Goal: Task Accomplishment & Management: Manage account settings

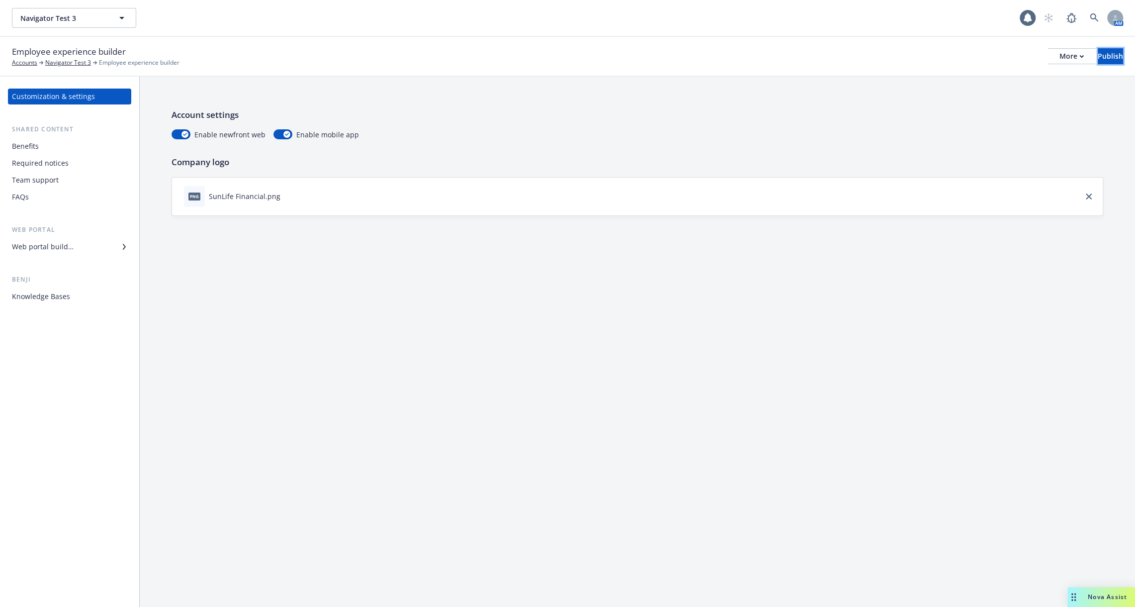
drag, startPoint x: 1095, startPoint y: 57, endPoint x: 885, endPoint y: 129, distance: 221.8
click at [885, 129] on div "Employee experience builder Accounts Navigator Test 3 Employee experience build…" at bounding box center [567, 322] width 1135 height 570
click at [62, 249] on div "Web portal builder" at bounding box center [43, 247] width 62 height 16
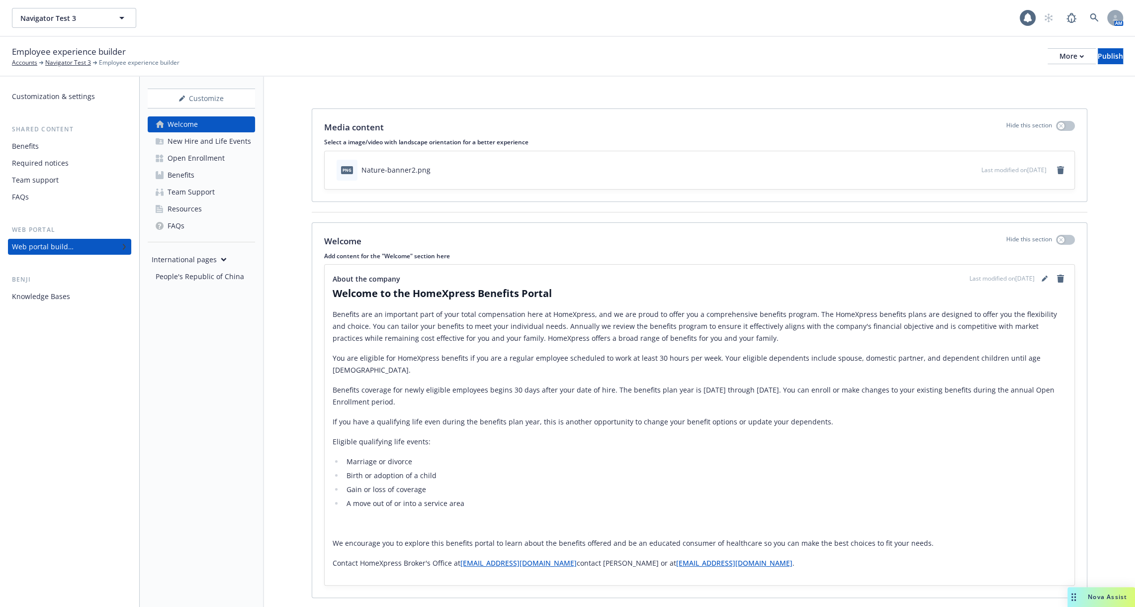
click at [200, 176] on link "Benefits" at bounding box center [201, 175] width 107 height 16
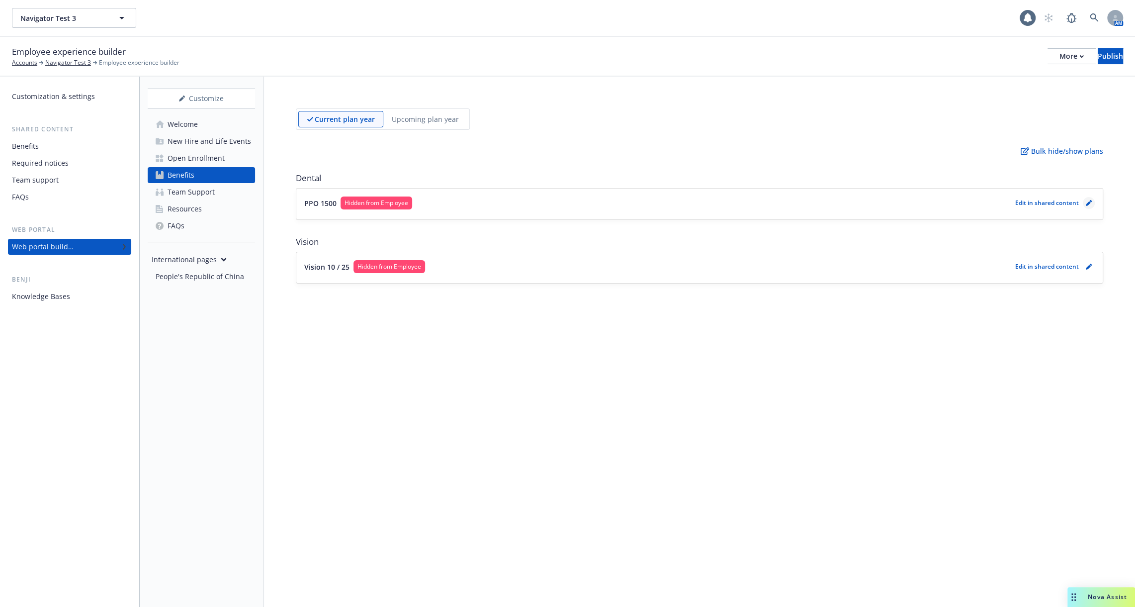
click at [1091, 204] on icon "pencil" at bounding box center [1089, 203] width 6 height 6
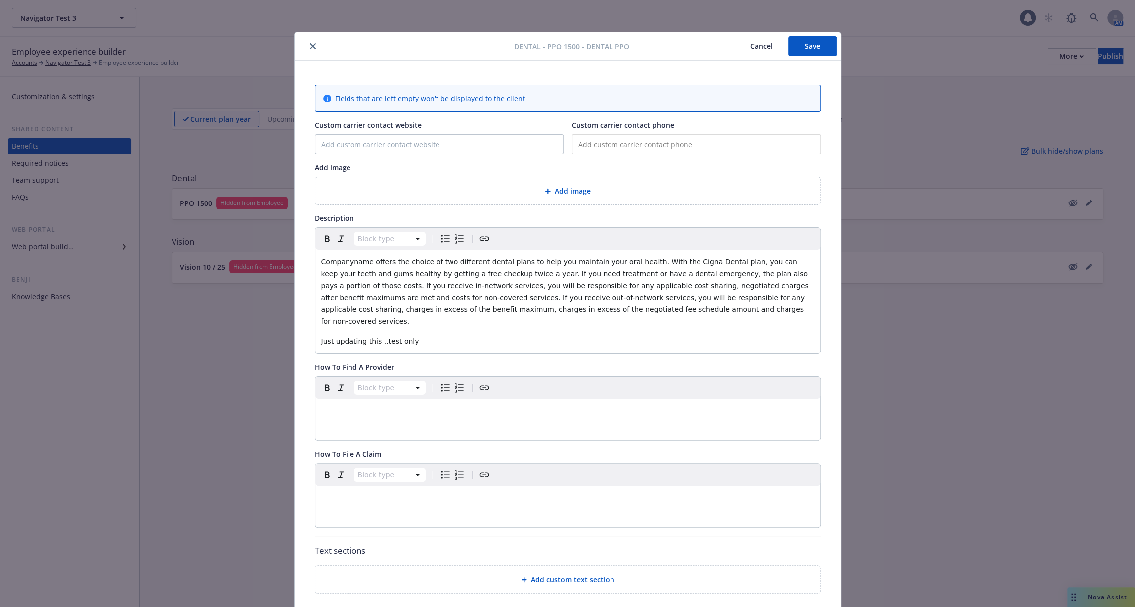
click at [312, 45] on icon "close" at bounding box center [313, 46] width 6 height 6
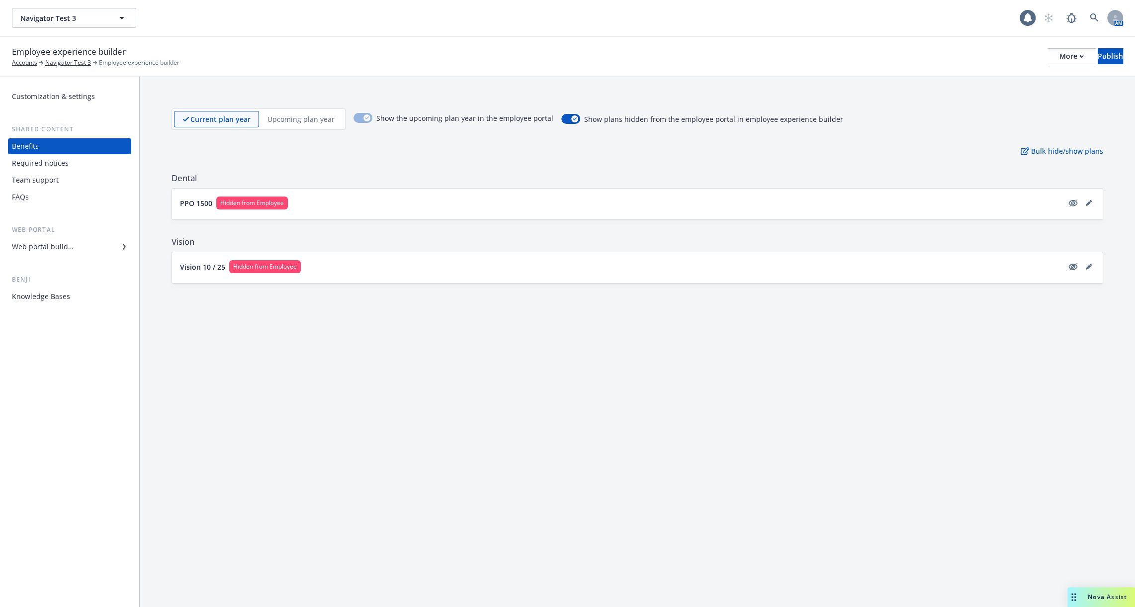
click at [71, 246] on div "Web portal builder" at bounding box center [43, 247] width 62 height 16
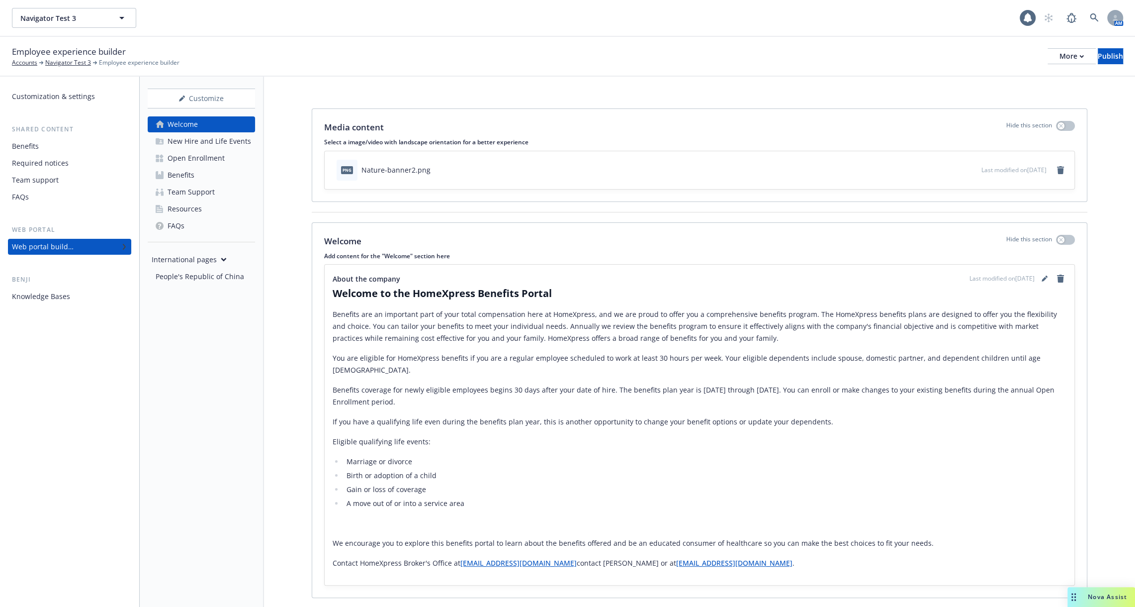
click at [205, 179] on link "Benefits" at bounding box center [201, 175] width 107 height 16
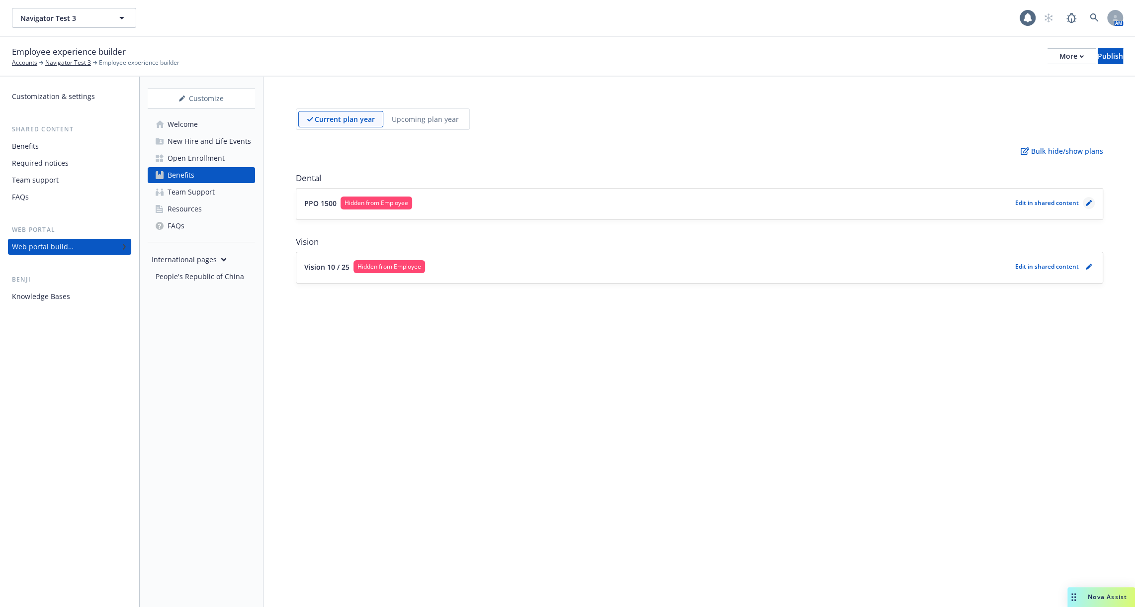
click at [1092, 205] on link "pencil" at bounding box center [1089, 203] width 12 height 12
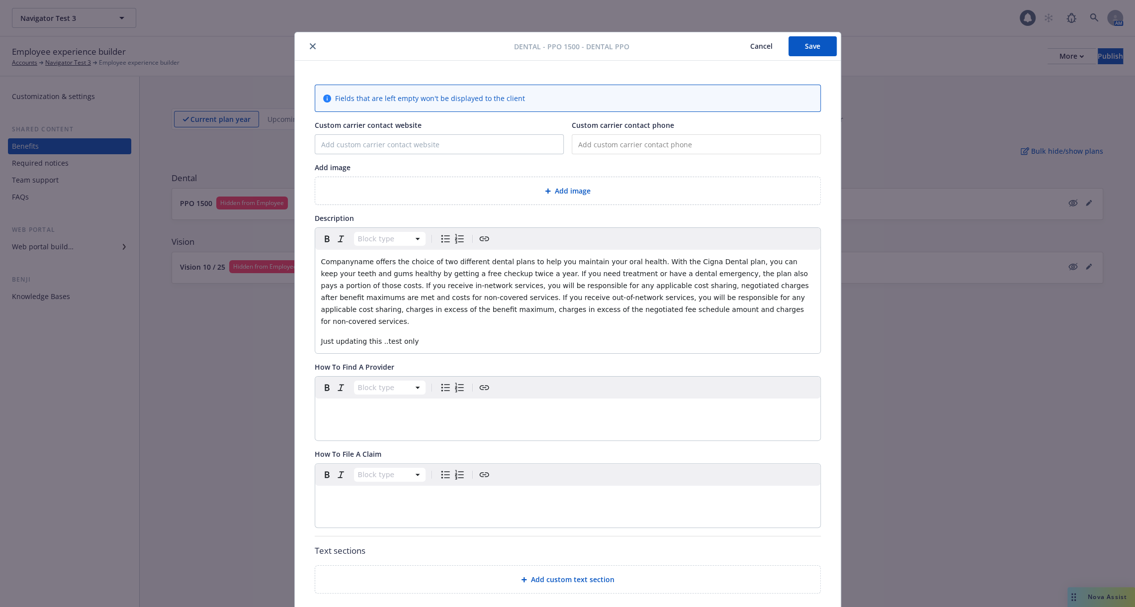
click at [772, 49] on button "Cancel" at bounding box center [761, 46] width 54 height 20
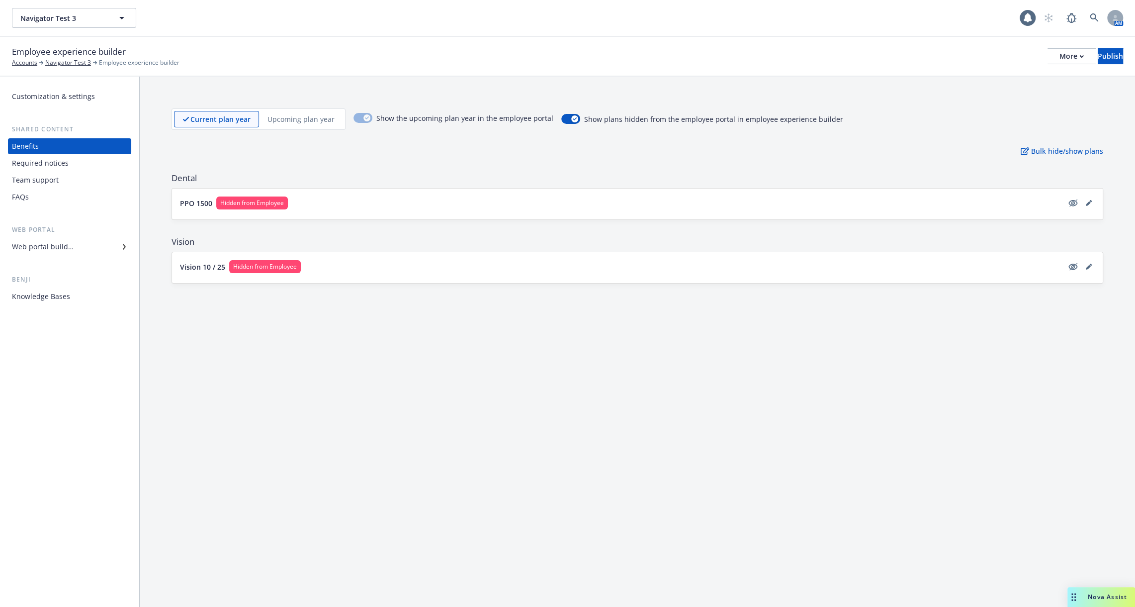
click at [56, 248] on div "Web portal builder" at bounding box center [43, 247] width 62 height 16
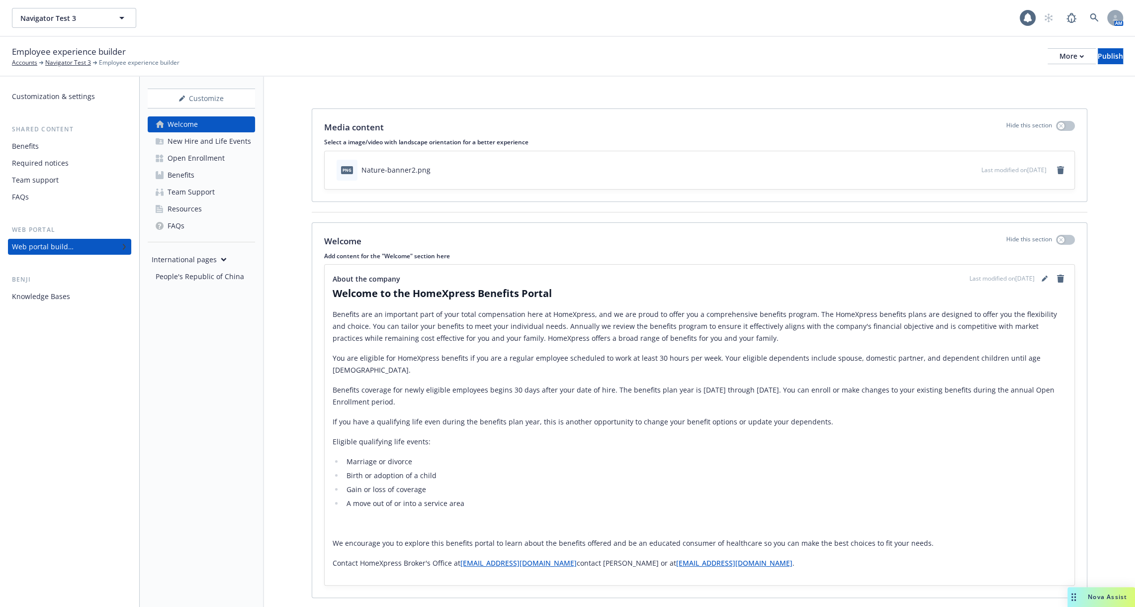
click at [102, 243] on div "Web portal builder" at bounding box center [69, 247] width 115 height 16
click at [60, 150] on div "Benefits" at bounding box center [69, 146] width 115 height 16
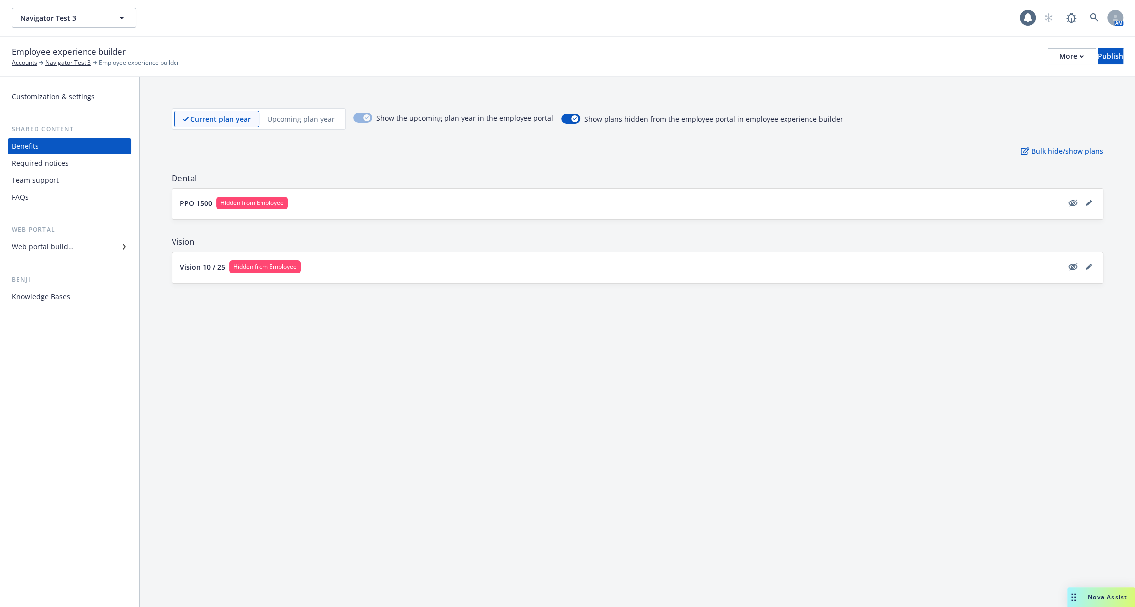
click at [55, 167] on div "Required notices" at bounding box center [40, 163] width 57 height 16
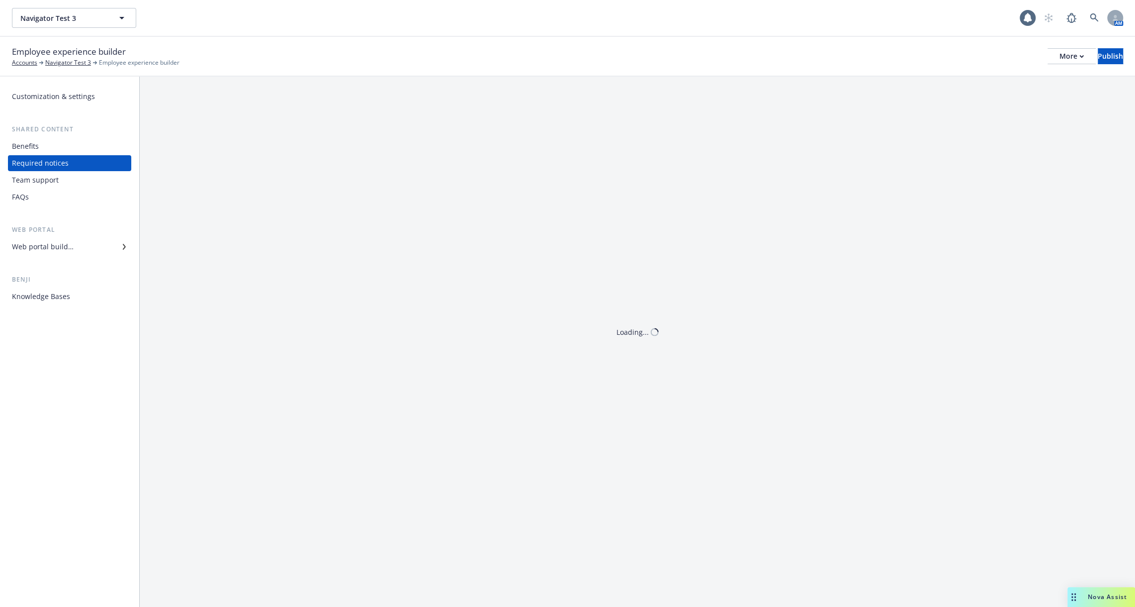
click at [48, 183] on div "Team support" at bounding box center [35, 180] width 47 height 16
click at [46, 200] on div "FAQs" at bounding box center [69, 197] width 115 height 16
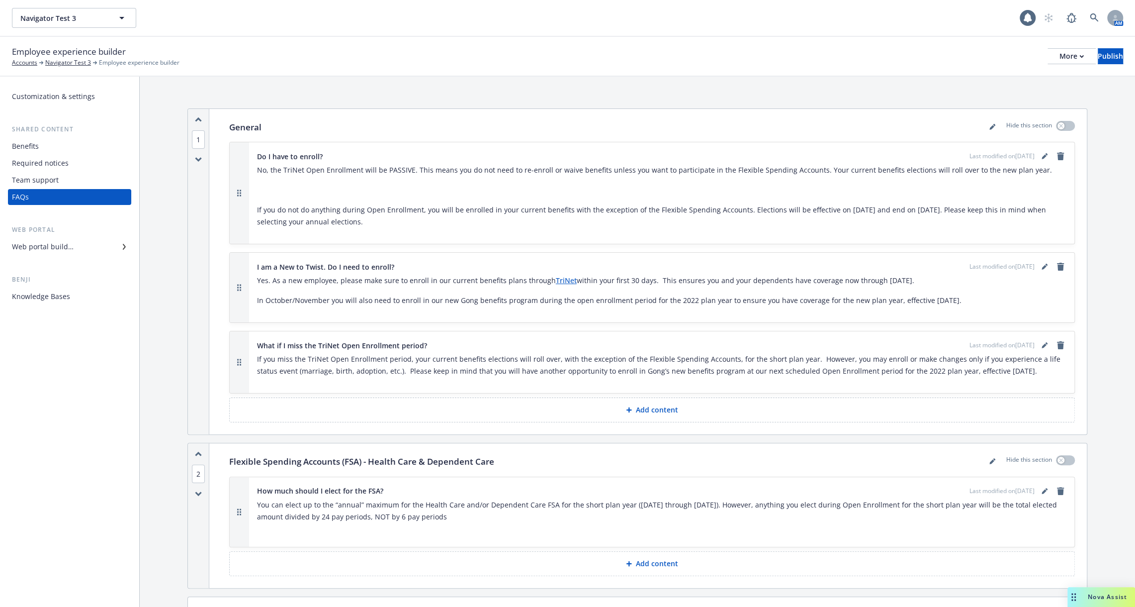
click at [40, 146] on div "Benefits" at bounding box center [69, 146] width 115 height 16
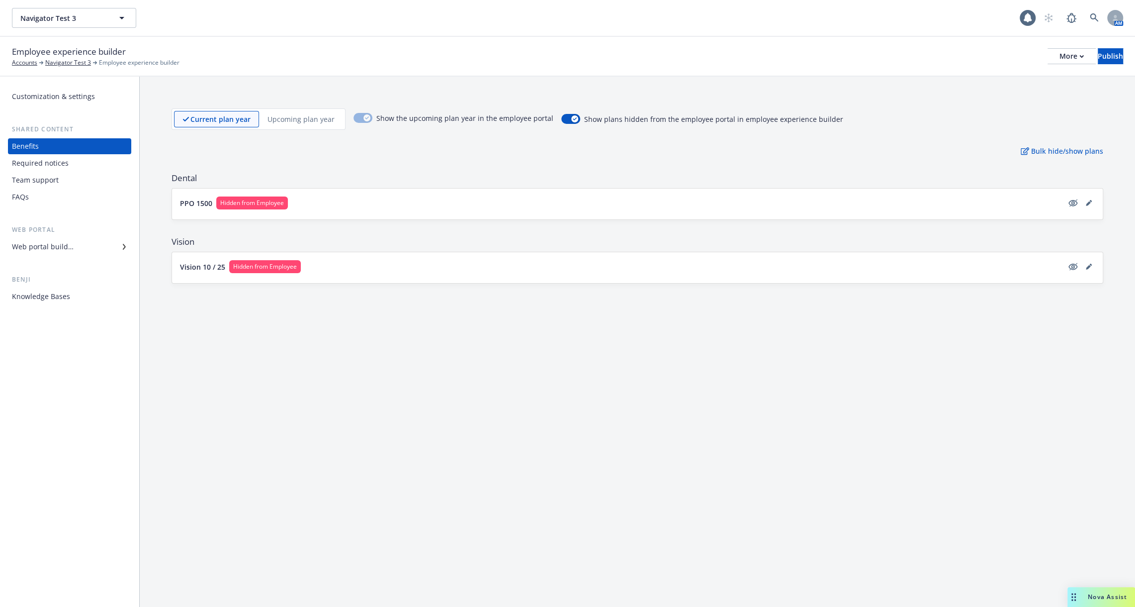
click at [52, 242] on div "Web portal builder" at bounding box center [43, 247] width 62 height 16
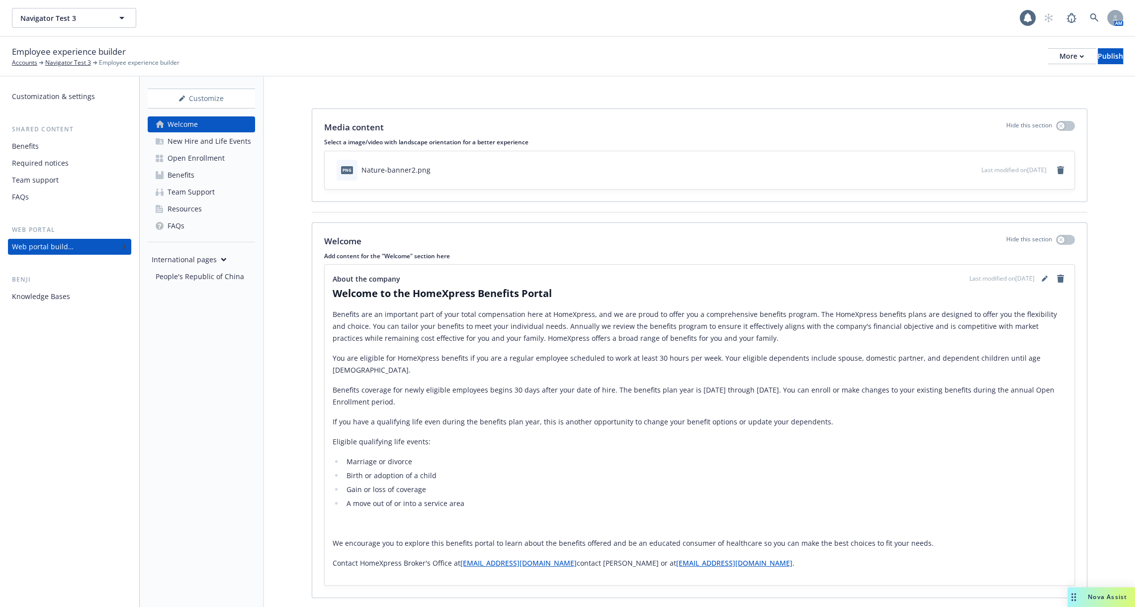
click at [213, 143] on div "New Hire and Life Events" at bounding box center [210, 141] width 84 height 16
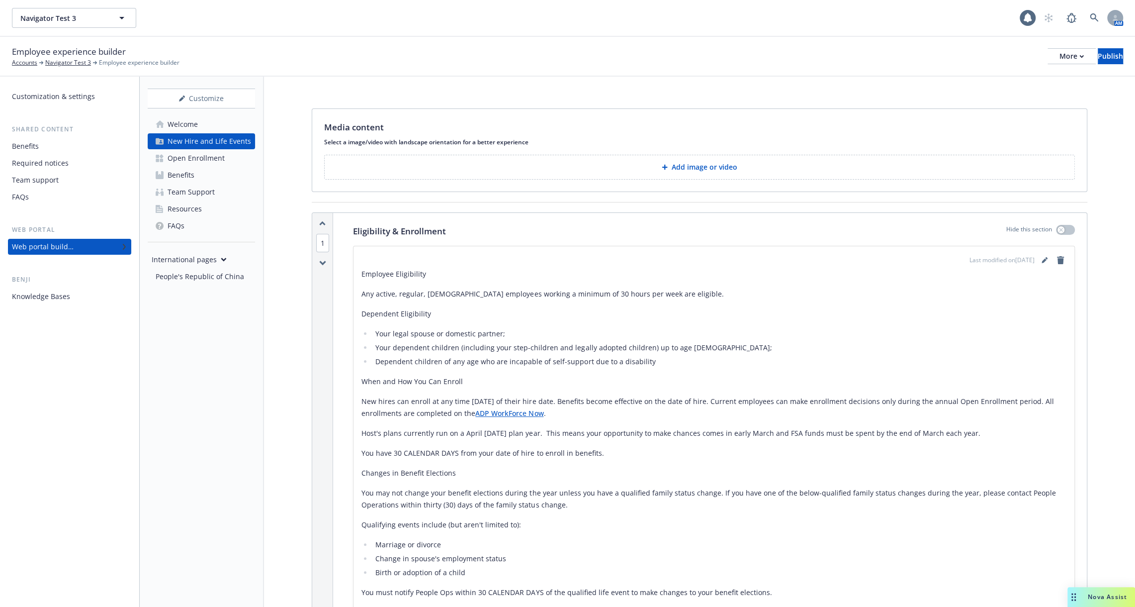
click at [97, 247] on div "Web portal builder" at bounding box center [69, 247] width 115 height 16
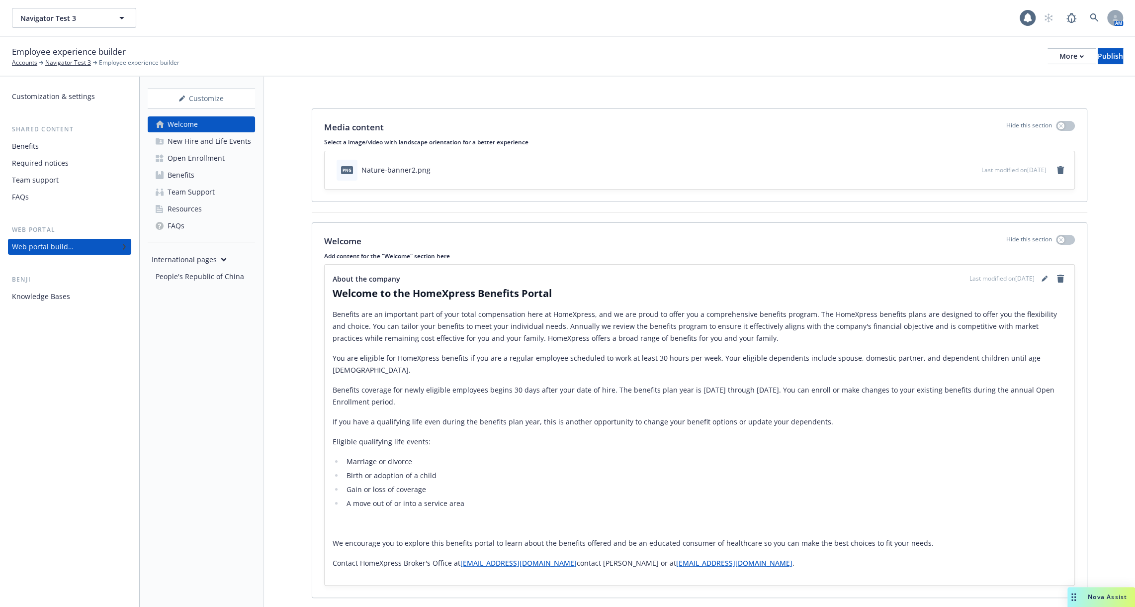
click at [205, 175] on link "Benefits" at bounding box center [201, 175] width 107 height 16
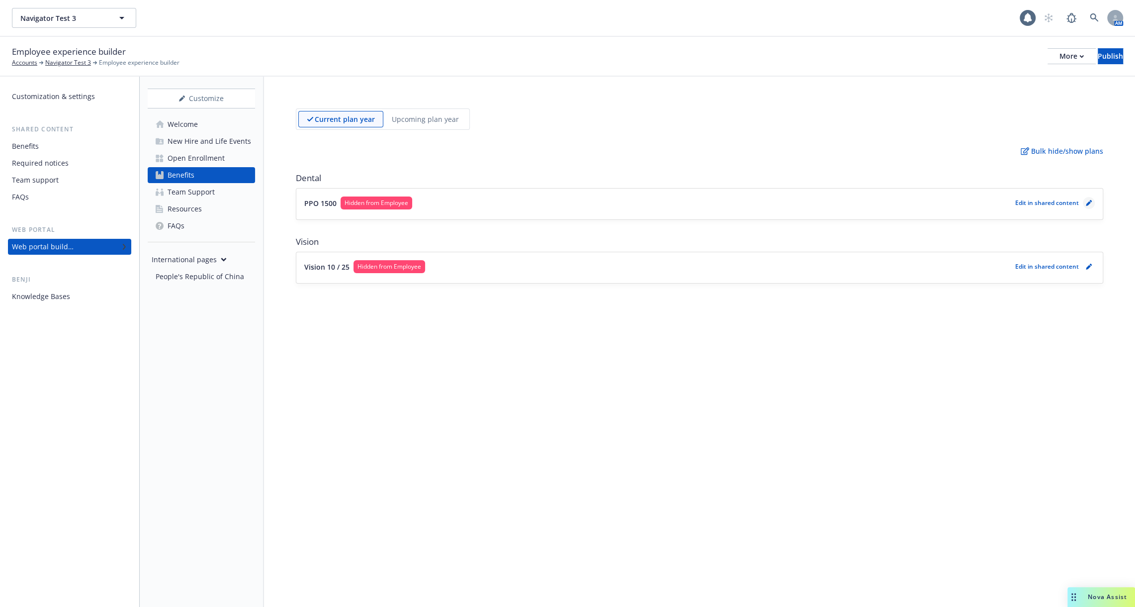
click at [1093, 203] on link "pencil" at bounding box center [1089, 203] width 12 height 12
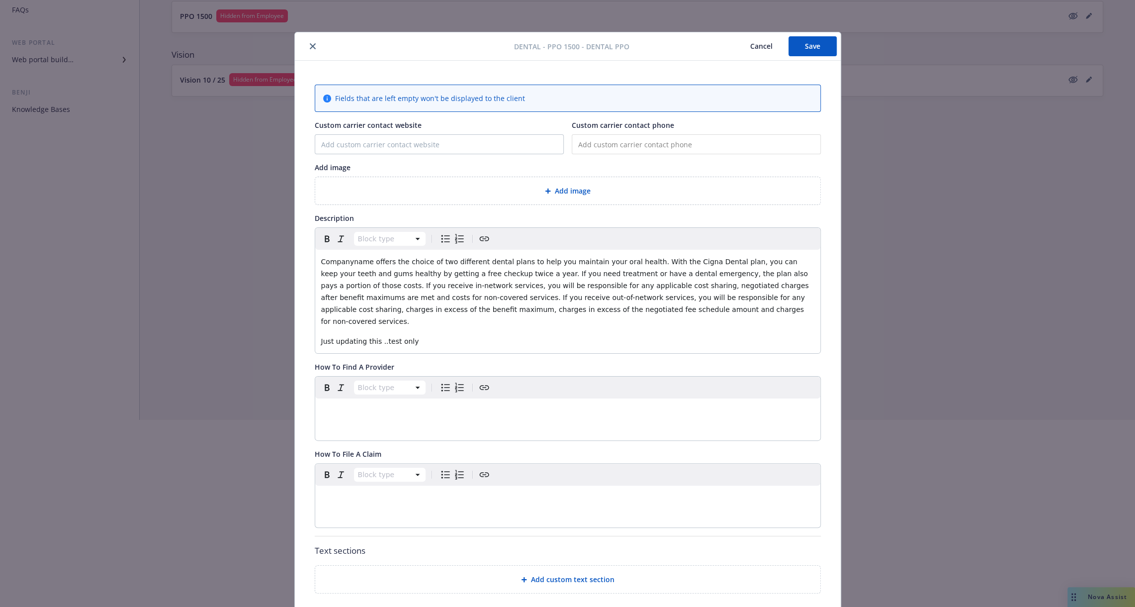
scroll to position [30, 0]
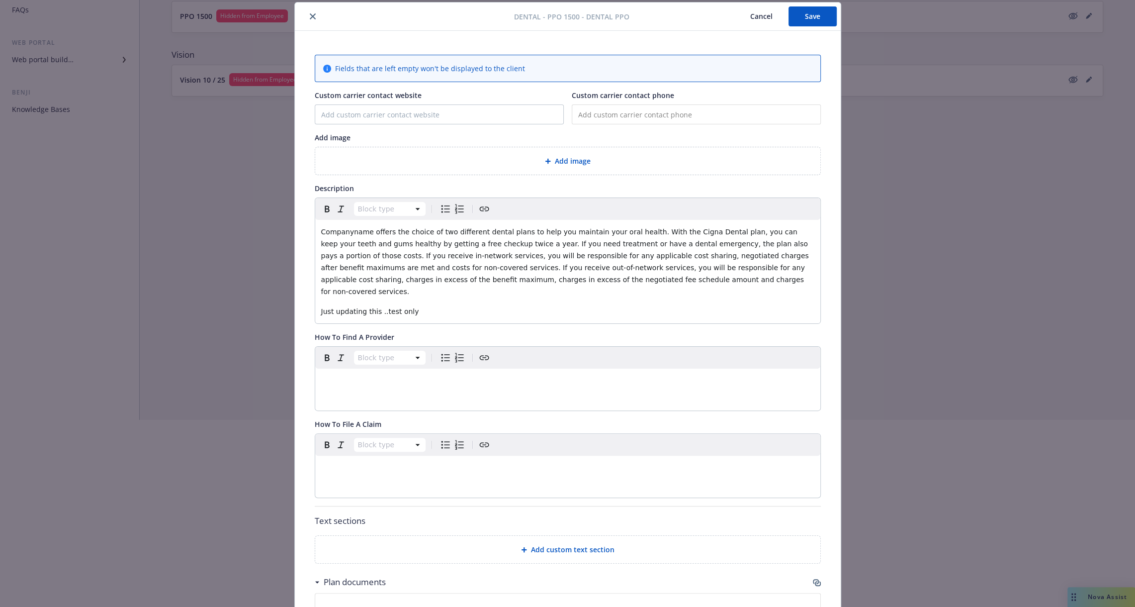
click at [152, 249] on div "Dental - PPO 1500 - Dental PPO Cancel Save Fields that are left empty won't be …" at bounding box center [567, 303] width 1135 height 607
click at [310, 20] on button "close" at bounding box center [313, 16] width 12 height 12
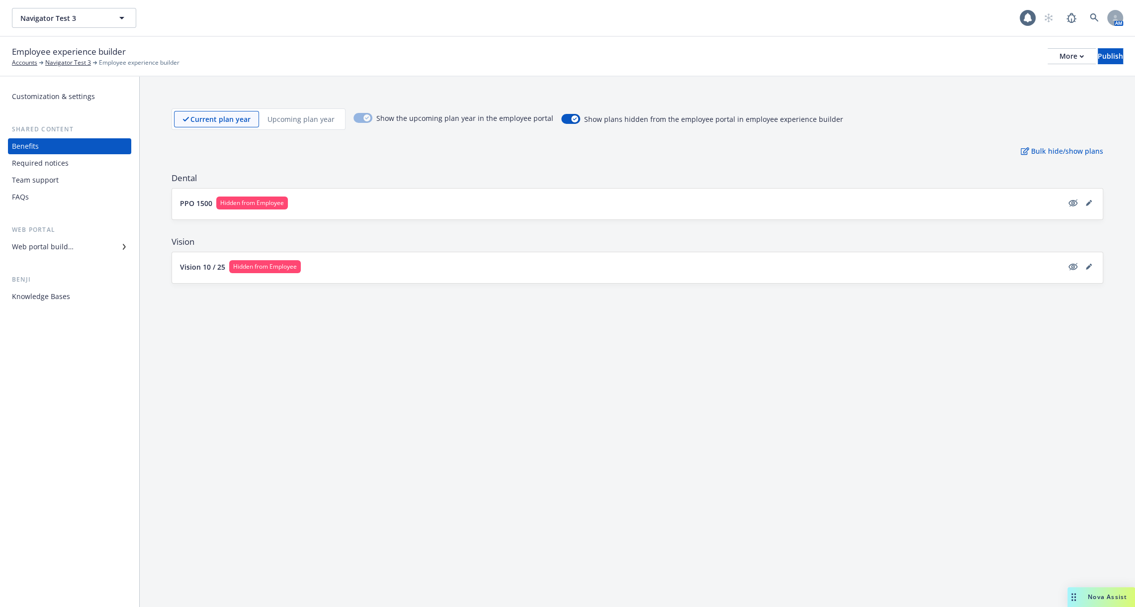
click at [79, 148] on div "Benefits" at bounding box center [69, 146] width 115 height 16
click at [76, 245] on div "Web portal builder" at bounding box center [69, 247] width 115 height 16
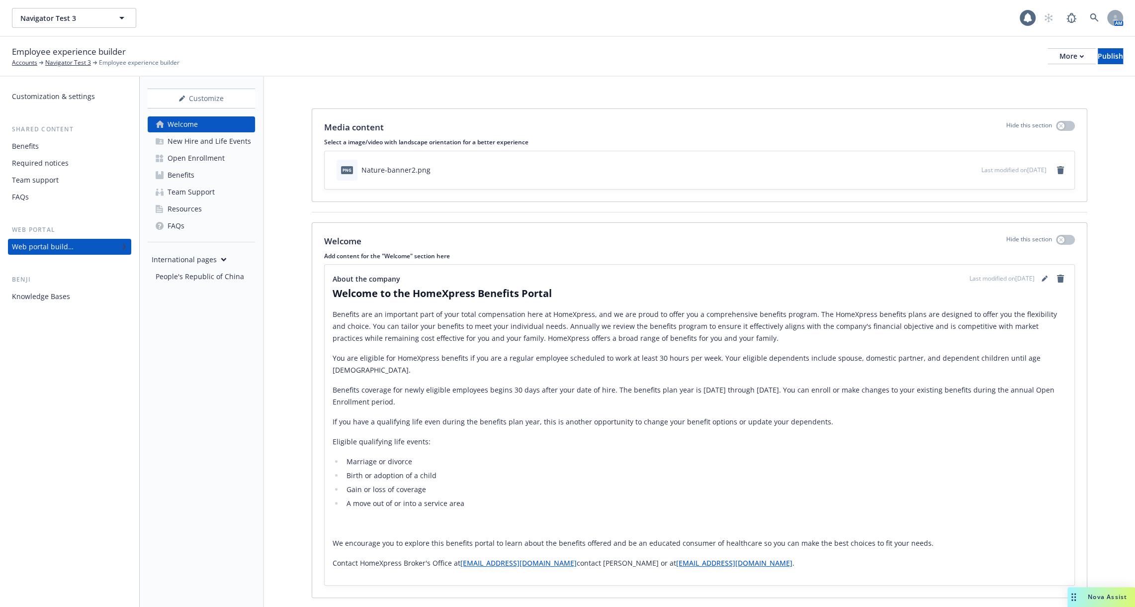
click at [211, 168] on link "Benefits" at bounding box center [201, 175] width 107 height 16
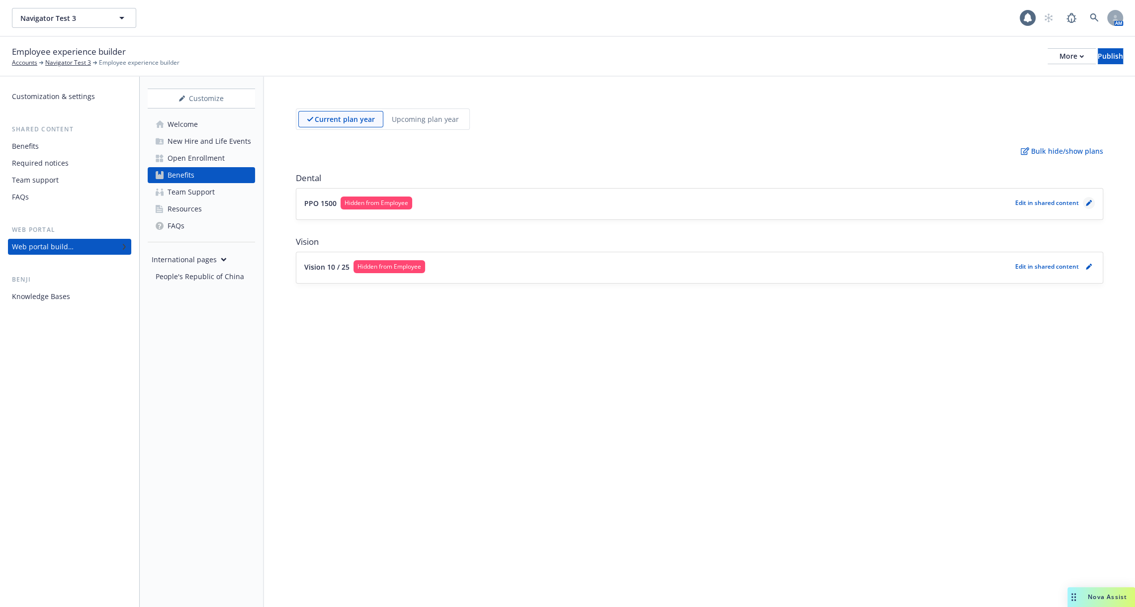
click at [1090, 201] on icon "pencil" at bounding box center [1089, 203] width 6 height 6
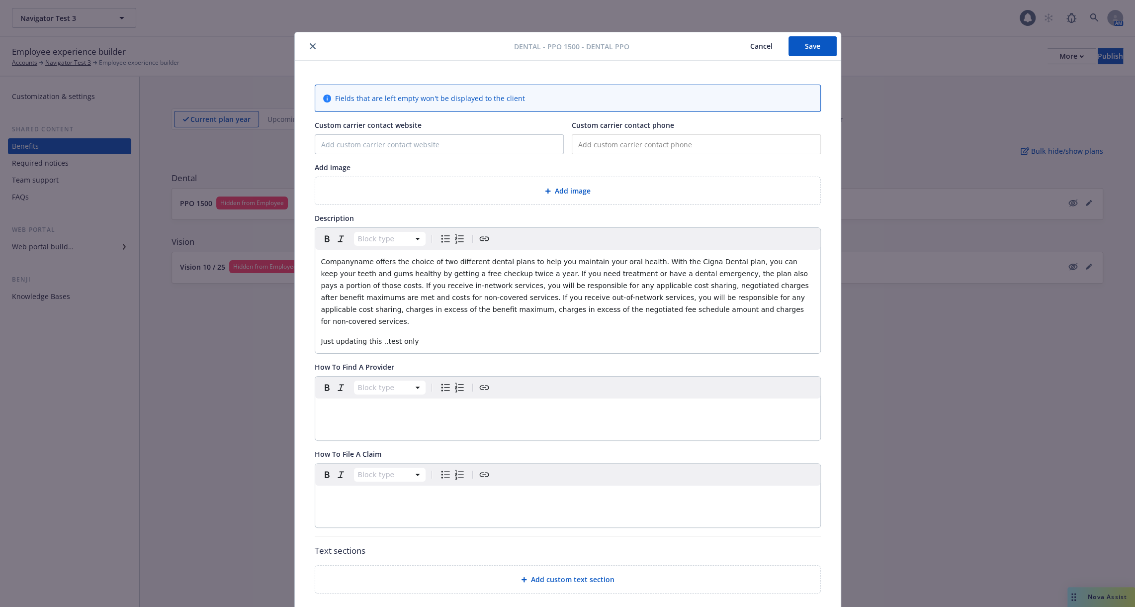
click at [764, 44] on button "Cancel" at bounding box center [761, 46] width 54 height 20
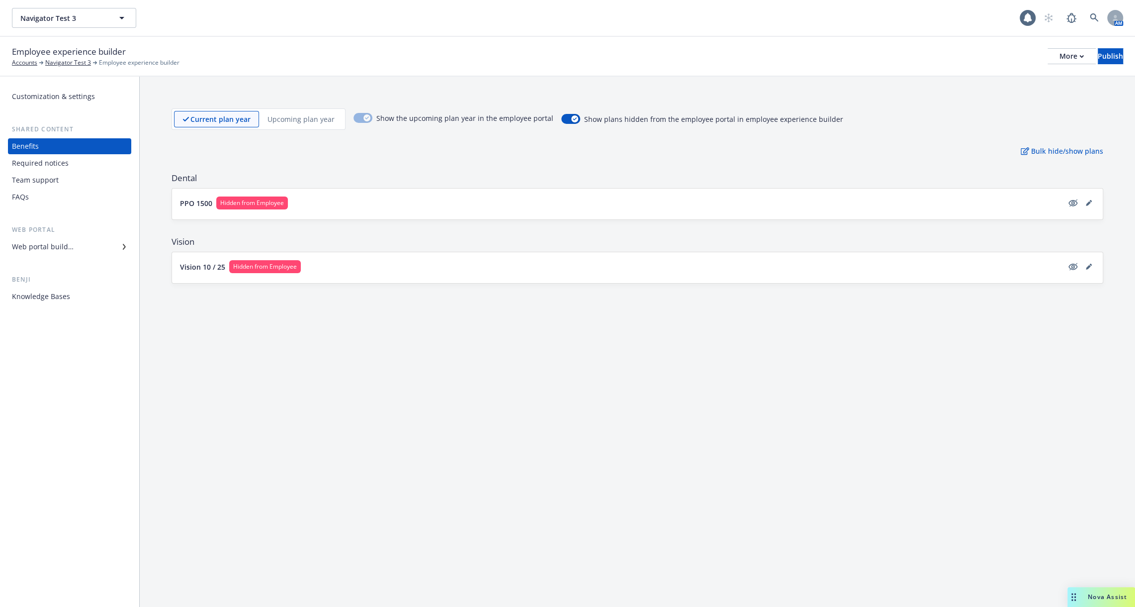
click at [69, 255] on div "Customization & settings Shared content Benefits Required notices Team support …" at bounding box center [69, 196] width 123 height 216
click at [62, 242] on div "Web portal builder" at bounding box center [43, 247] width 62 height 16
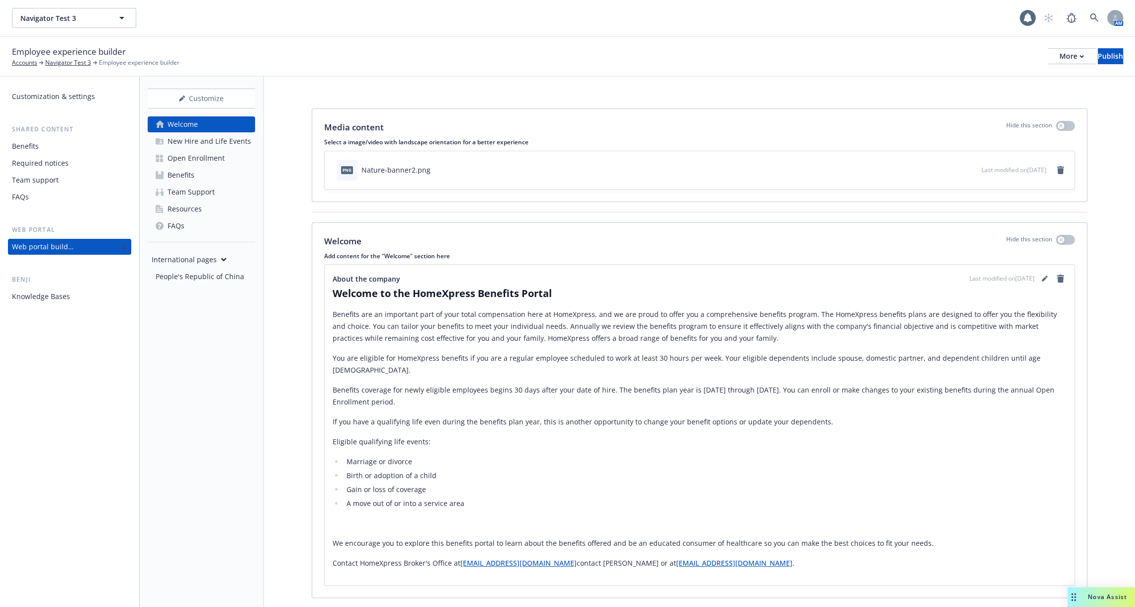
click at [204, 173] on link "Benefits" at bounding box center [201, 175] width 107 height 16
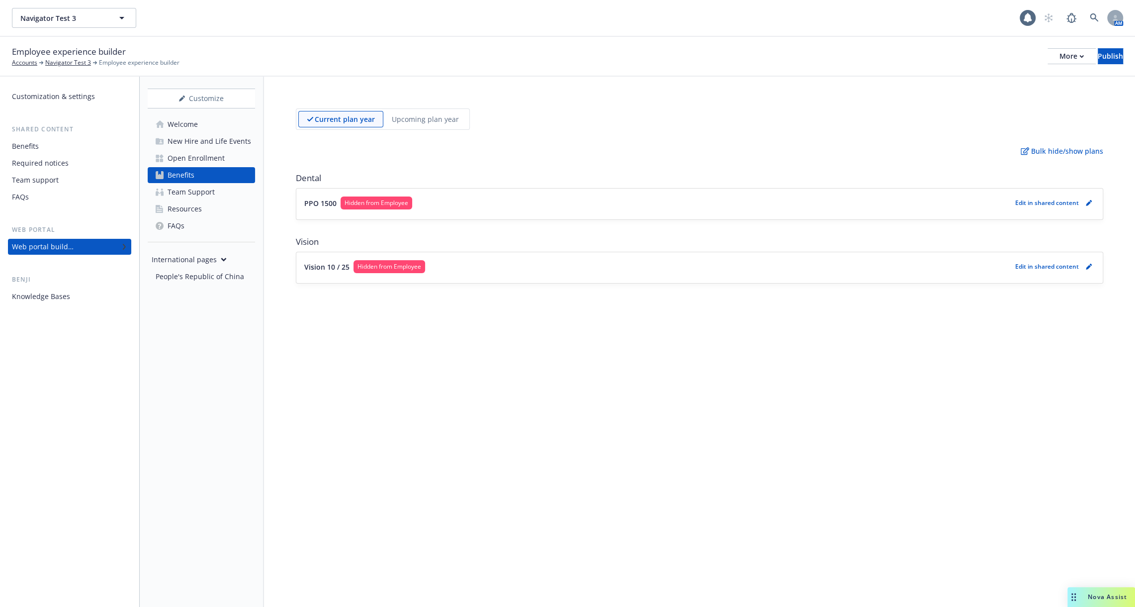
click at [504, 207] on button "PPO 1500 Hidden from Employee" at bounding box center [657, 202] width 707 height 13
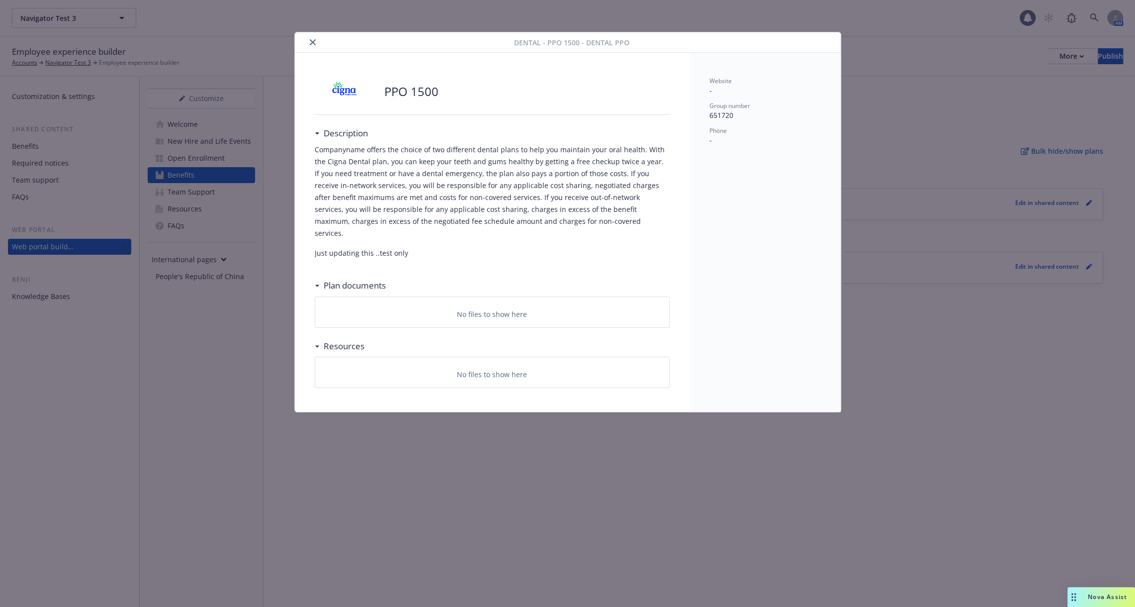
click at [314, 39] on icon "close" at bounding box center [313, 42] width 6 height 6
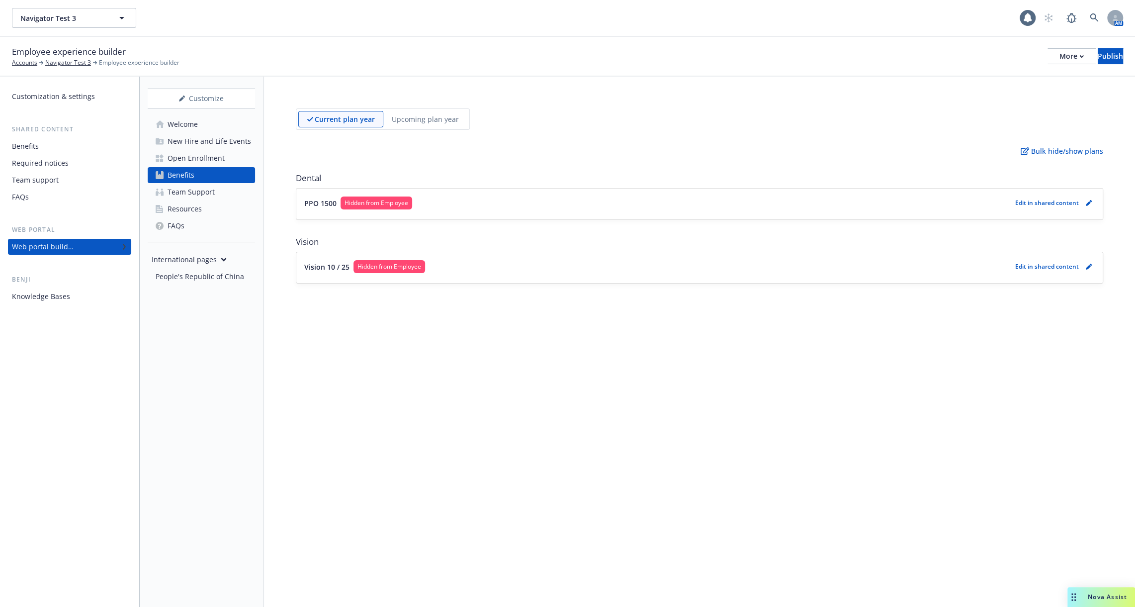
click at [56, 245] on div "Web portal builder" at bounding box center [43, 247] width 62 height 16
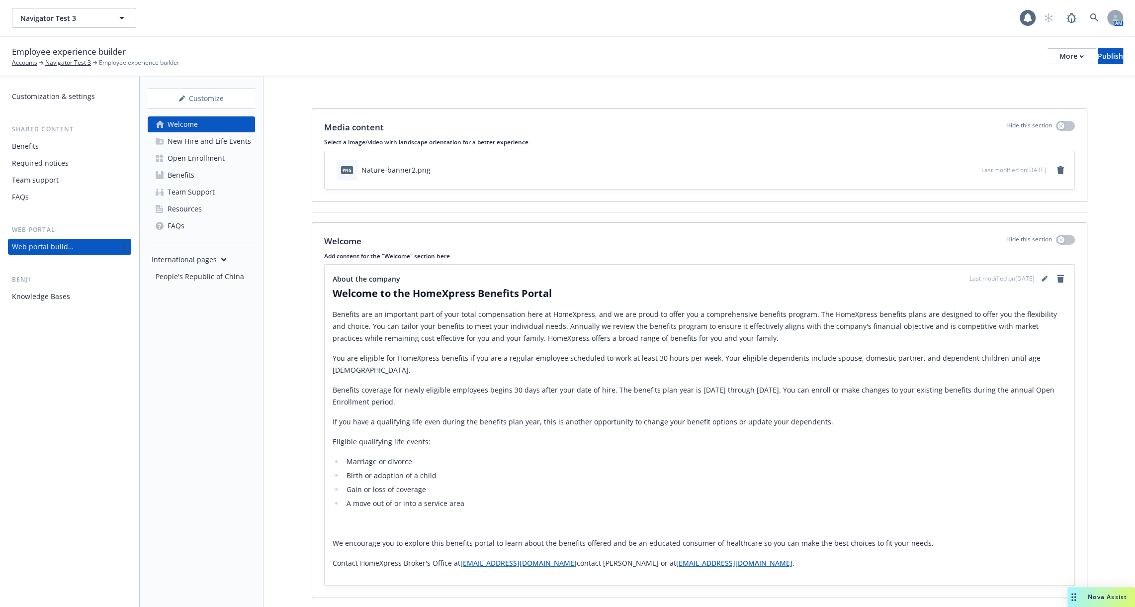
click at [227, 143] on div "New Hire and Life Events" at bounding box center [210, 141] width 84 height 16
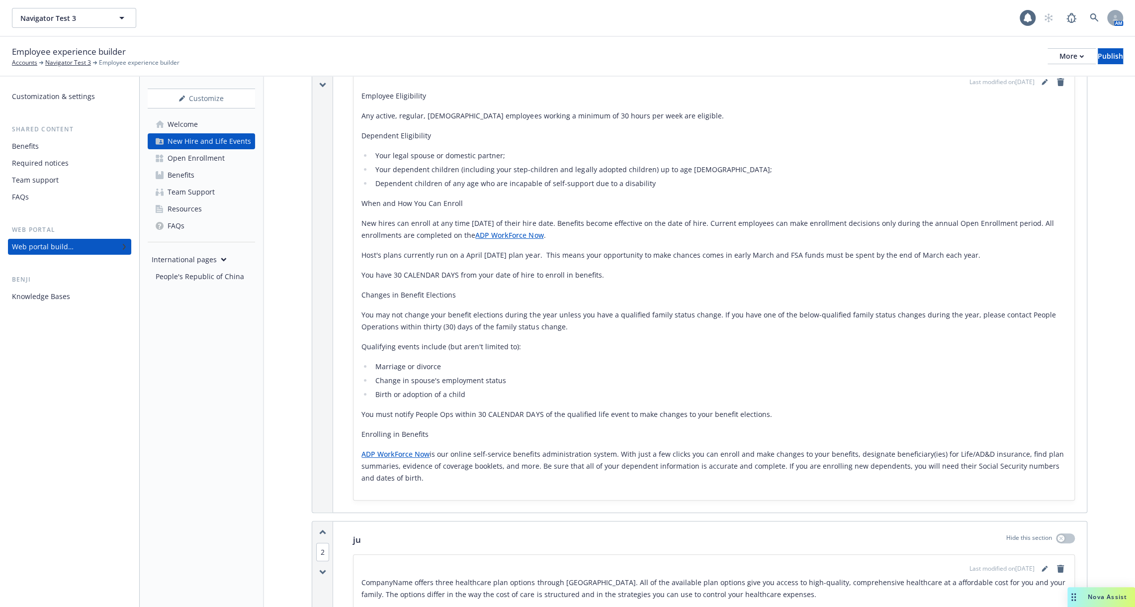
scroll to position [239, 0]
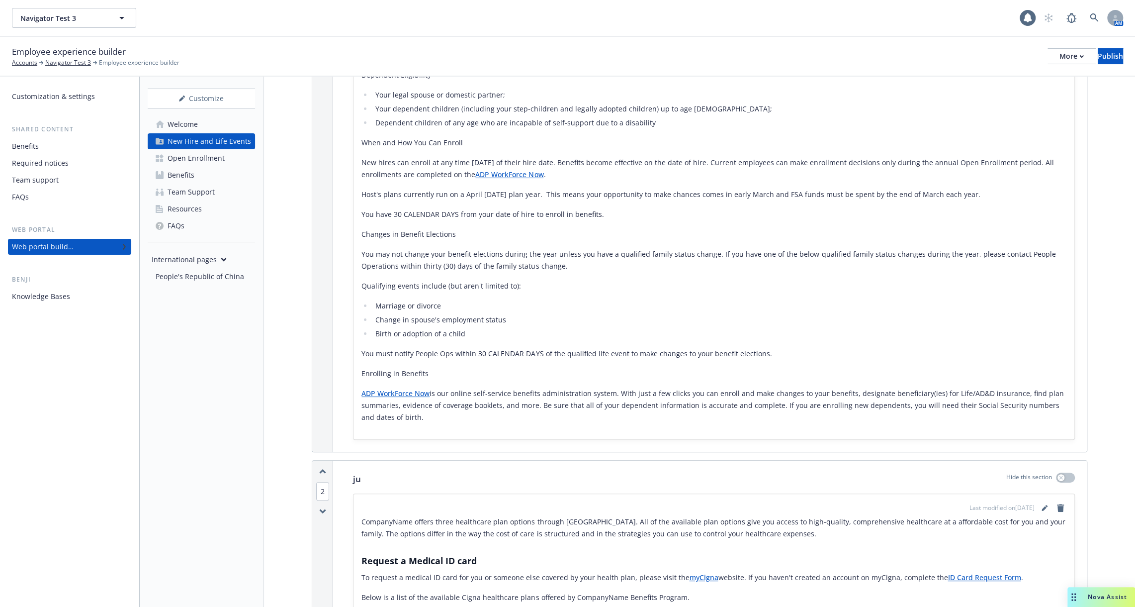
click at [208, 141] on div "New Hire and Life Events" at bounding box center [210, 141] width 84 height 16
click at [200, 158] on div "Open Enrollment" at bounding box center [196, 158] width 57 height 16
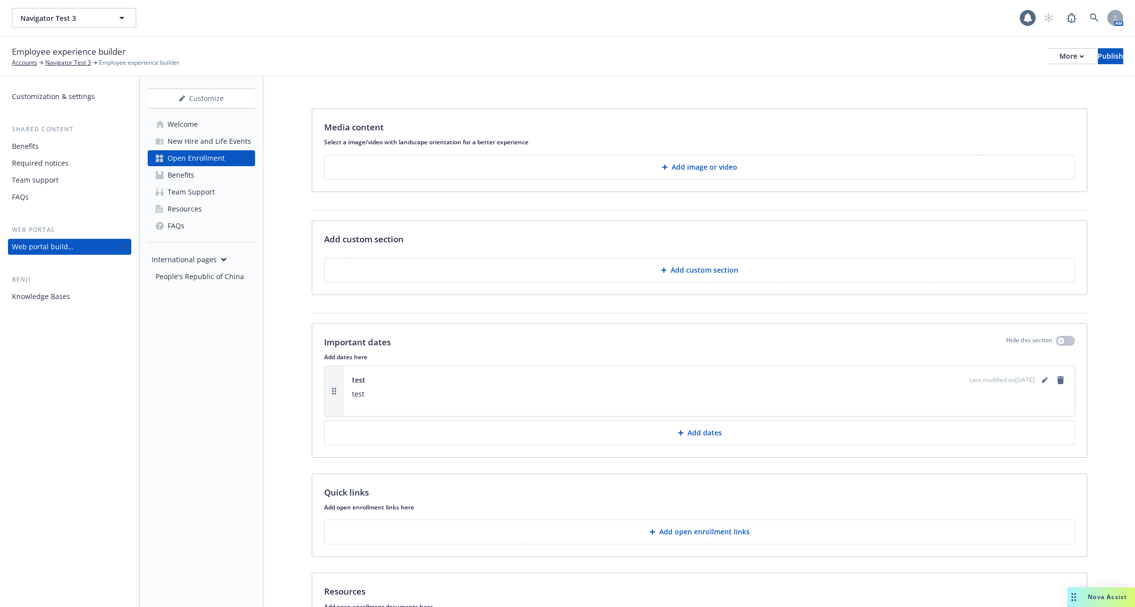
click at [201, 127] on link "Welcome" at bounding box center [201, 124] width 107 height 16
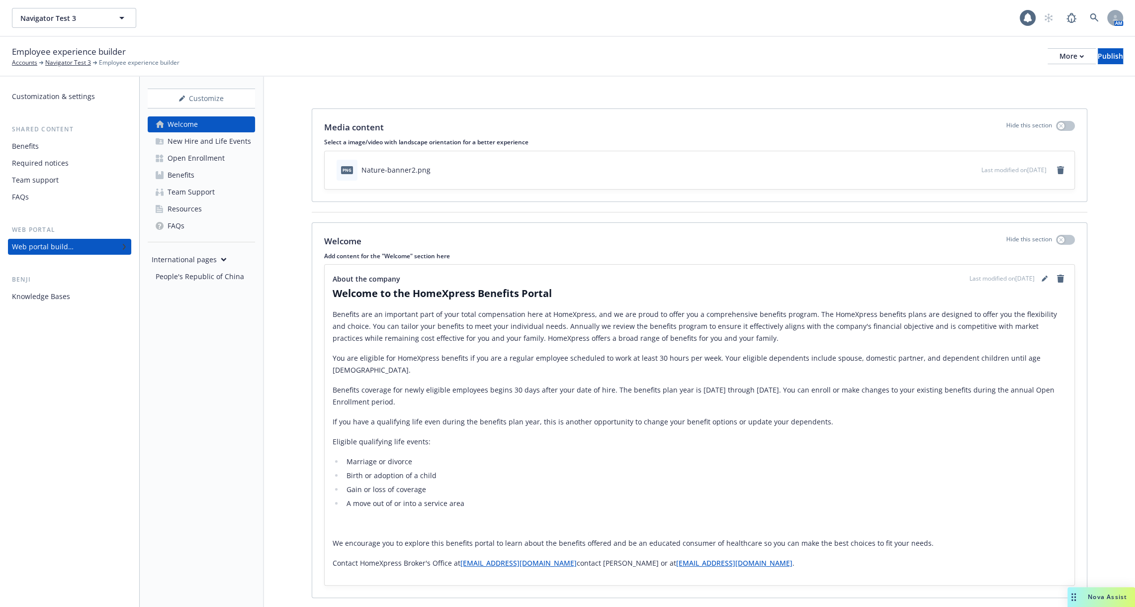
click at [108, 247] on div "Web portal builder" at bounding box center [69, 247] width 115 height 16
click at [220, 145] on div "New Hire and Life Events" at bounding box center [210, 141] width 84 height 16
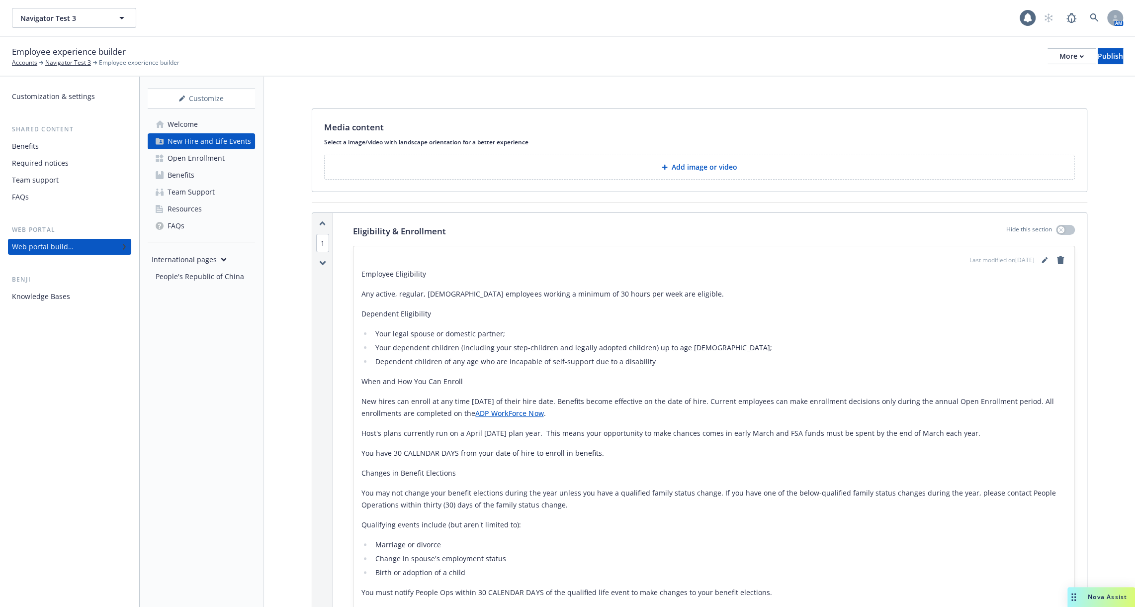
click at [219, 175] on link "Benefits" at bounding box center [201, 175] width 107 height 16
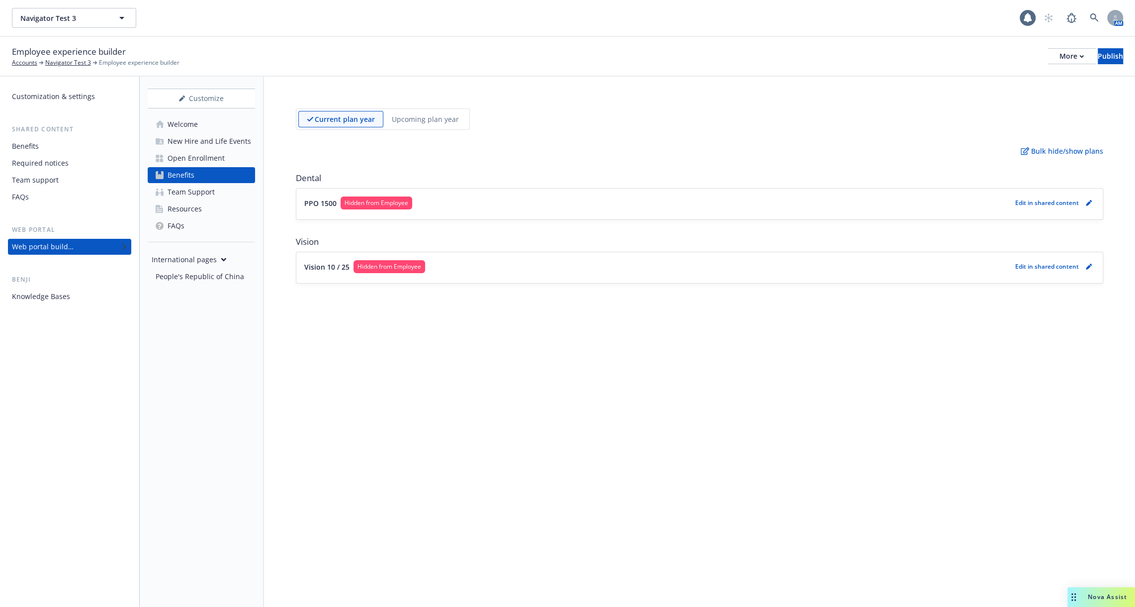
click at [1055, 208] on div "PPO 1500 Hidden from Employee Edit in shared content" at bounding box center [699, 202] width 790 height 13
click at [1058, 204] on p "Edit in shared content" at bounding box center [1047, 202] width 64 height 8
click at [1090, 200] on icon "pencil" at bounding box center [1090, 201] width 2 height 2
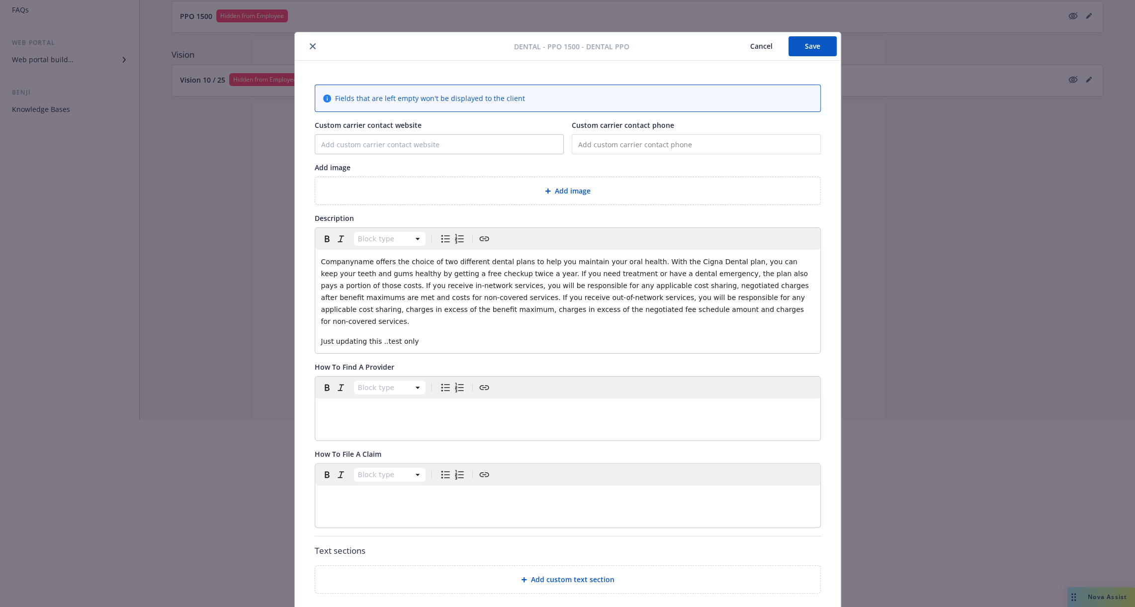
scroll to position [30, 0]
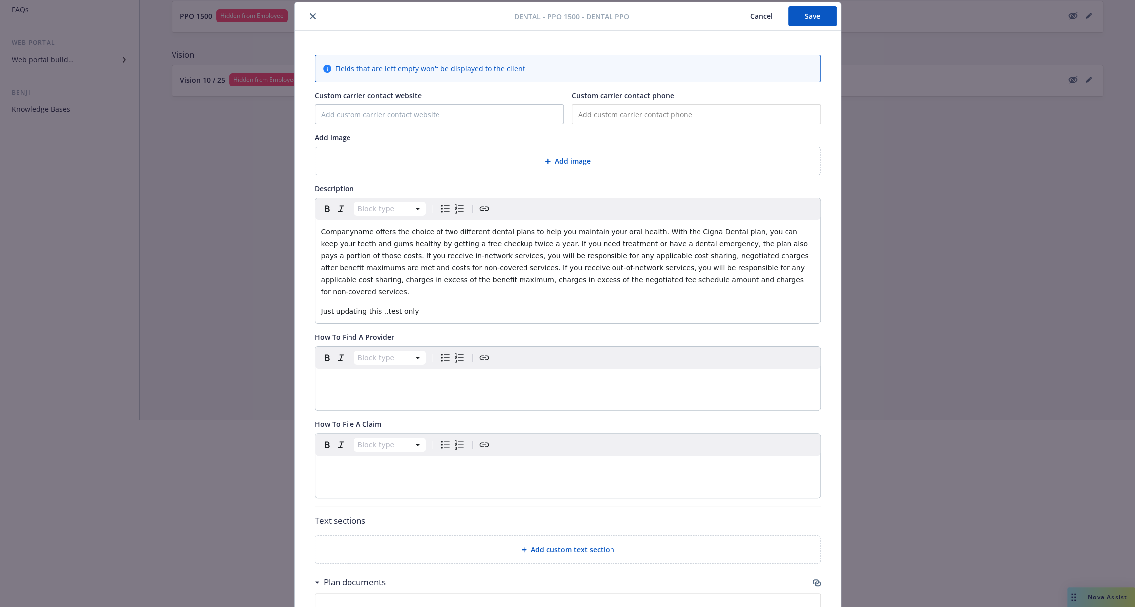
click at [754, 10] on button "Cancel" at bounding box center [761, 16] width 54 height 20
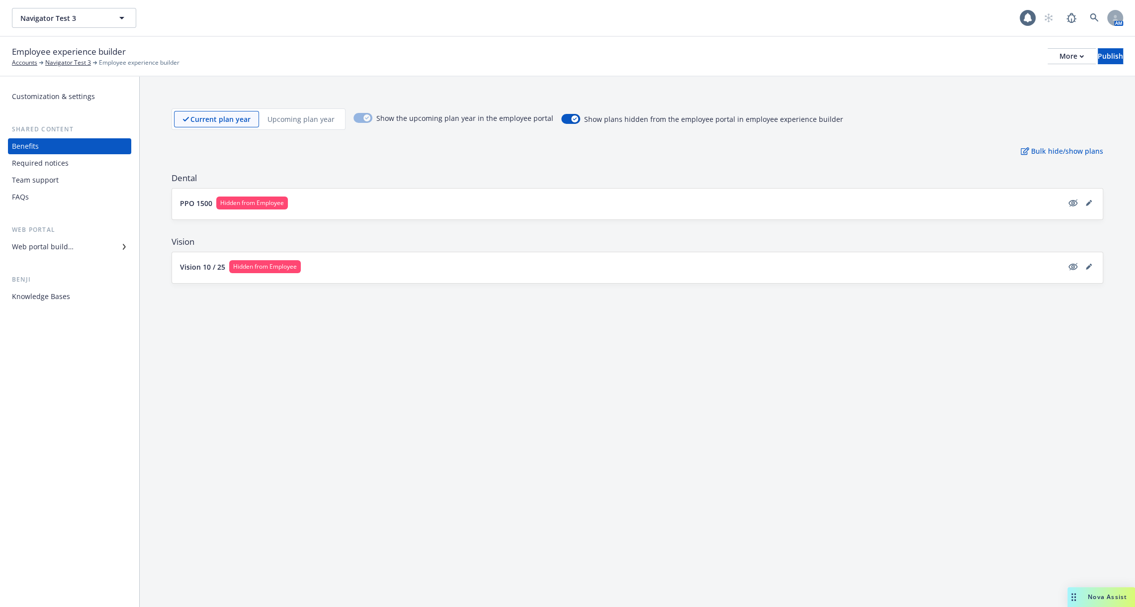
click at [99, 251] on div "Web portal builder" at bounding box center [69, 247] width 115 height 16
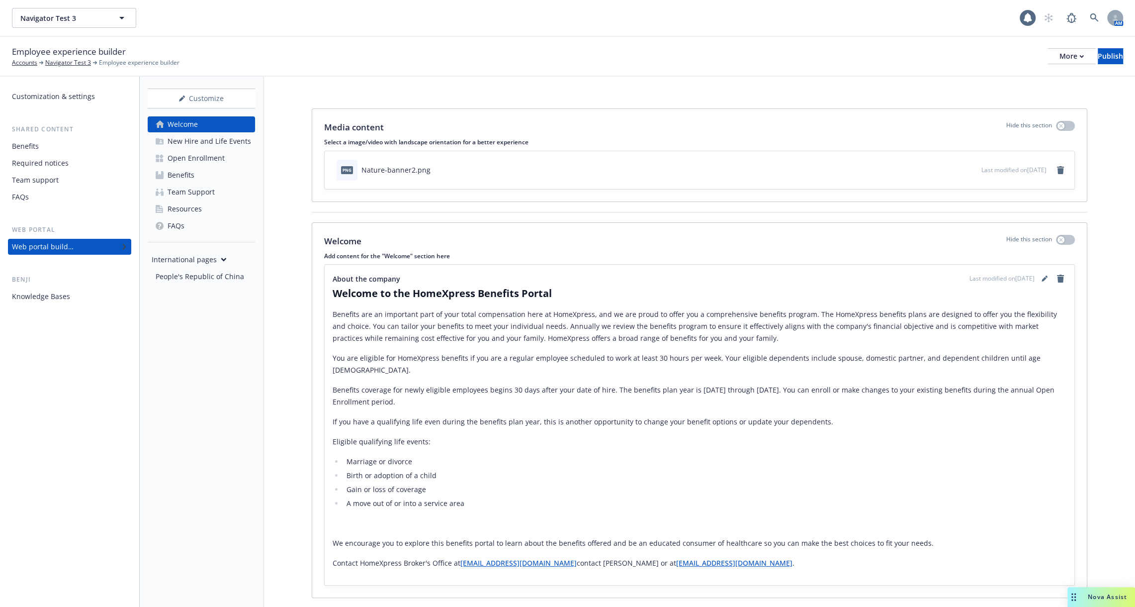
click at [223, 191] on link "Team Support" at bounding box center [201, 192] width 107 height 16
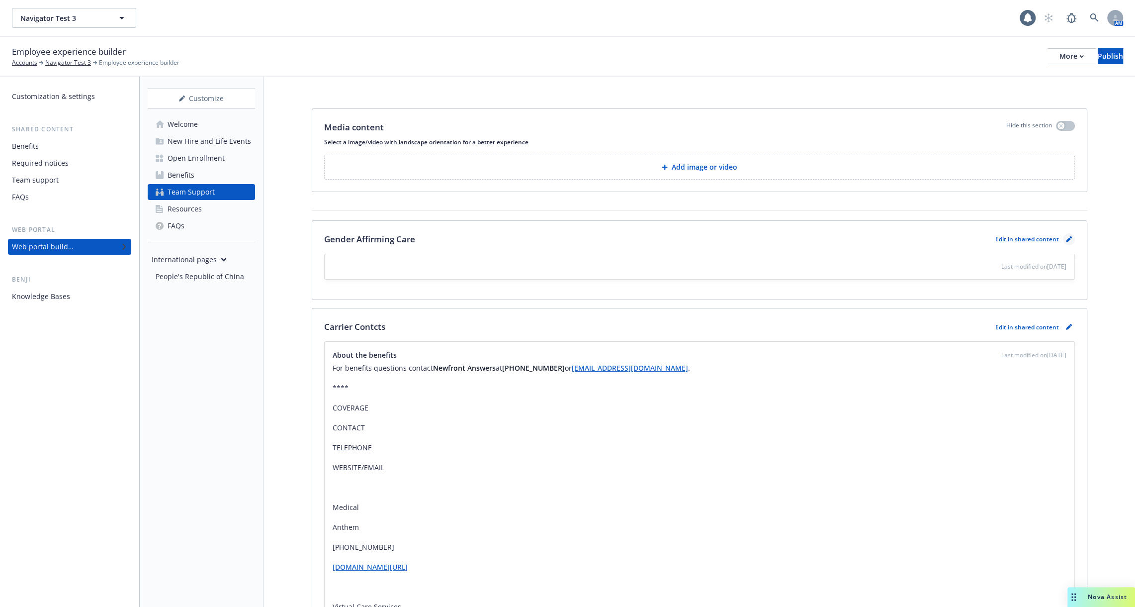
click at [1069, 237] on icon "pencil" at bounding box center [1068, 239] width 5 height 5
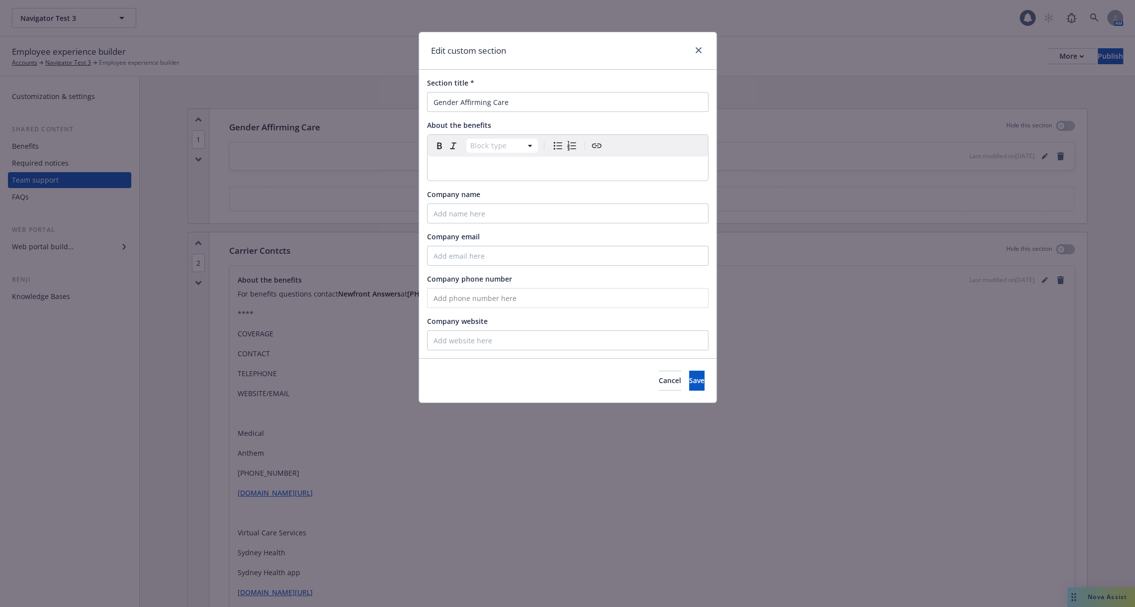
scroll to position [32, 0]
click at [864, 213] on div "Edit custom section Section title * Gender Affirming Care About the benefits Bl…" at bounding box center [567, 303] width 1135 height 607
click at [699, 49] on icon "close" at bounding box center [699, 50] width 6 height 6
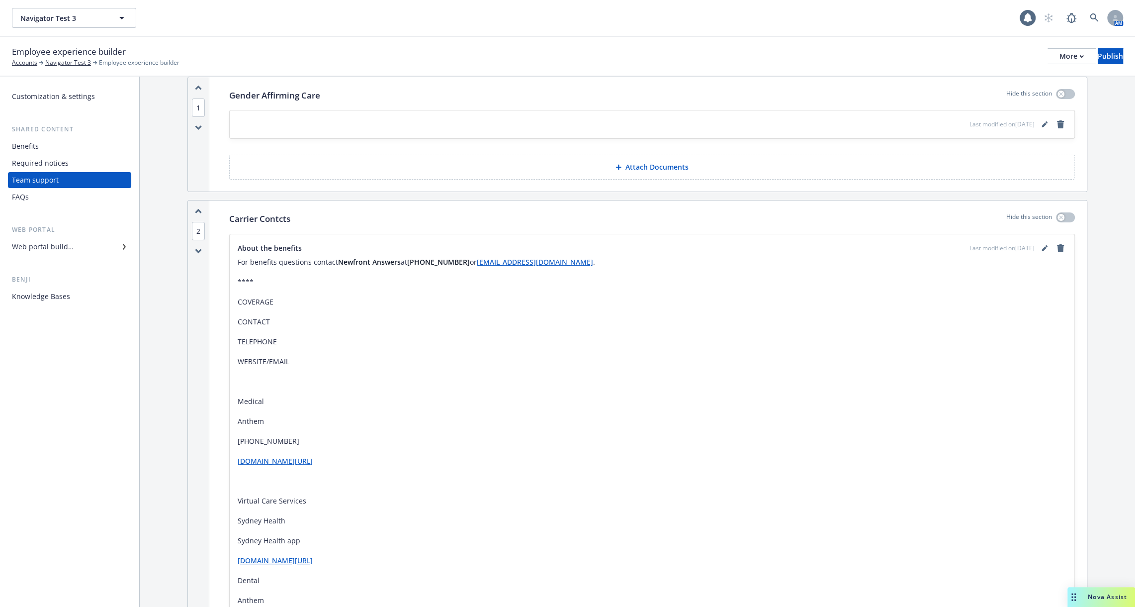
click at [98, 250] on div "Web portal builder" at bounding box center [69, 247] width 115 height 16
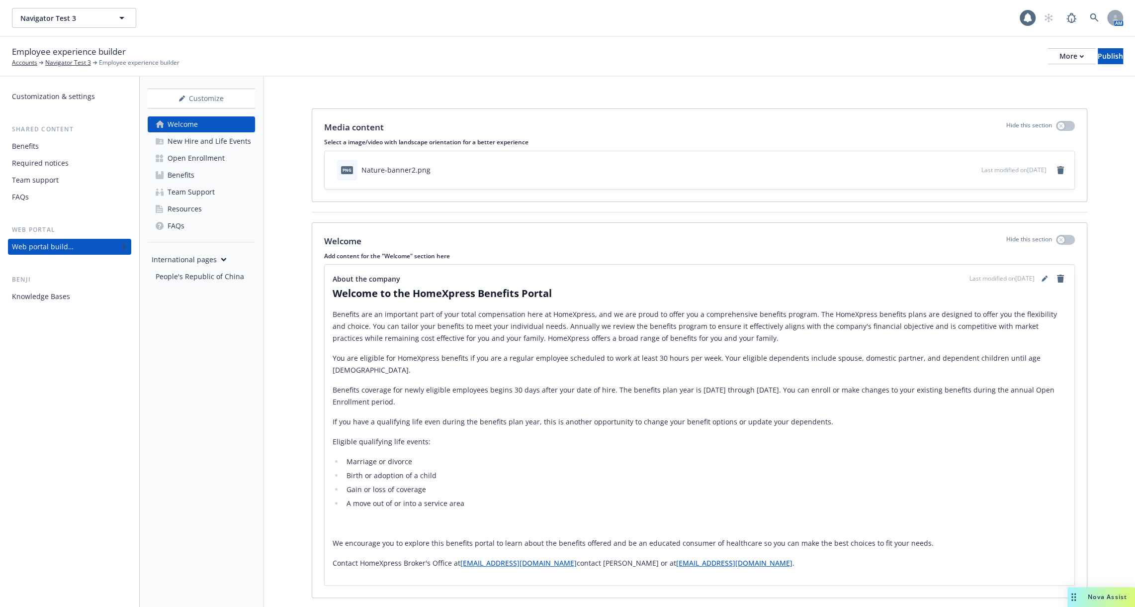
click at [198, 171] on link "Benefits" at bounding box center [201, 175] width 107 height 16
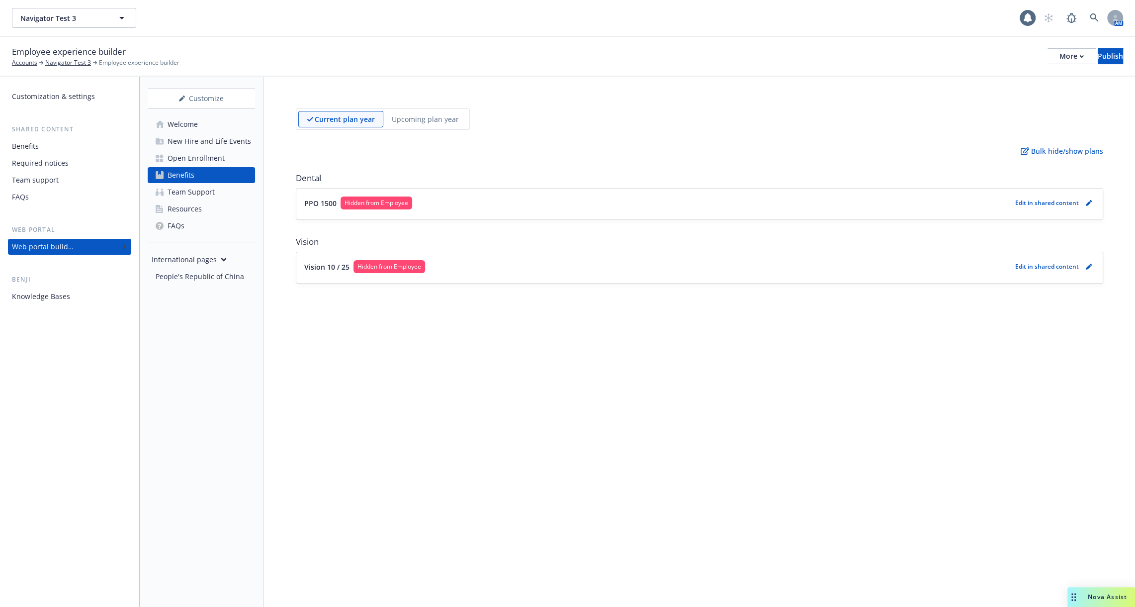
click at [187, 173] on div "Benefits" at bounding box center [181, 175] width 27 height 16
click at [1088, 203] on icon "pencil" at bounding box center [1088, 203] width 5 height 5
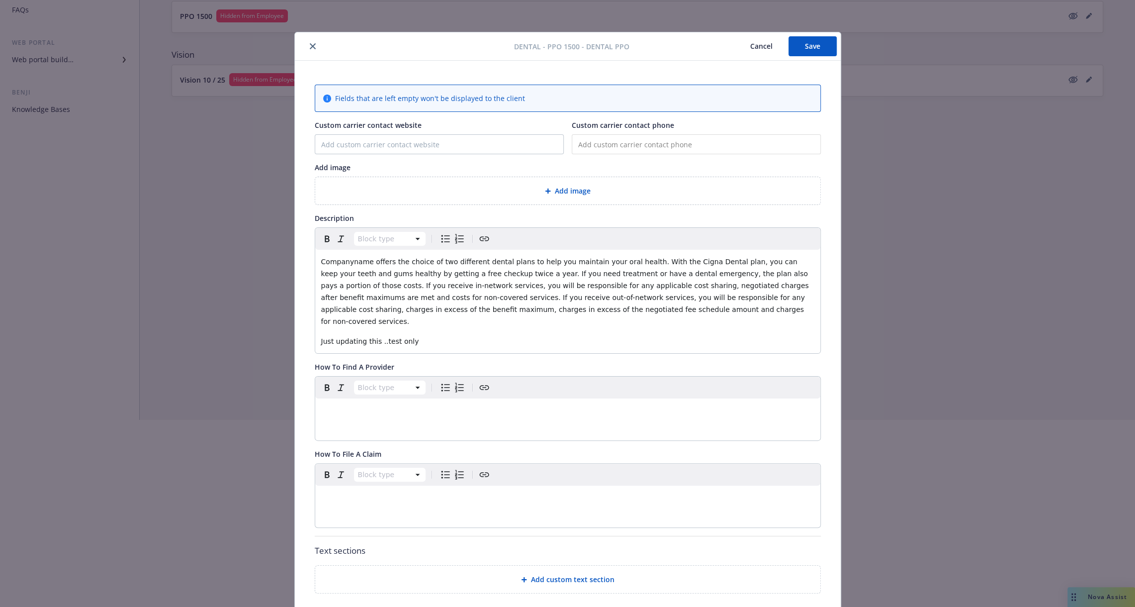
click at [369, 294] on span "Companyname offers the choice of two different dental plans to help you maintai…" at bounding box center [566, 292] width 490 height 68
click at [417, 321] on div "Companyname offers the choice of two different dental plans to help you maintai…" at bounding box center [567, 301] width 505 height 103
click at [436, 337] on div "Companyname offers the choice of two different dental plans to help you maintai…" at bounding box center [567, 301] width 505 height 103
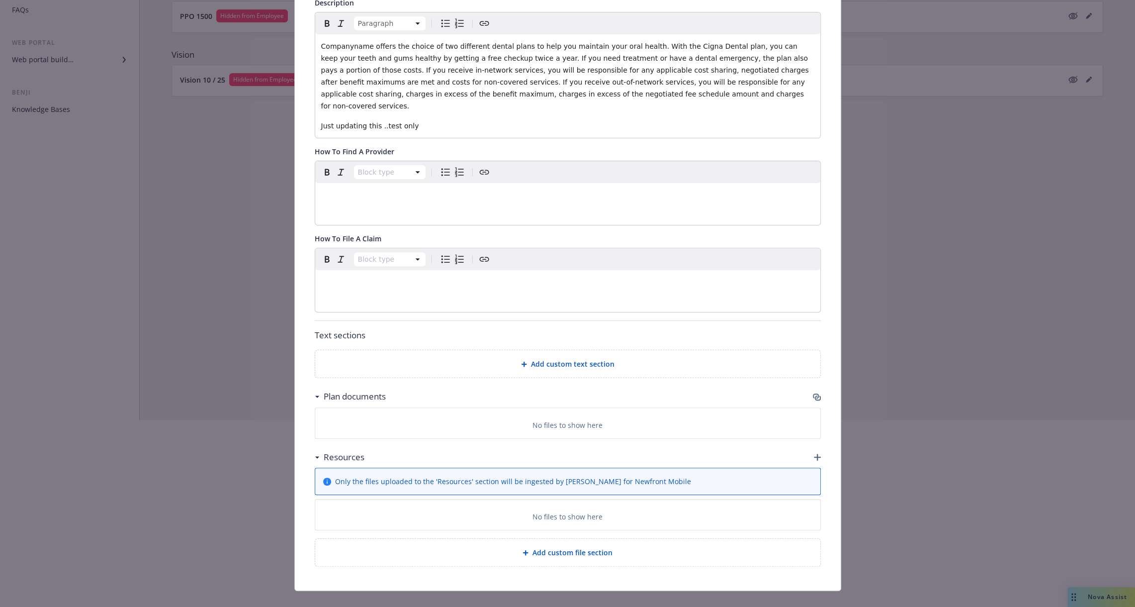
click at [448, 329] on p "Text sections" at bounding box center [568, 335] width 506 height 13
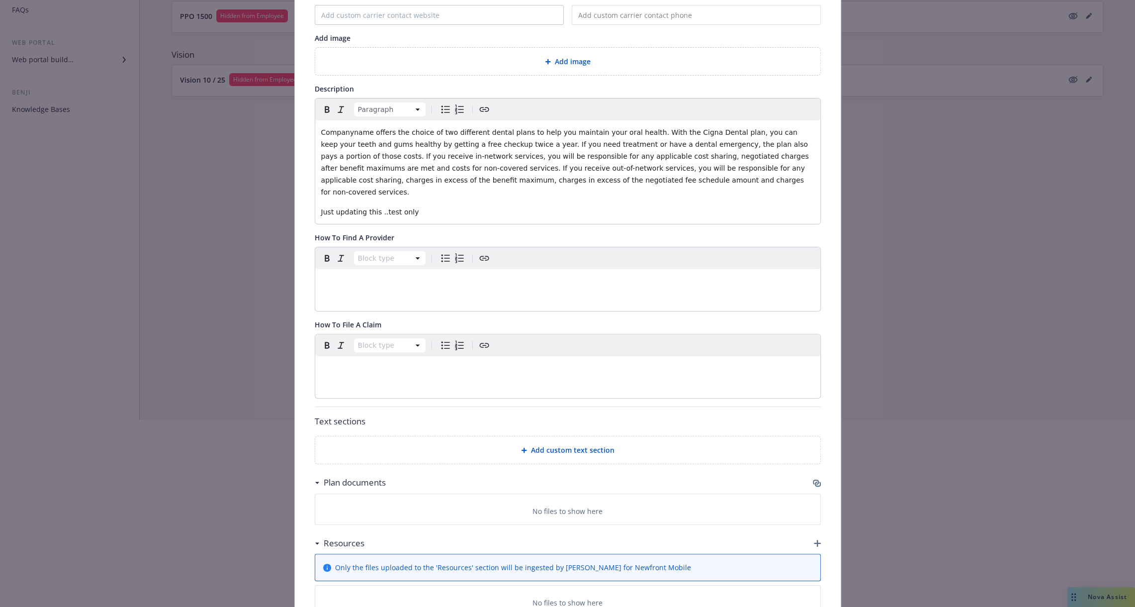
scroll to position [0, 0]
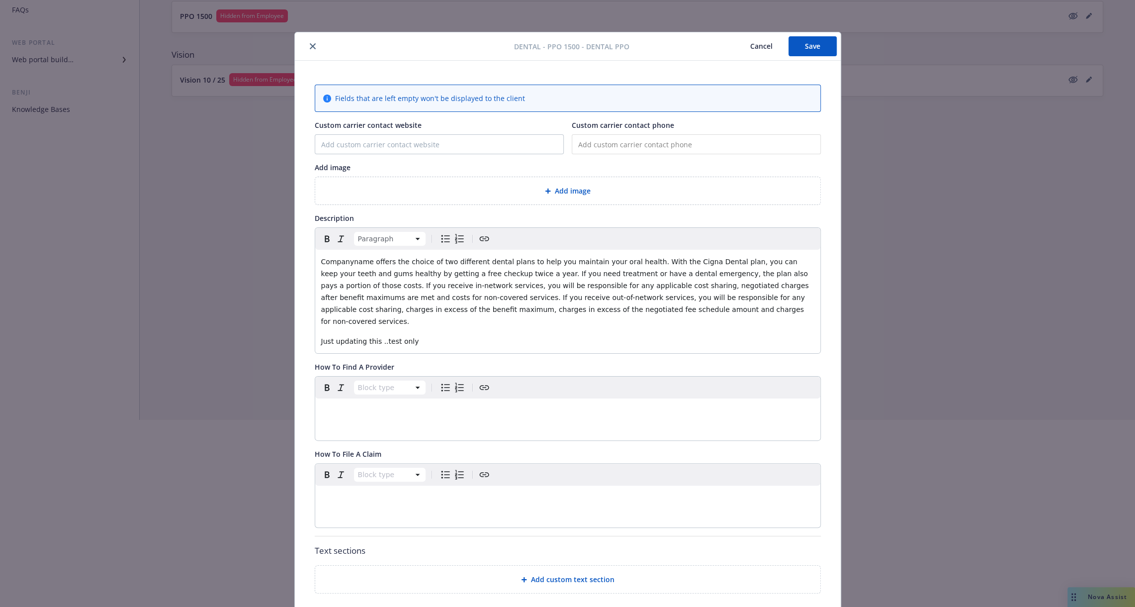
click at [812, 48] on button "Save" at bounding box center [812, 46] width 48 height 20
click at [311, 49] on icon "close" at bounding box center [313, 46] width 6 height 6
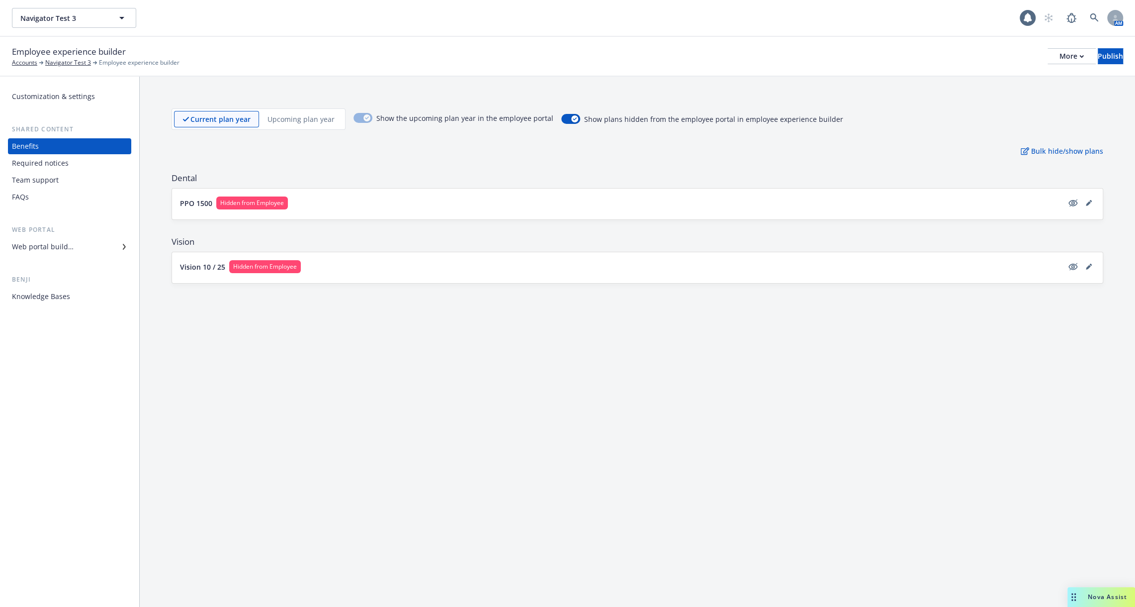
click at [67, 253] on div "Web portal builder" at bounding box center [43, 247] width 62 height 16
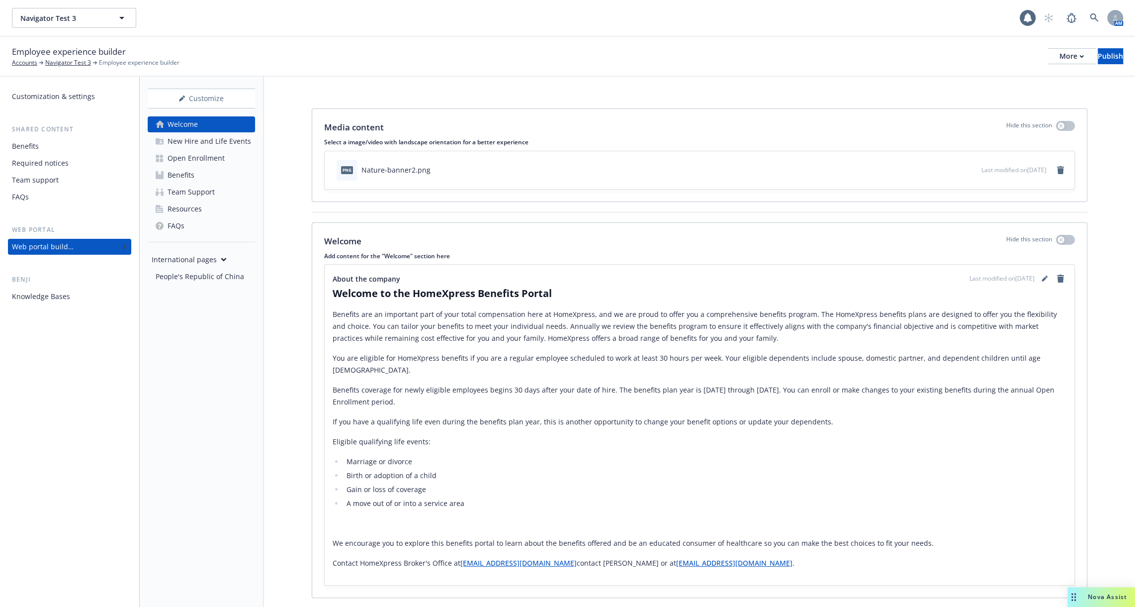
click at [214, 188] on link "Team Support" at bounding box center [201, 192] width 107 height 16
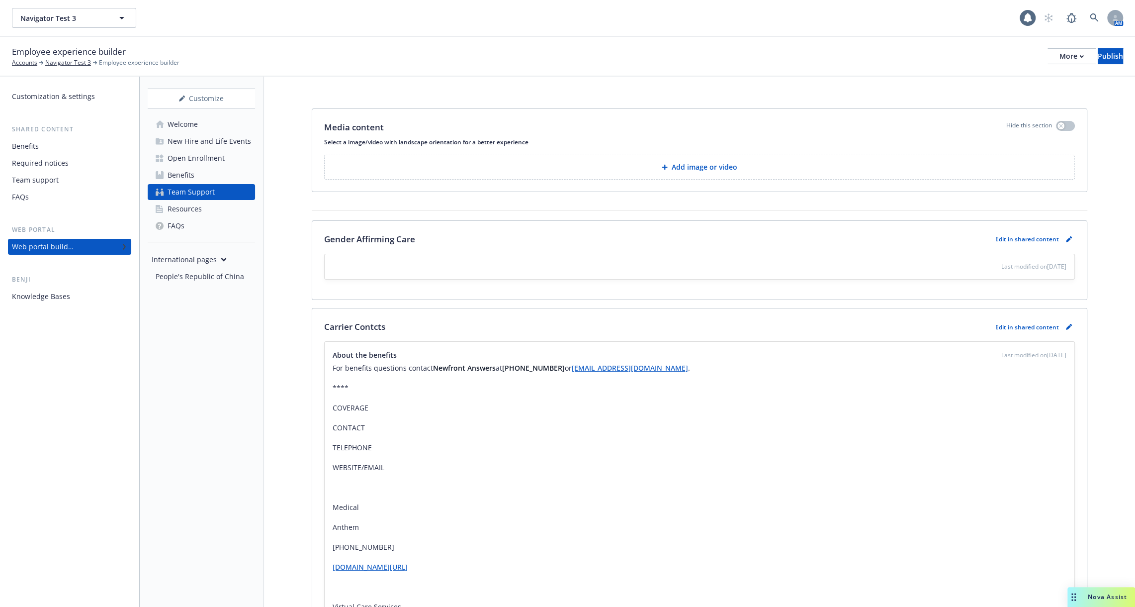
click at [69, 145] on div "Benefits" at bounding box center [69, 146] width 115 height 16
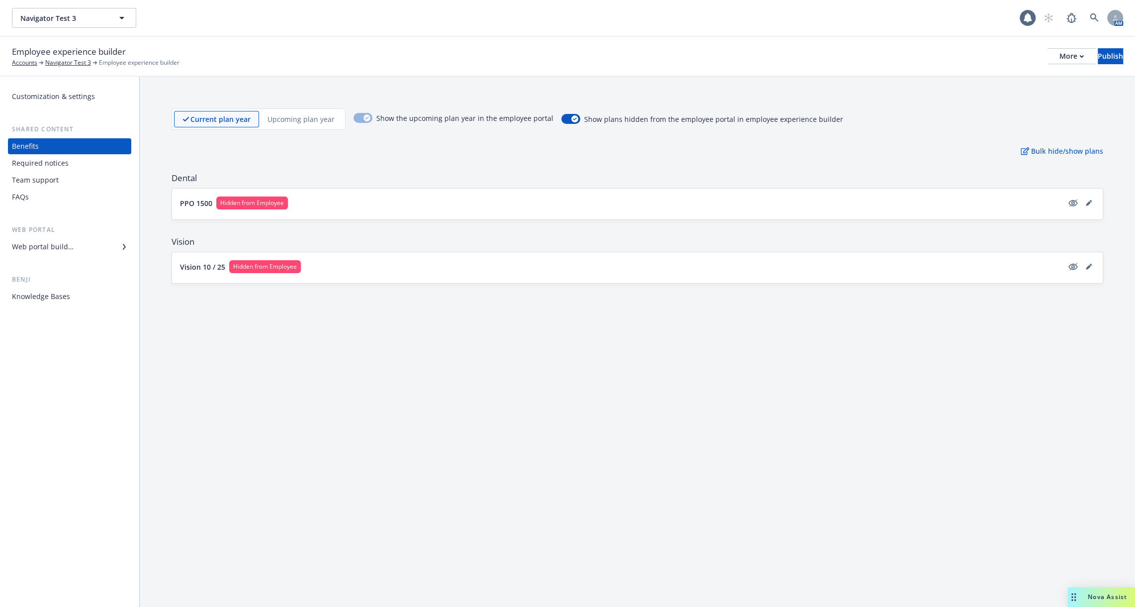
click at [63, 260] on div "Customization & settings Shared content Benefits Required notices Team support …" at bounding box center [69, 196] width 123 height 216
click at [76, 250] on div "Web portal builder" at bounding box center [69, 247] width 115 height 16
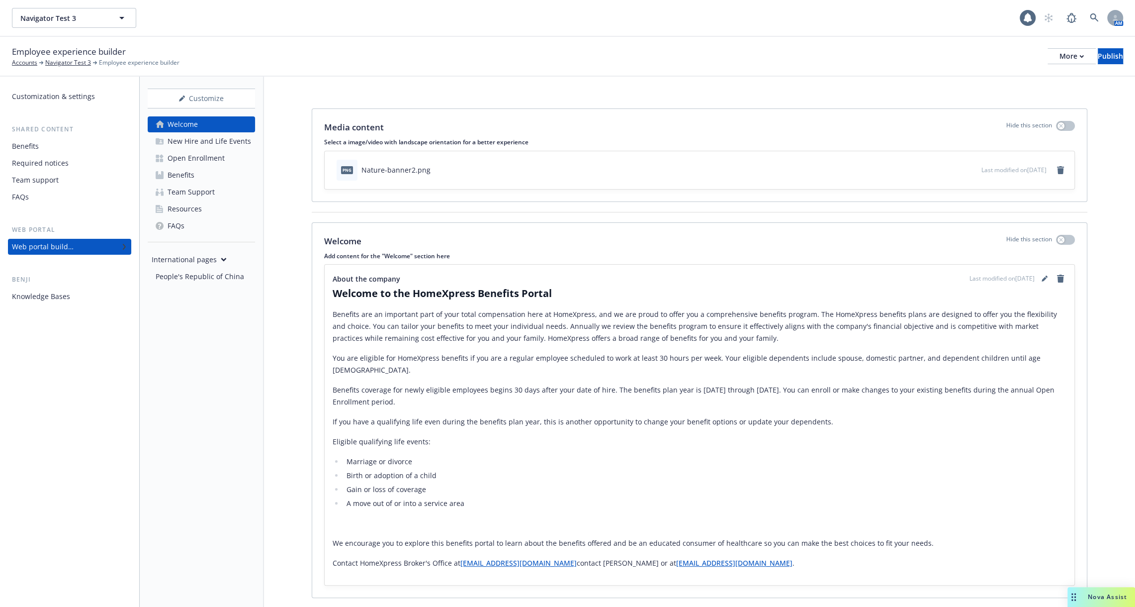
click at [214, 140] on div "New Hire and Life Events" at bounding box center [210, 141] width 84 height 16
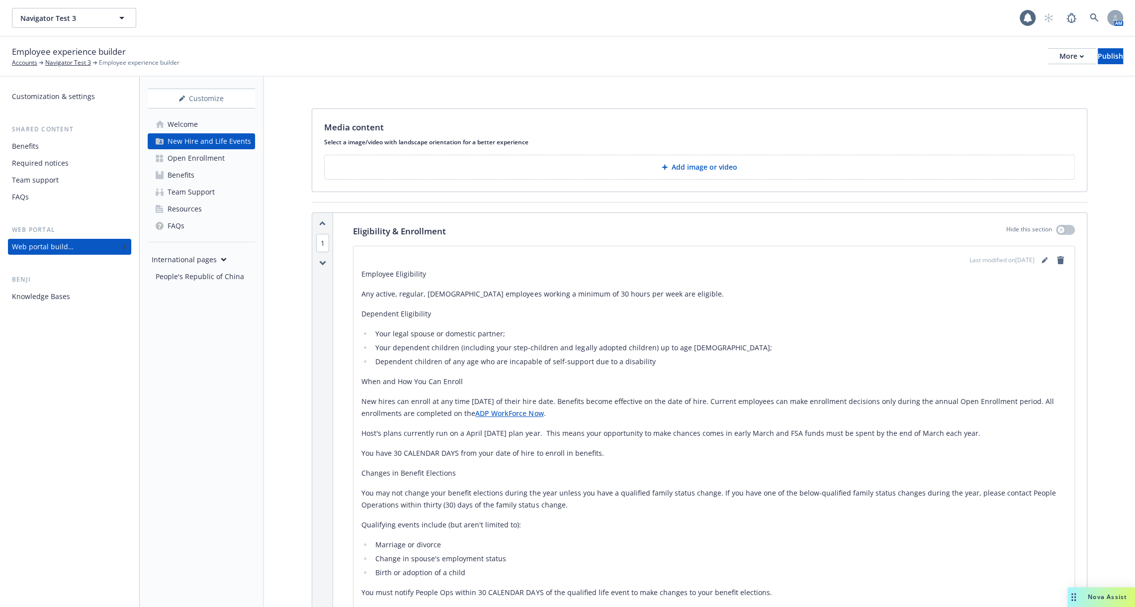
click at [211, 159] on div "Open Enrollment" at bounding box center [196, 158] width 57 height 16
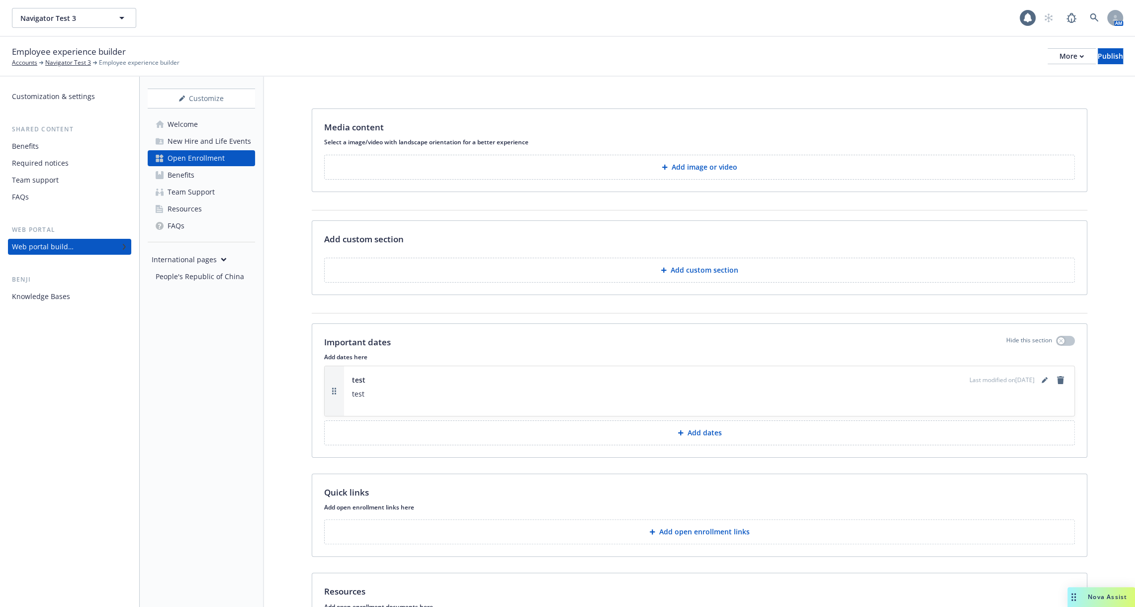
click at [210, 176] on link "Benefits" at bounding box center [201, 175] width 107 height 16
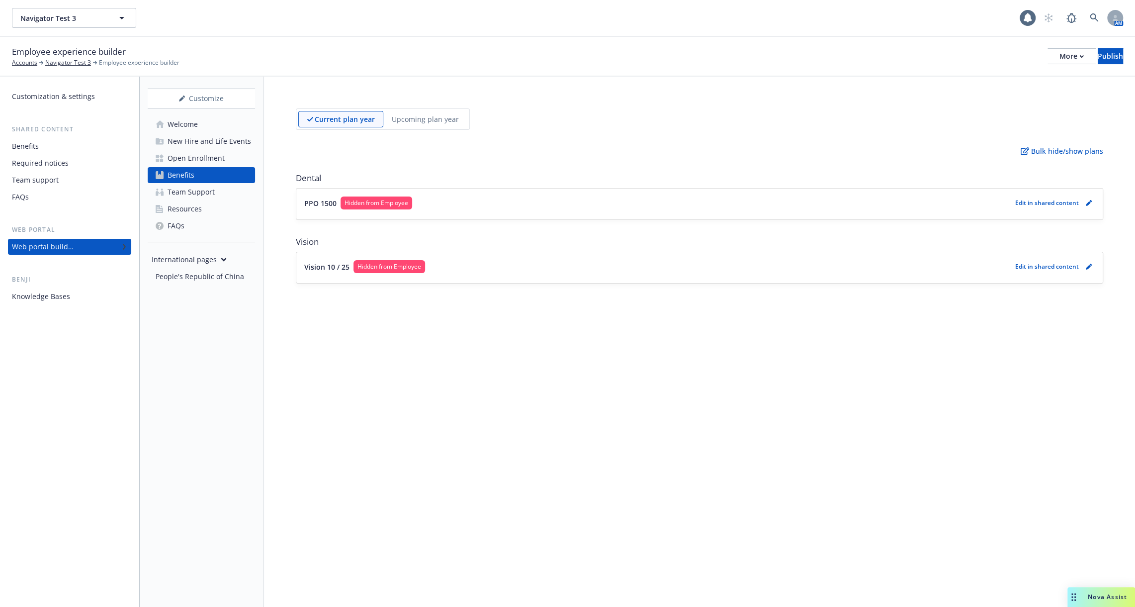
click at [207, 137] on div "New Hire and Life Events" at bounding box center [210, 141] width 84 height 16
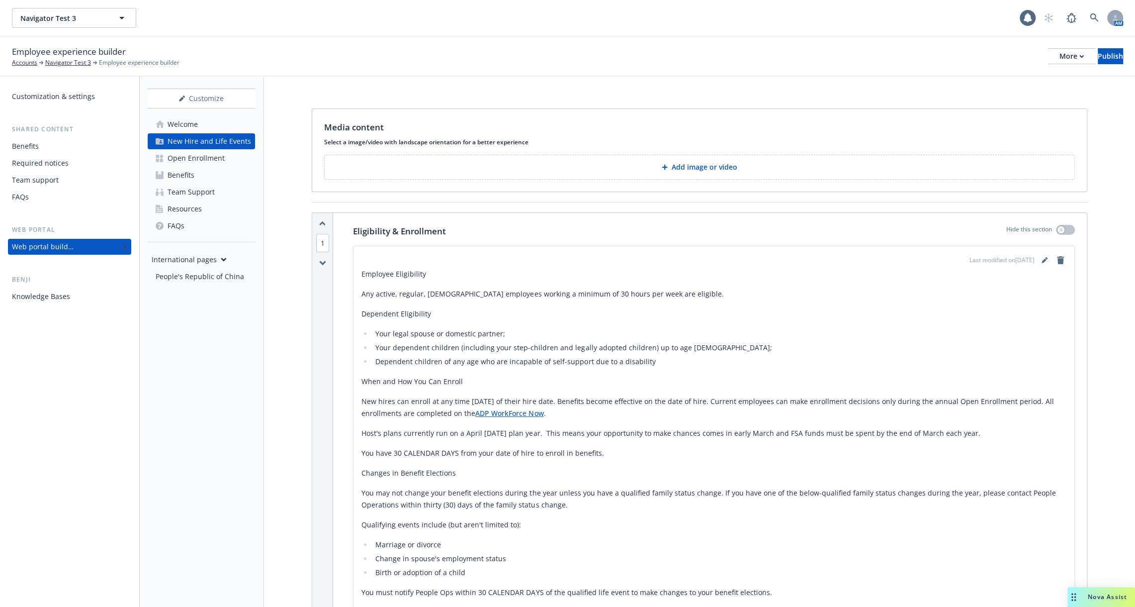
click at [202, 169] on link "Benefits" at bounding box center [201, 175] width 107 height 16
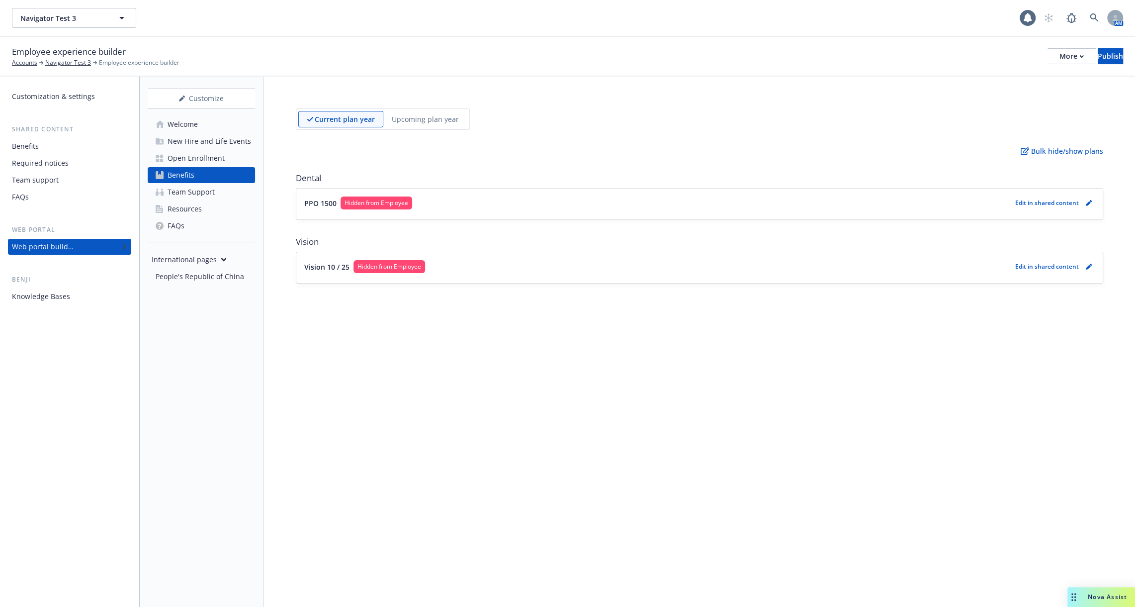
click at [44, 140] on div "Benefits" at bounding box center [69, 146] width 115 height 16
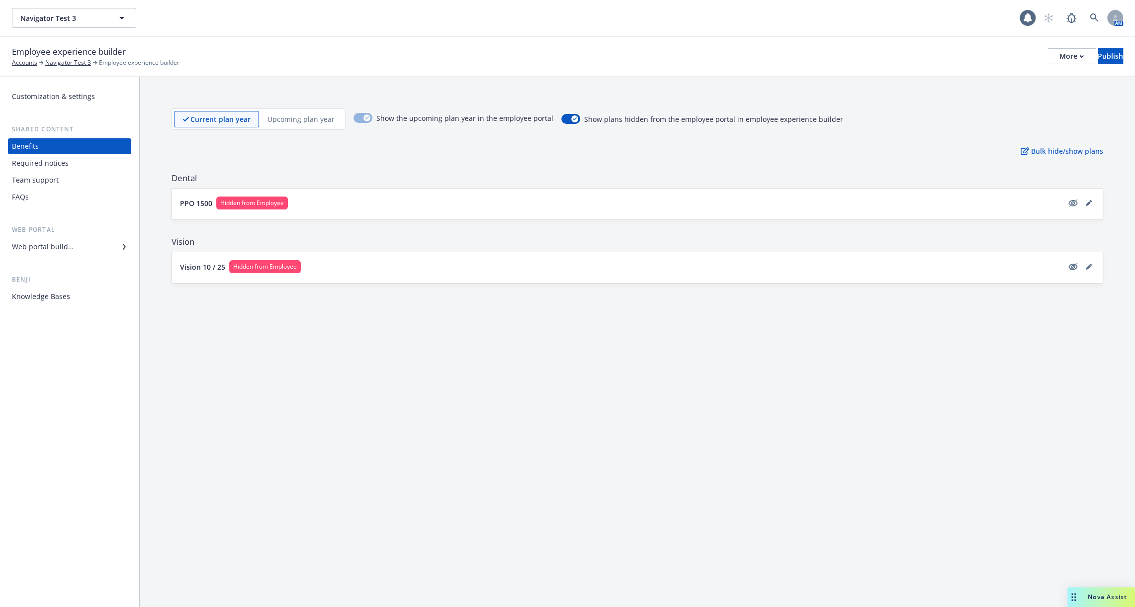
click at [76, 245] on div "Web portal builder" at bounding box center [69, 247] width 115 height 16
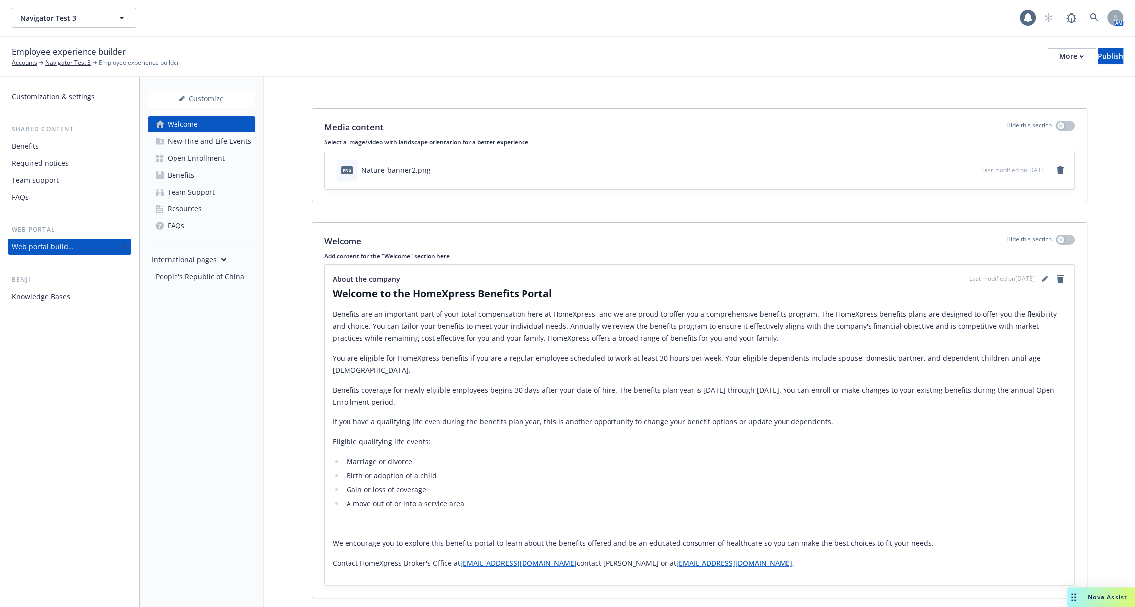
click at [199, 193] on div "Team Support" at bounding box center [191, 192] width 47 height 16
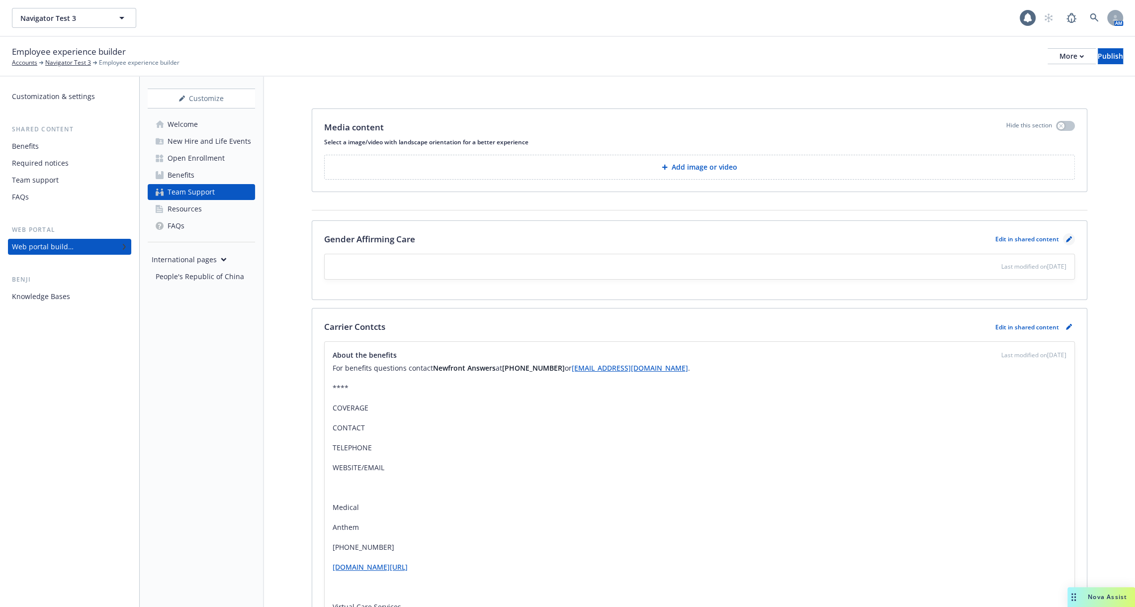
click at [1067, 238] on icon "pencil" at bounding box center [1068, 239] width 5 height 5
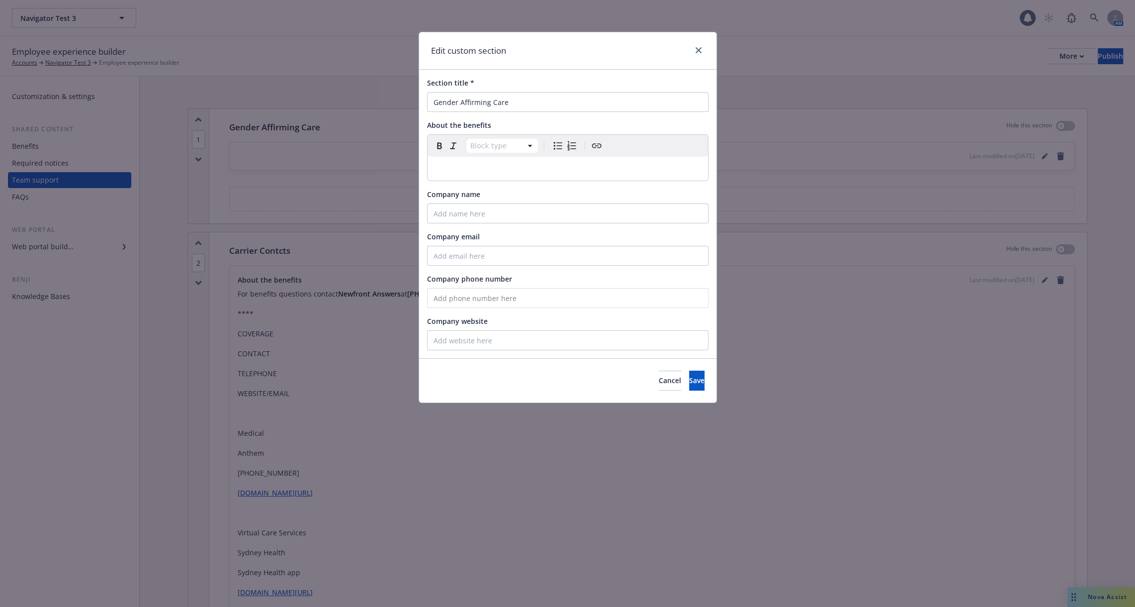
scroll to position [32, 0]
click at [698, 51] on icon "close" at bounding box center [699, 50] width 6 height 6
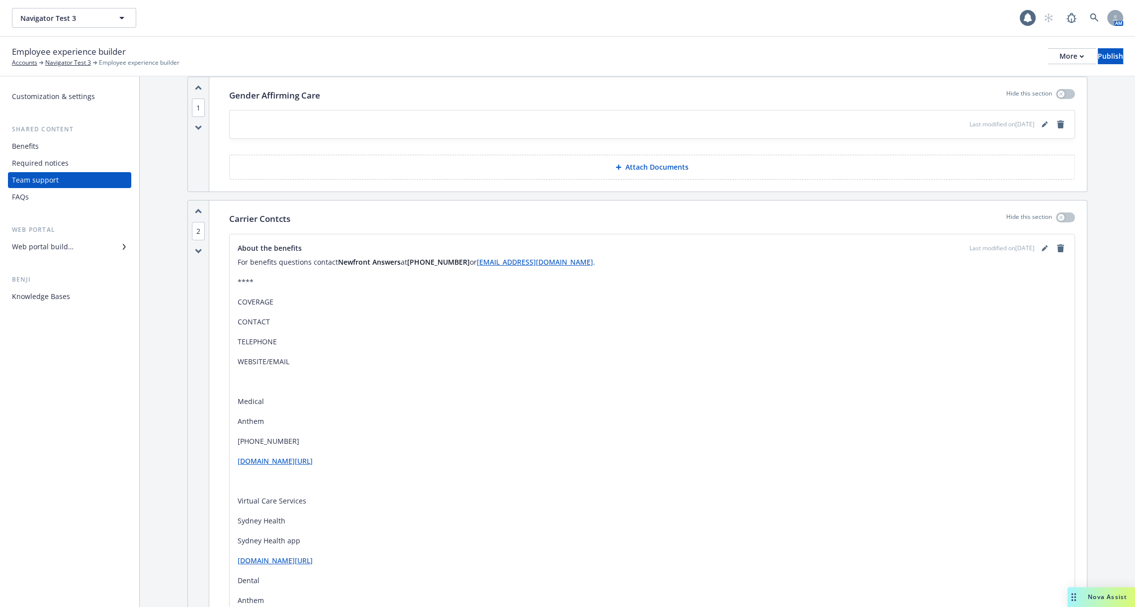
click at [61, 242] on div "Web portal builder" at bounding box center [43, 247] width 62 height 16
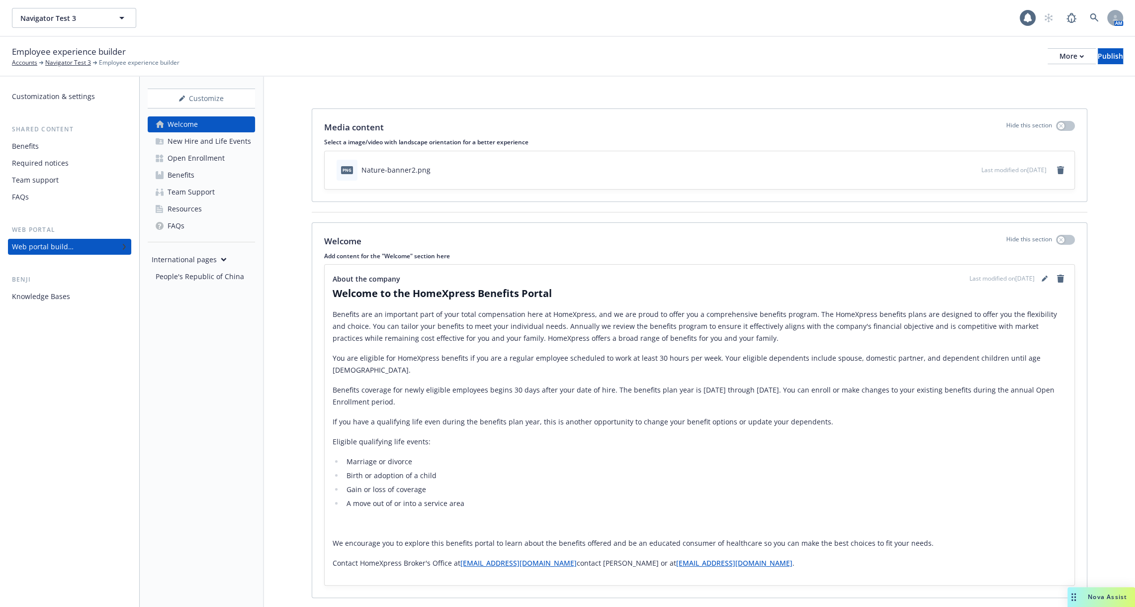
click at [214, 205] on link "Resources" at bounding box center [201, 209] width 107 height 16
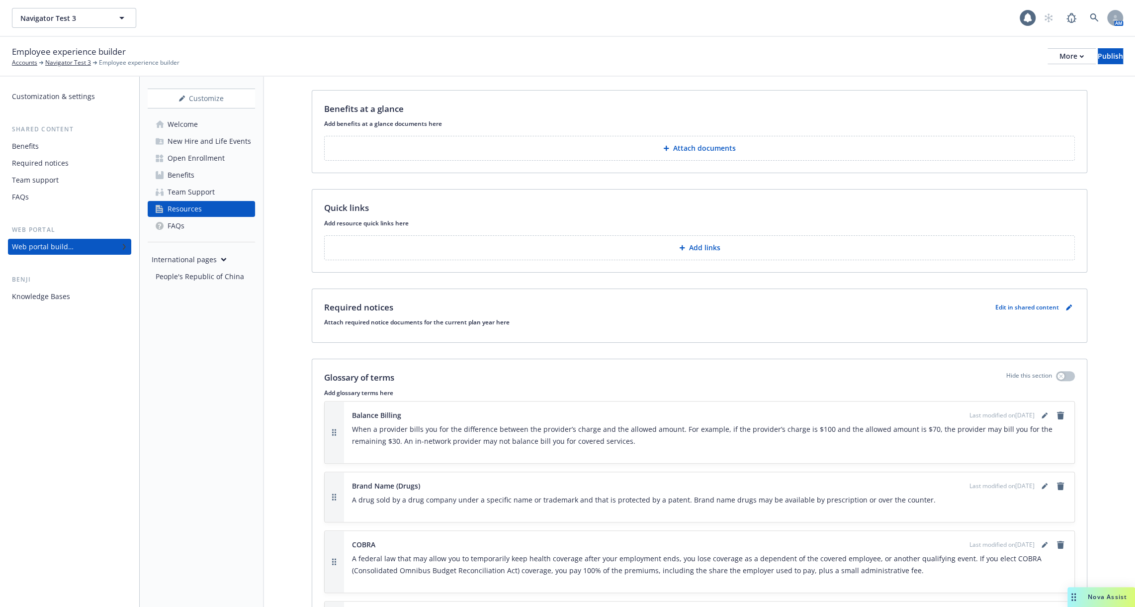
scroll to position [124, 0]
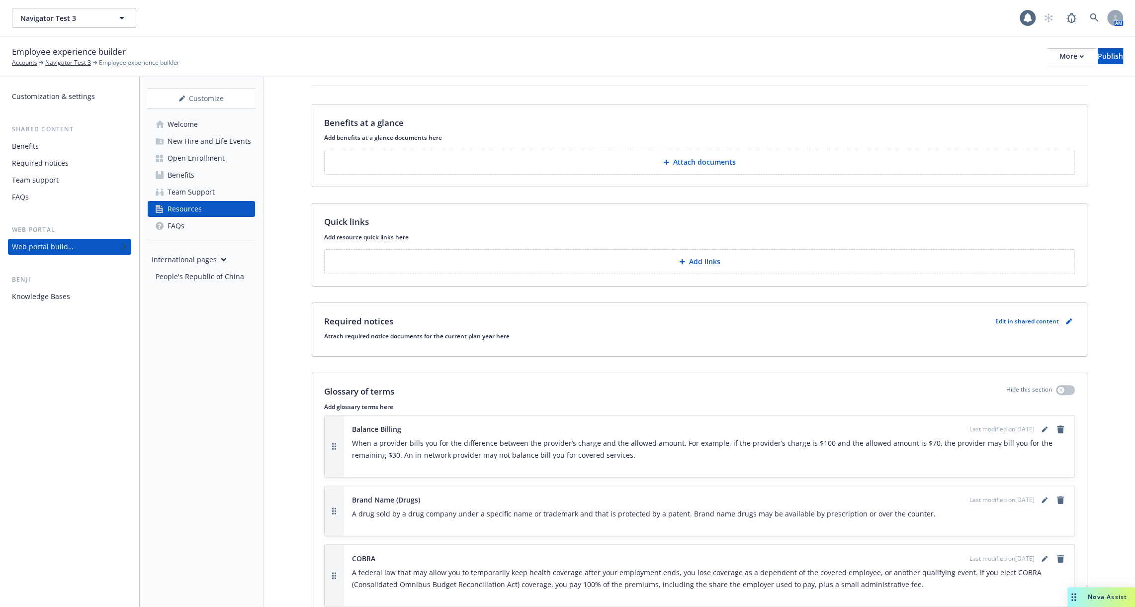
click at [48, 246] on div "Web portal builder" at bounding box center [43, 247] width 62 height 16
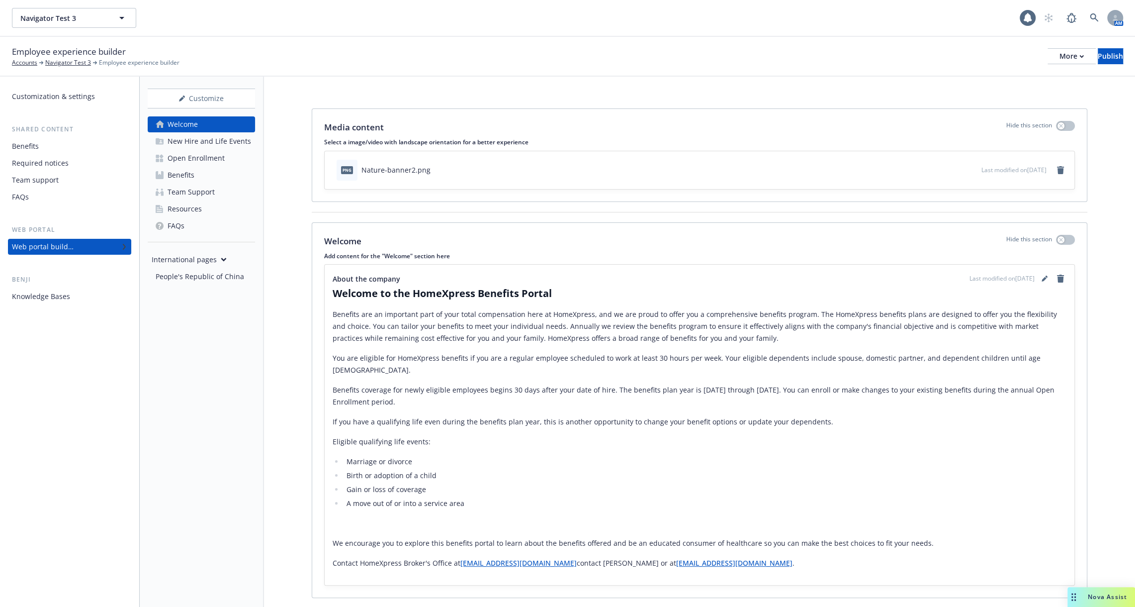
click at [42, 150] on div "Benefits" at bounding box center [69, 146] width 115 height 16
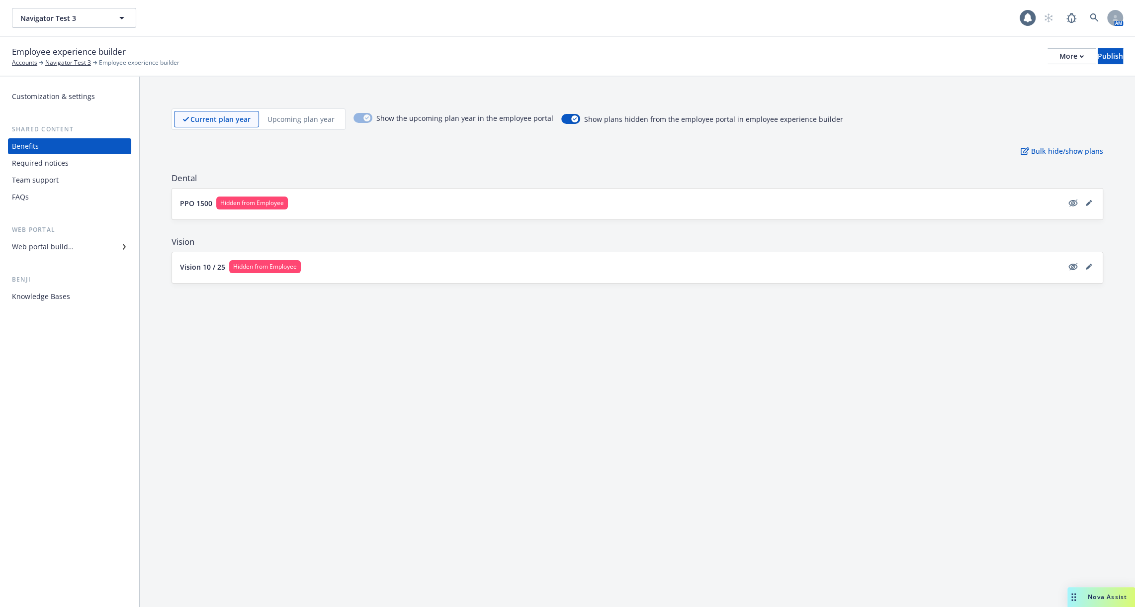
click at [47, 246] on div "Web portal builder" at bounding box center [43, 247] width 62 height 16
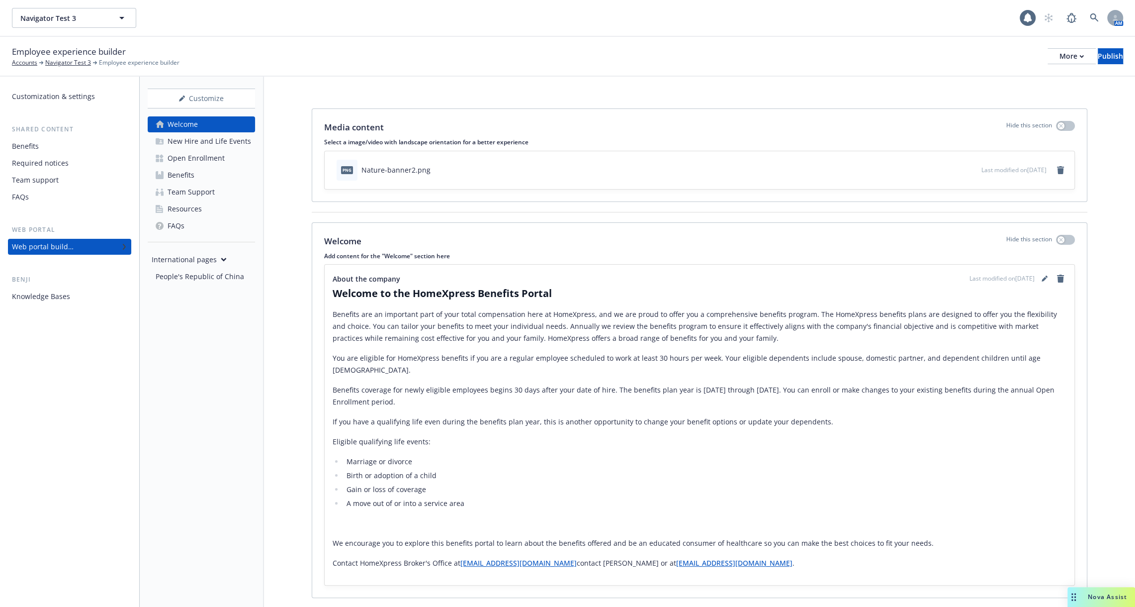
click at [201, 146] on div "New Hire and Life Events" at bounding box center [210, 141] width 84 height 16
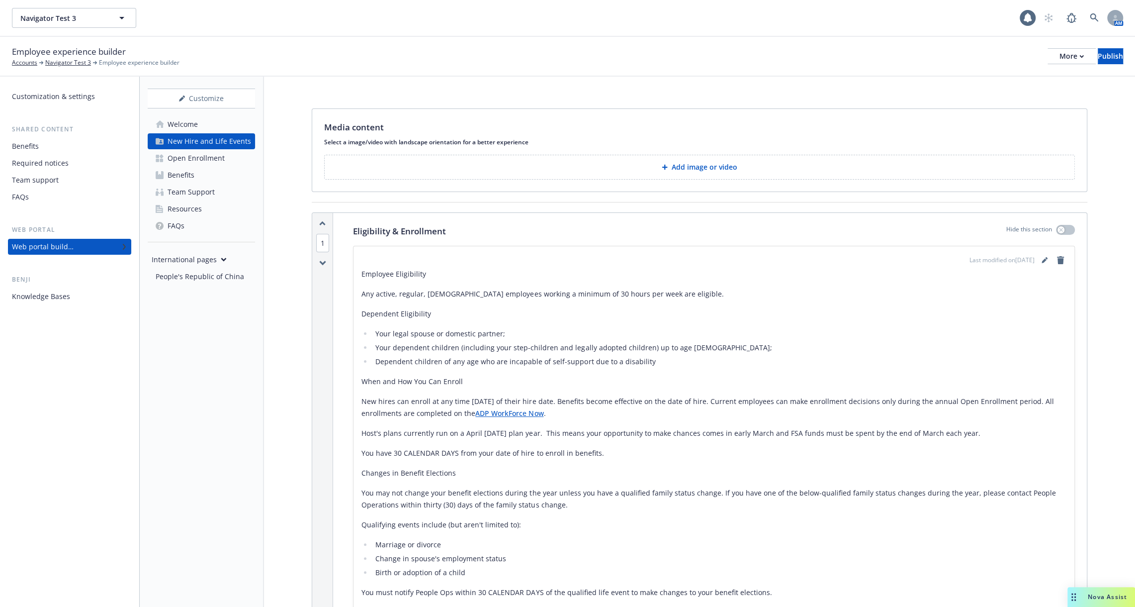
click at [83, 250] on div "Web portal builder" at bounding box center [69, 247] width 115 height 16
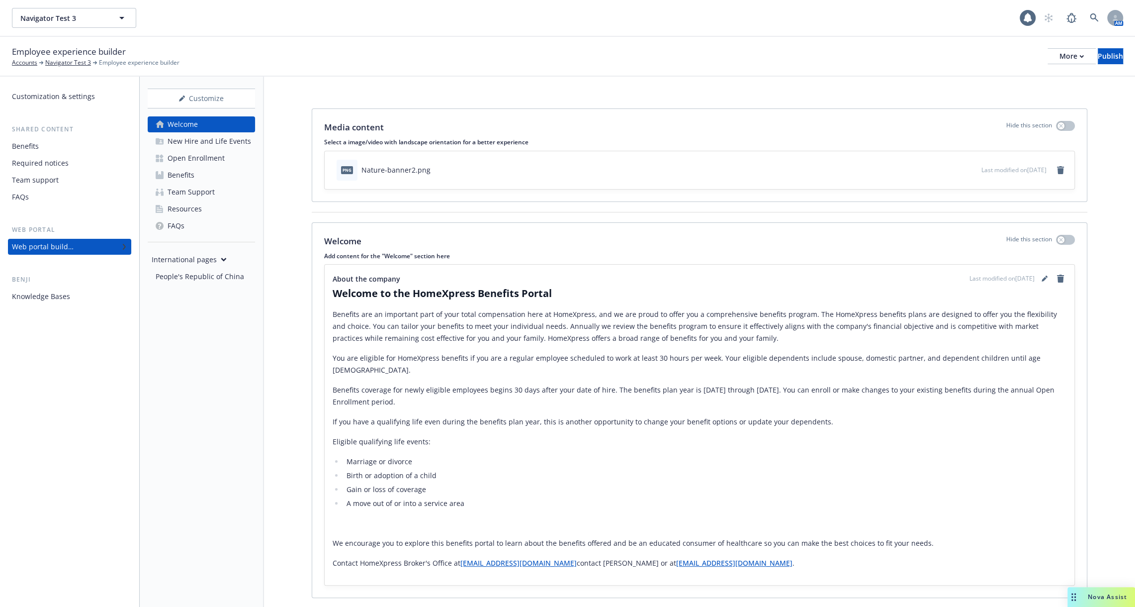
click at [215, 141] on div "New Hire and Life Events" at bounding box center [210, 141] width 84 height 16
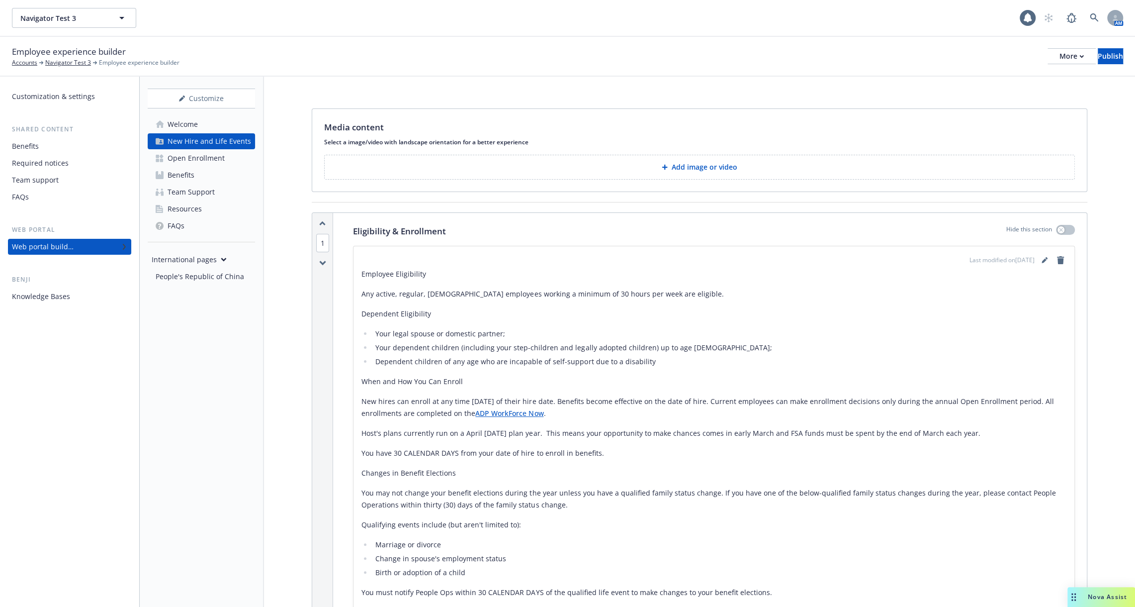
click at [201, 211] on link "Resources" at bounding box center [201, 209] width 107 height 16
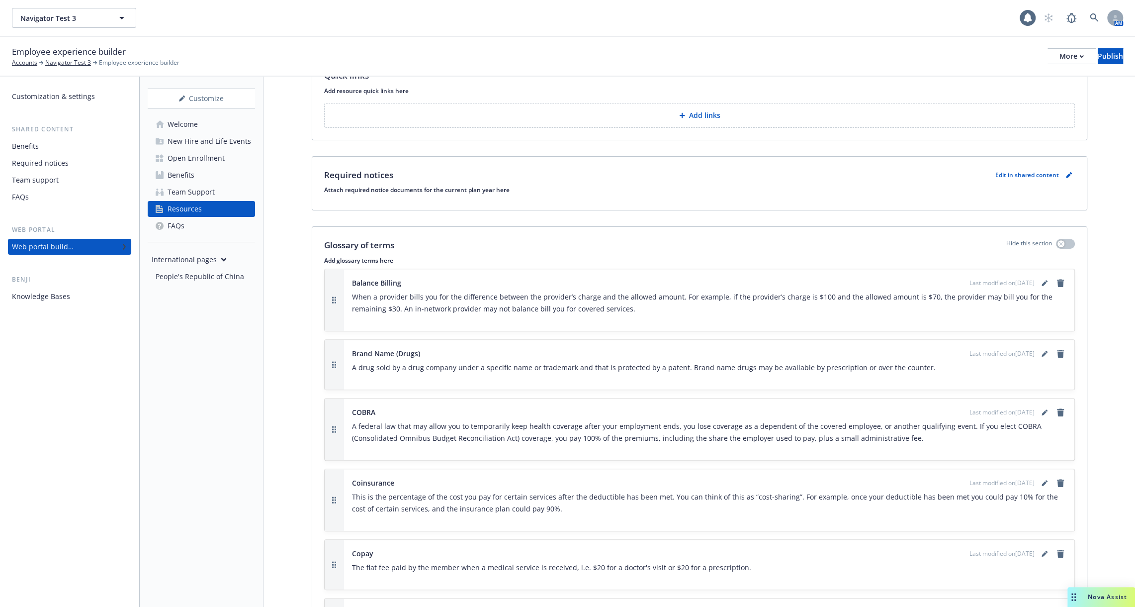
scroll to position [273, 0]
drag, startPoint x: 323, startPoint y: 240, endPoint x: 449, endPoint y: 251, distance: 126.2
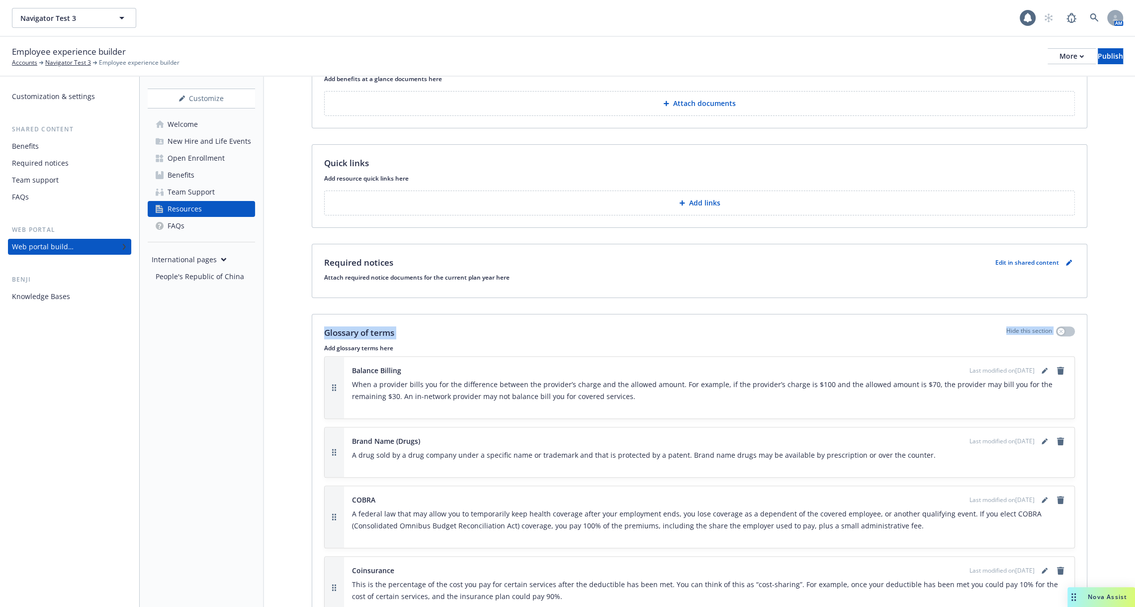
scroll to position [0, 0]
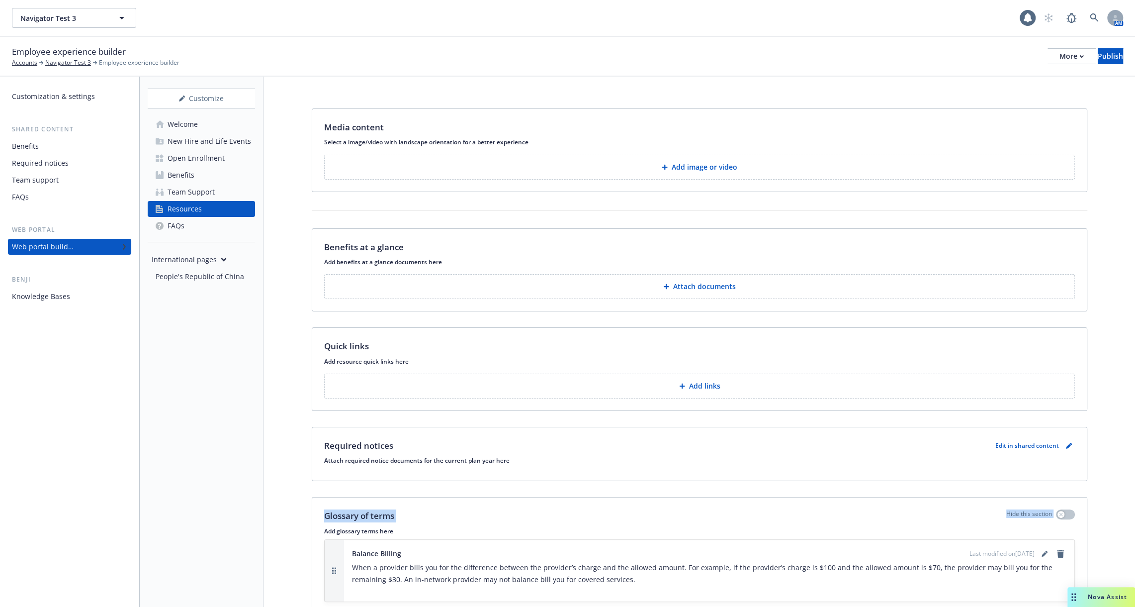
click at [61, 170] on div "Required notices" at bounding box center [40, 163] width 57 height 16
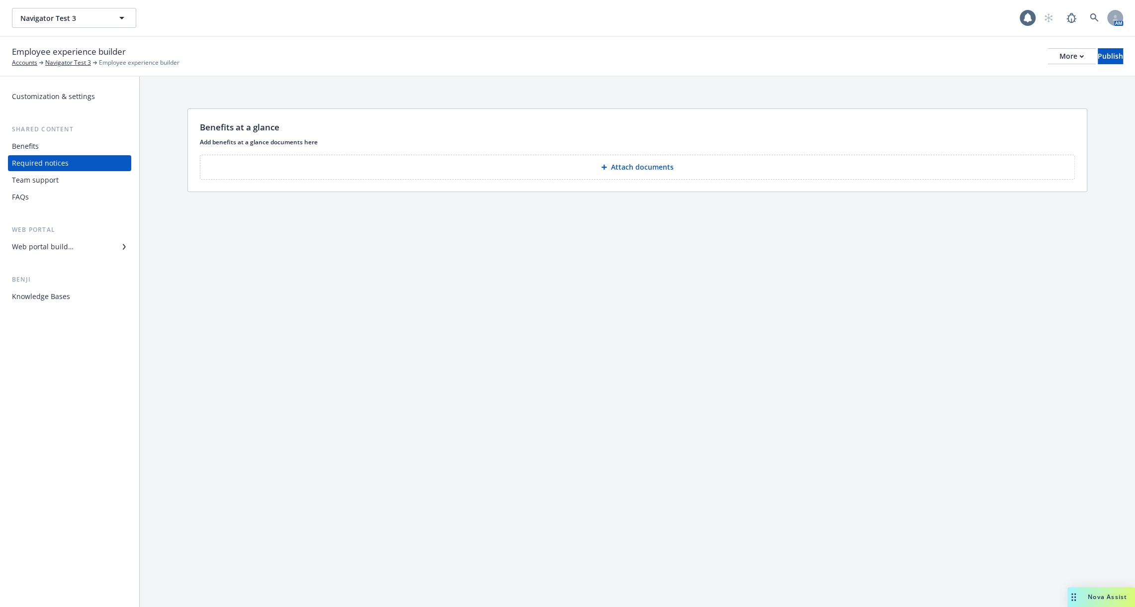
click at [44, 244] on div "Web portal builder" at bounding box center [43, 247] width 62 height 16
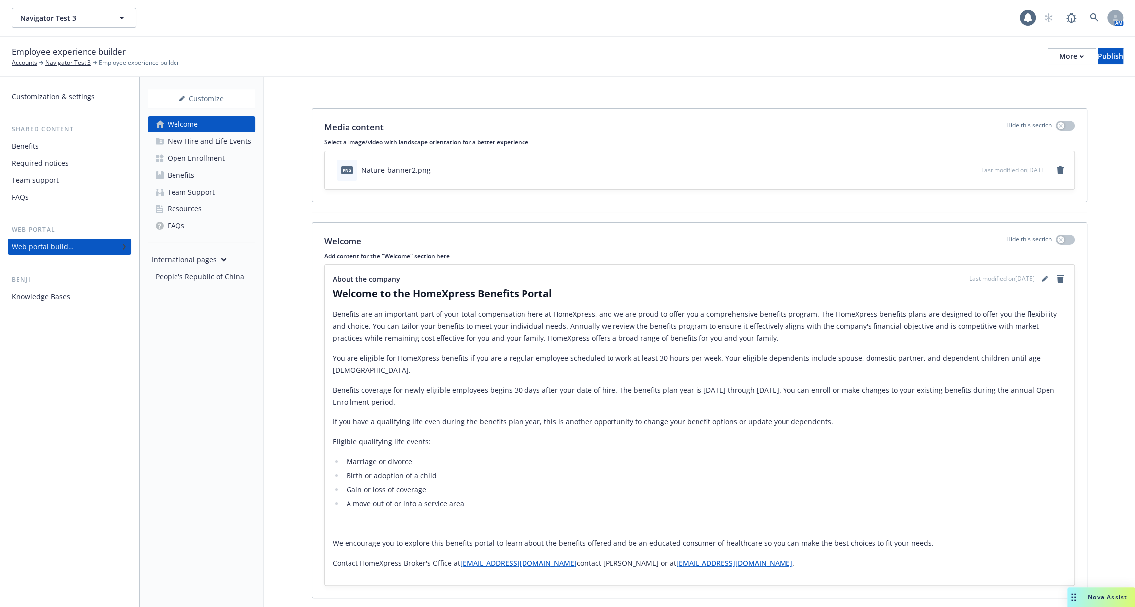
click at [201, 209] on link "Resources" at bounding box center [201, 209] width 107 height 16
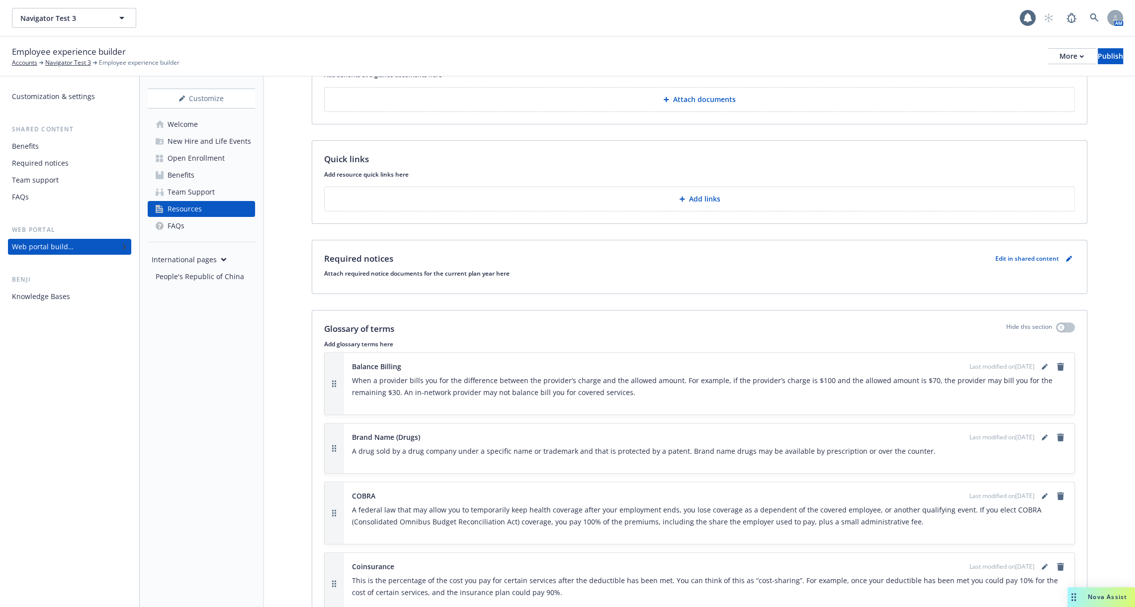
scroll to position [195, 0]
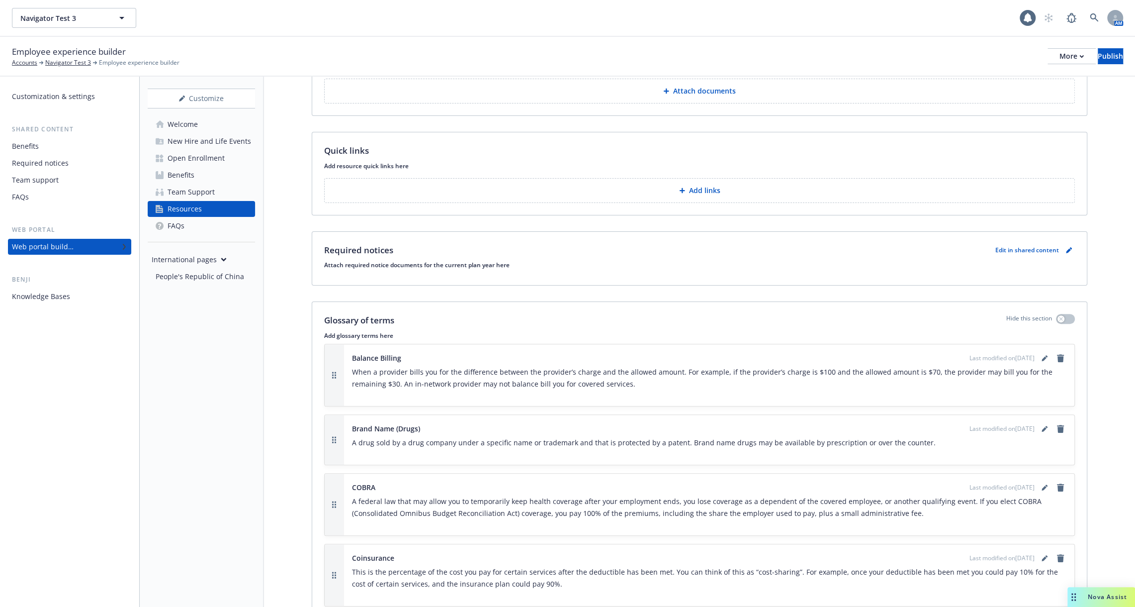
click at [1016, 248] on p "Edit in shared content" at bounding box center [1027, 250] width 64 height 8
click at [1071, 248] on icon "pencil" at bounding box center [1069, 250] width 6 height 6
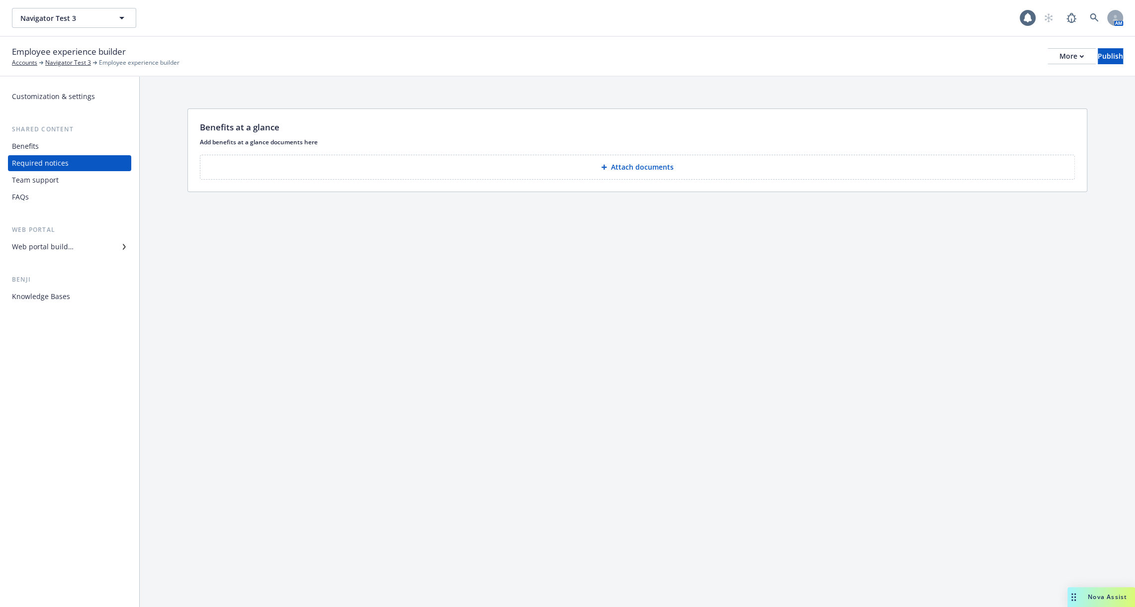
click at [50, 251] on div "Web portal builder" at bounding box center [43, 247] width 62 height 16
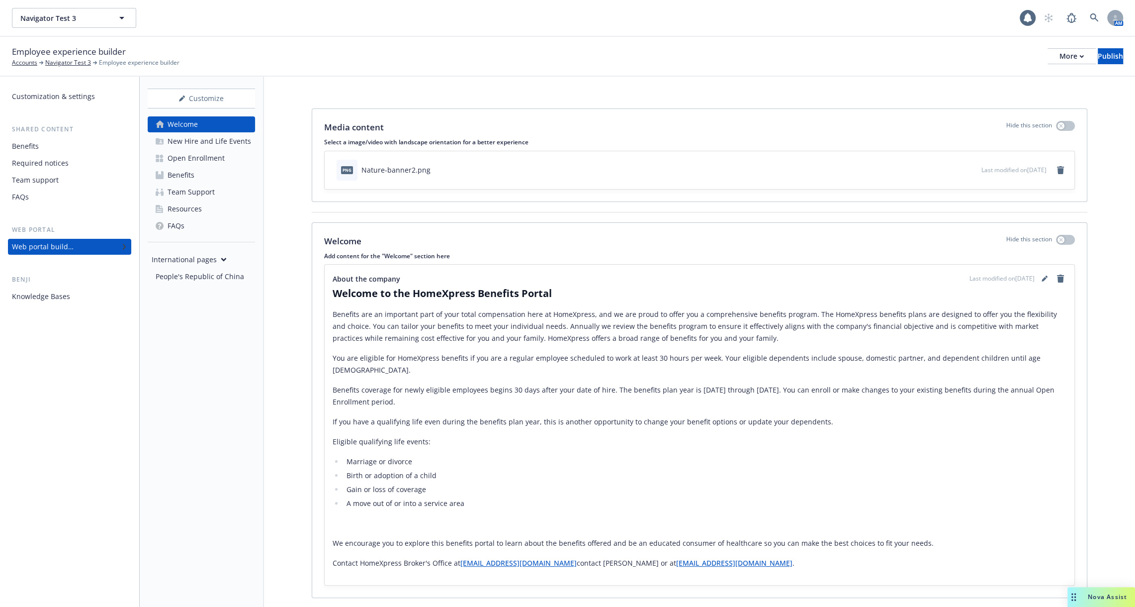
click at [203, 209] on link "Resources" at bounding box center [201, 209] width 107 height 16
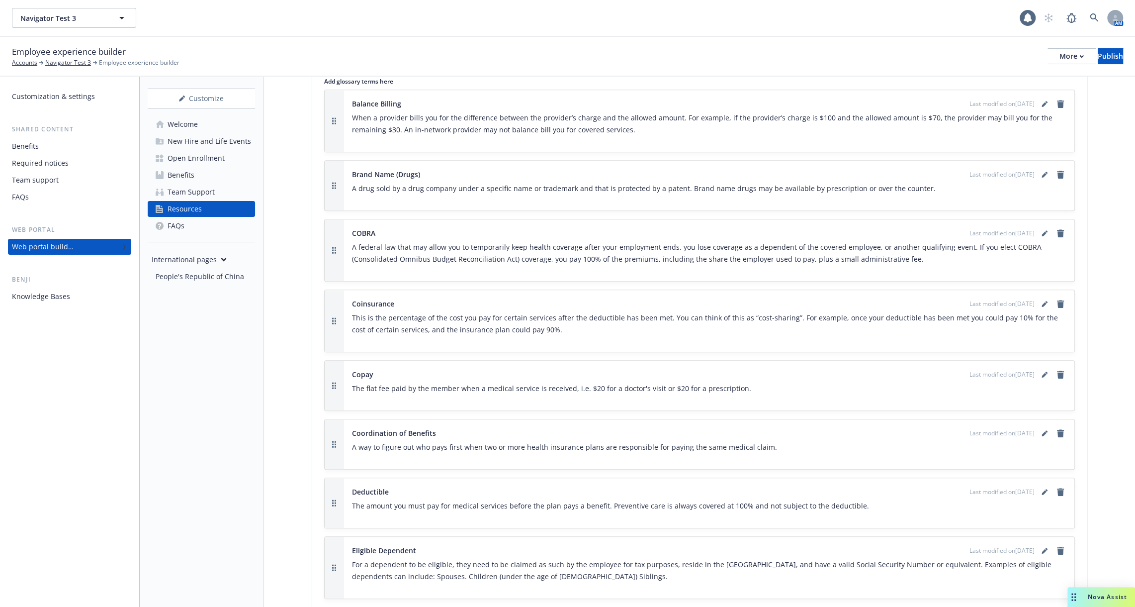
scroll to position [593, 0]
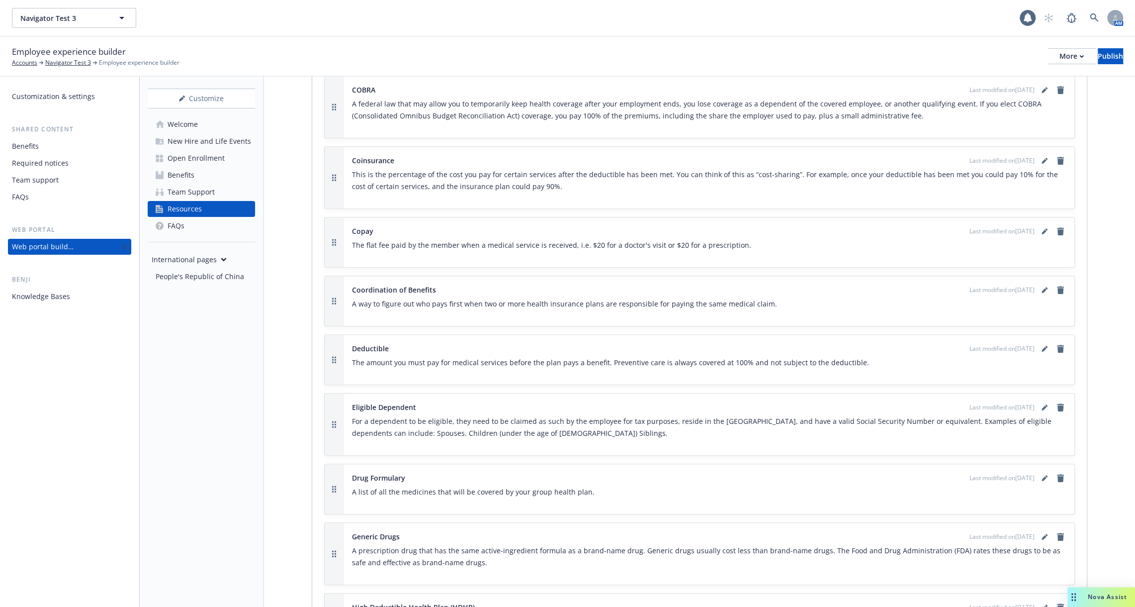
click at [71, 250] on div "Web portal builder" at bounding box center [43, 247] width 62 height 16
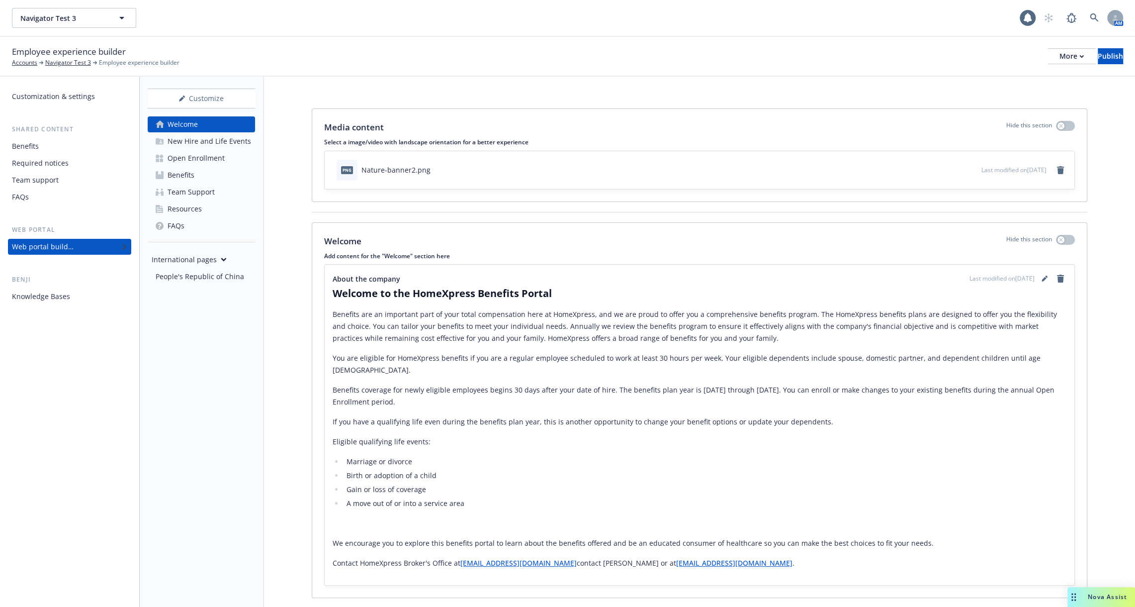
click at [71, 250] on div "Web portal builder" at bounding box center [43, 247] width 62 height 16
click at [179, 222] on div "FAQs" at bounding box center [176, 226] width 17 height 16
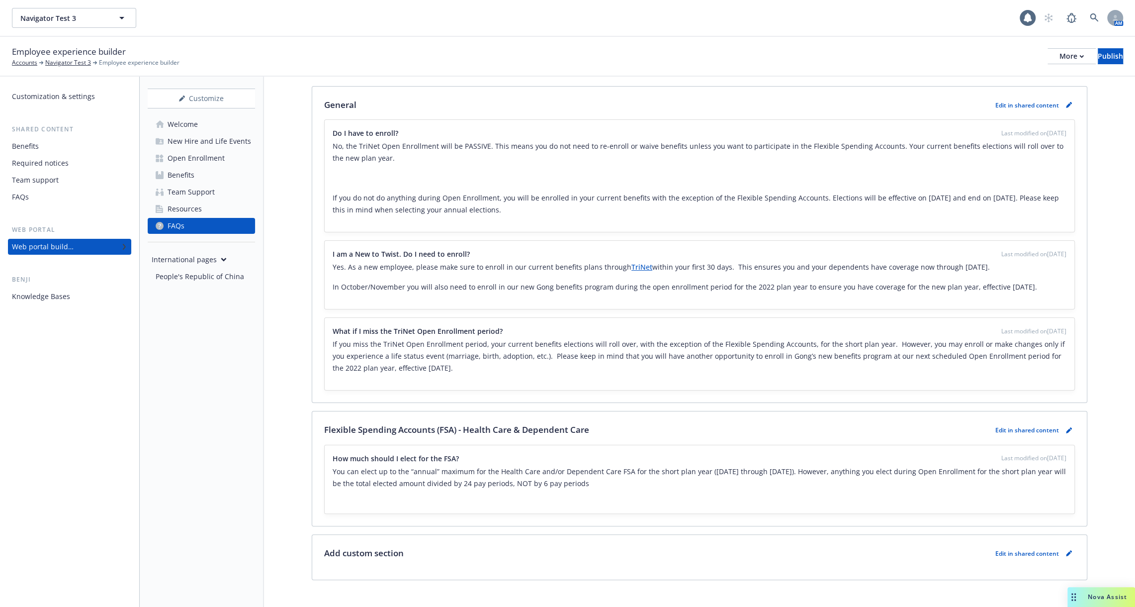
scroll to position [33, 0]
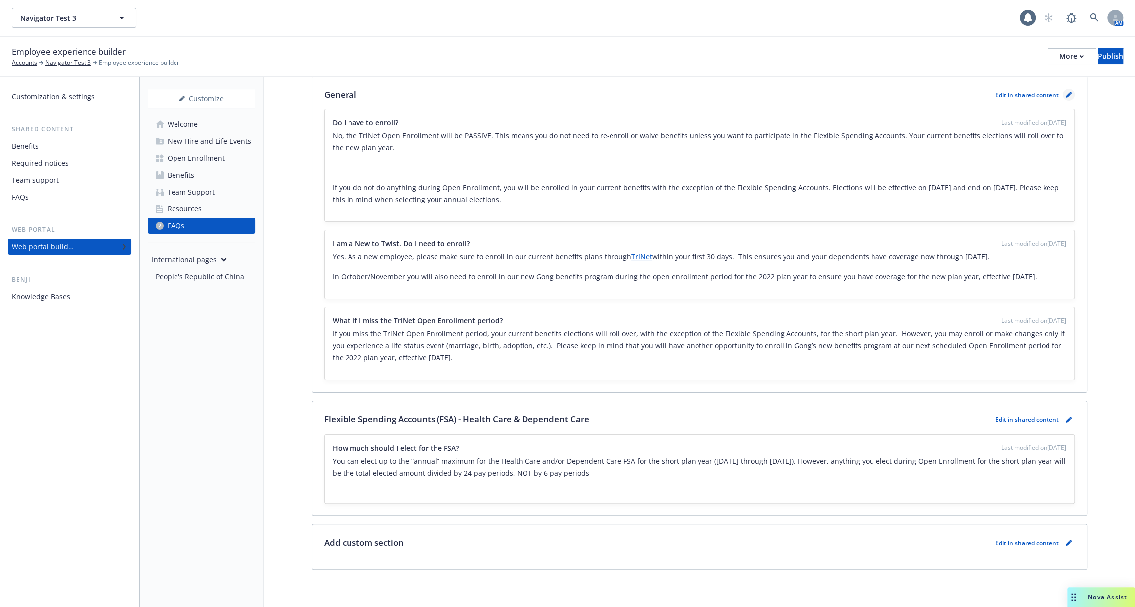
click at [1073, 95] on link "pencil" at bounding box center [1069, 94] width 12 height 12
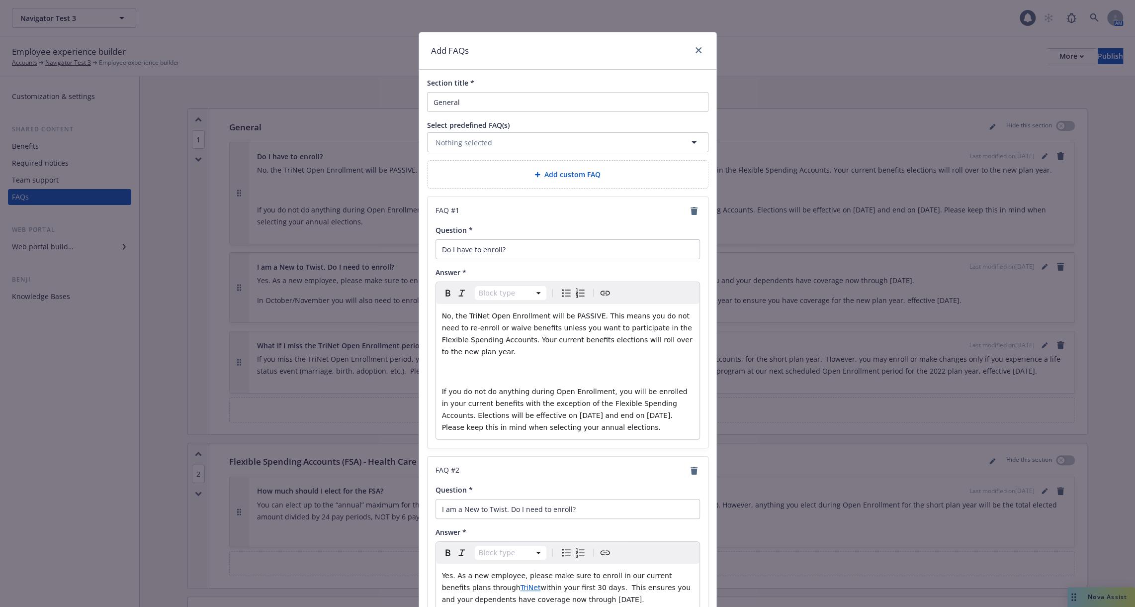
scroll to position [32, 0]
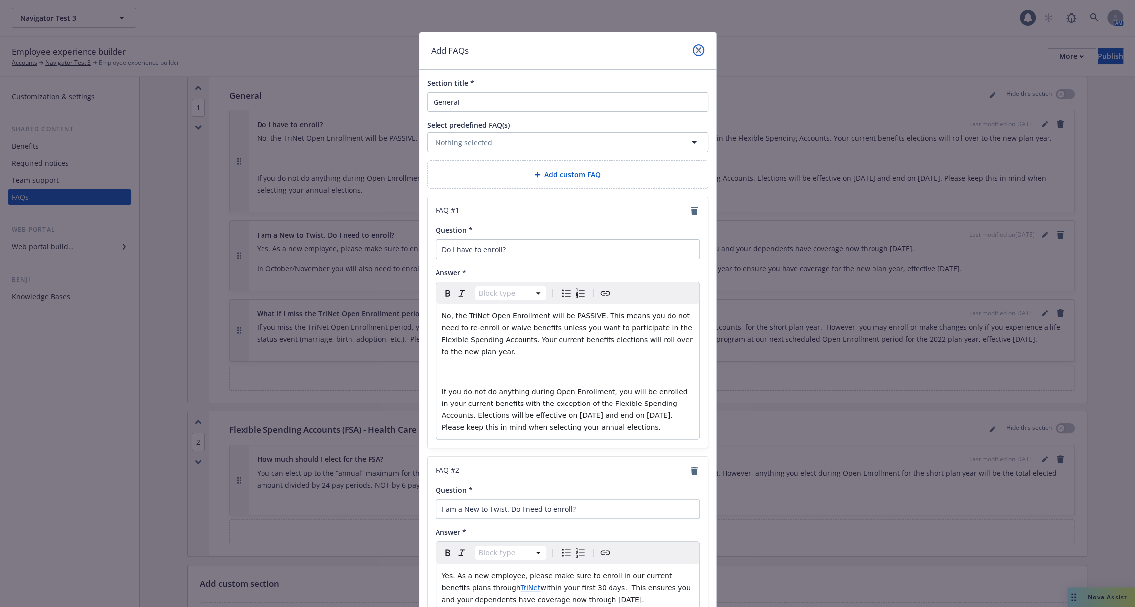
click at [703, 50] on link "close" at bounding box center [699, 50] width 12 height 12
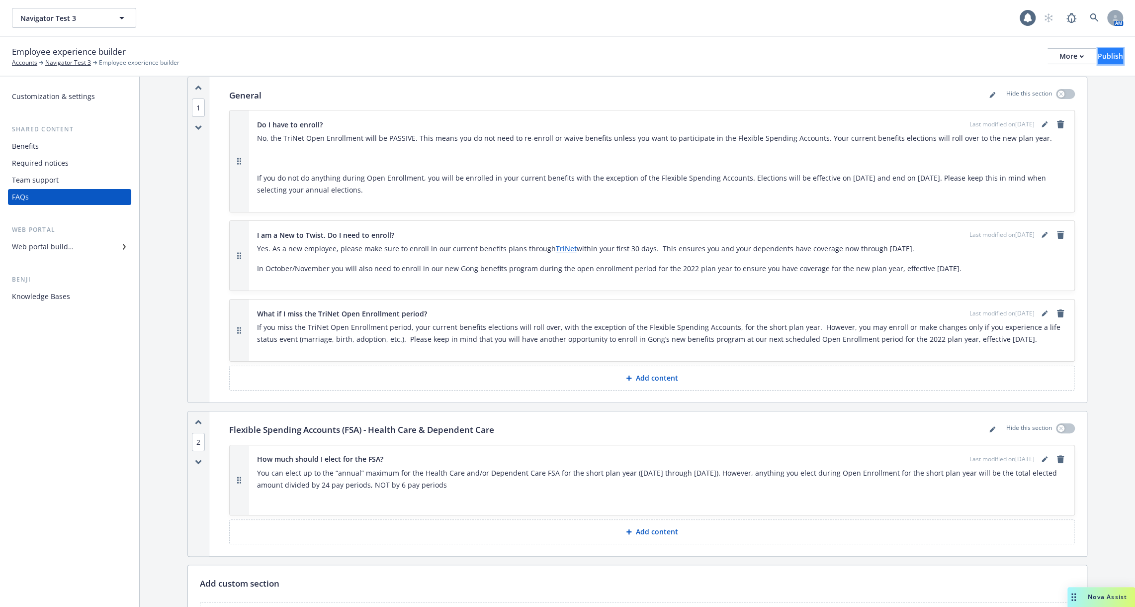
click at [1108, 58] on button "Publish" at bounding box center [1110, 56] width 25 height 16
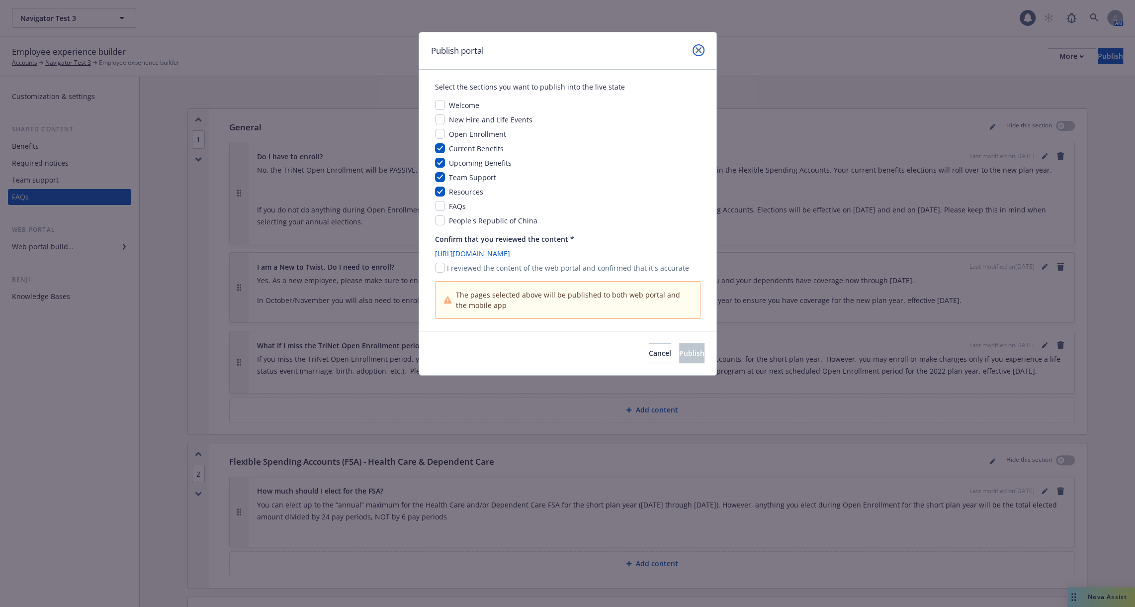
click at [703, 52] on link "close" at bounding box center [699, 50] width 12 height 12
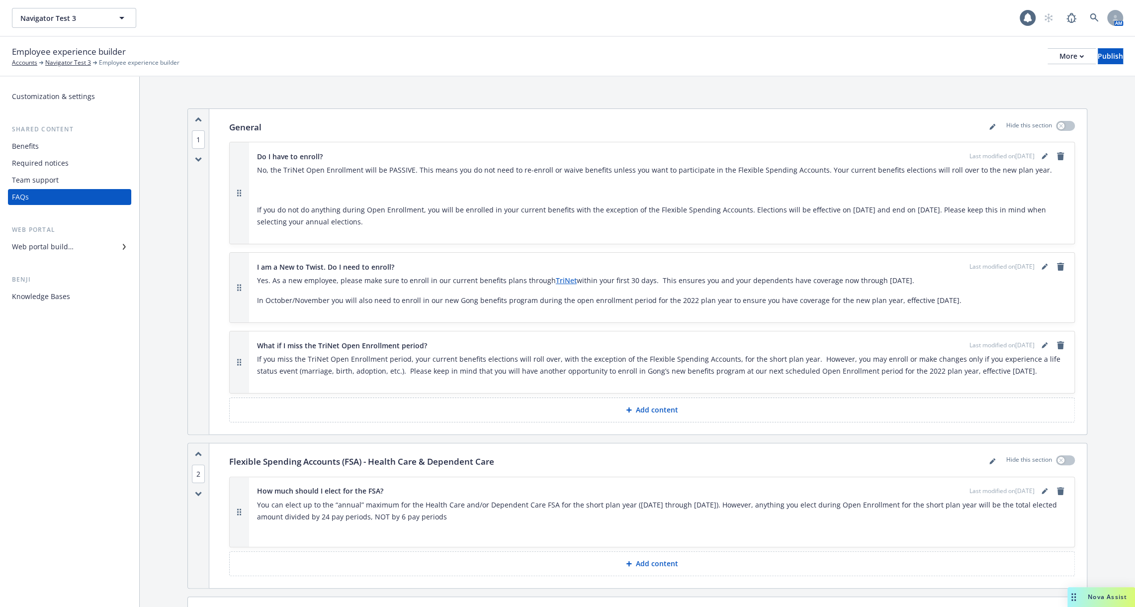
click at [76, 245] on div "Web portal builder" at bounding box center [69, 247] width 115 height 16
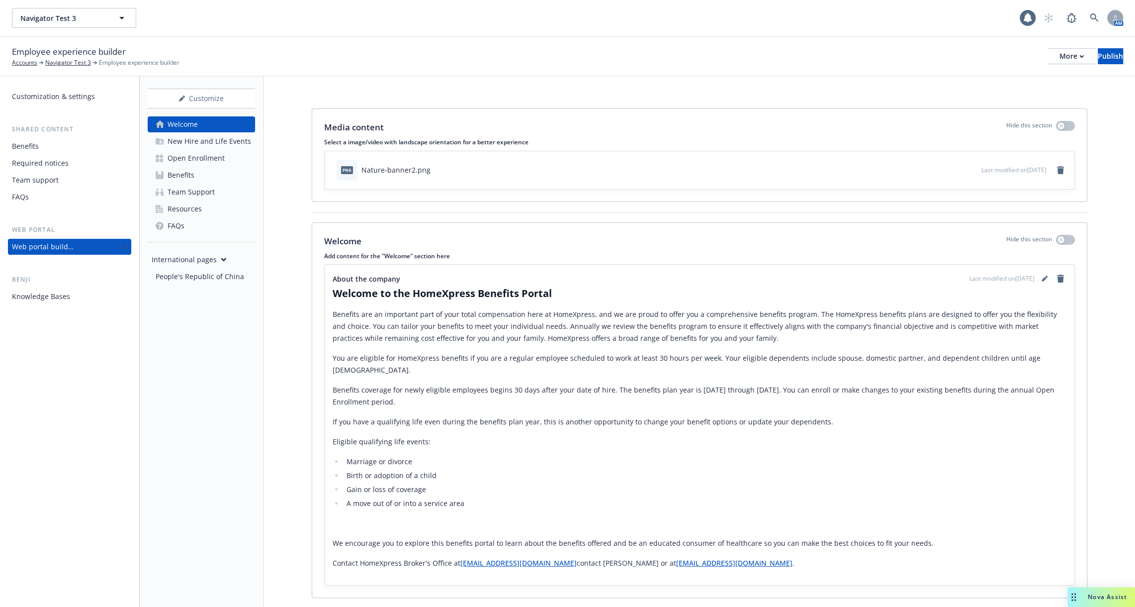
click at [233, 148] on div "New Hire and Life Events" at bounding box center [210, 141] width 84 height 16
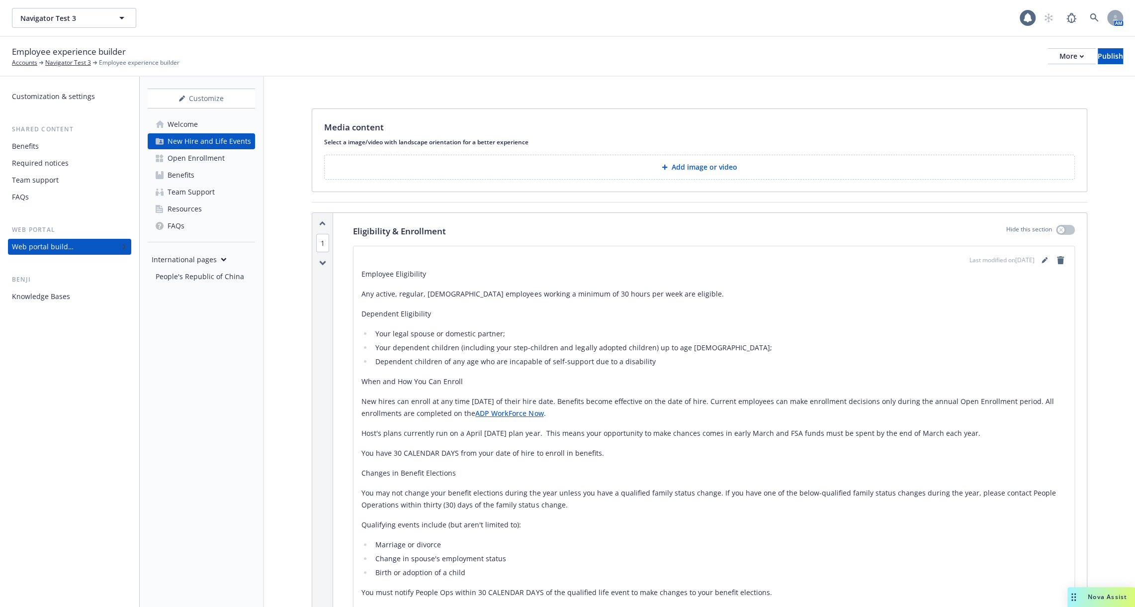
click at [227, 159] on link "Open Enrollment" at bounding box center [201, 158] width 107 height 16
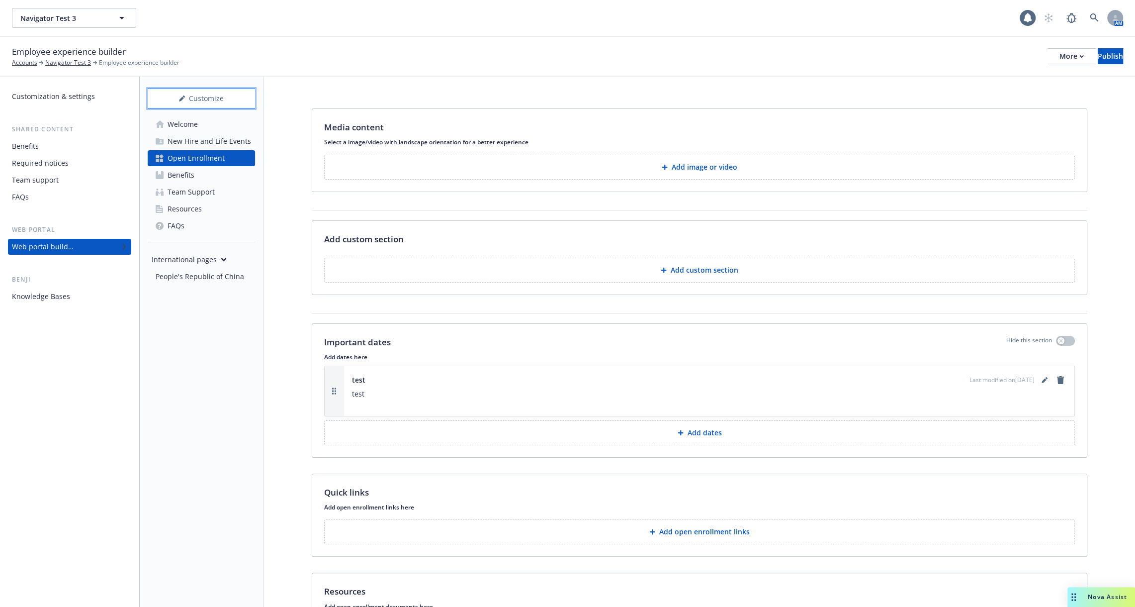
click at [209, 105] on div "Customize" at bounding box center [201, 98] width 107 height 19
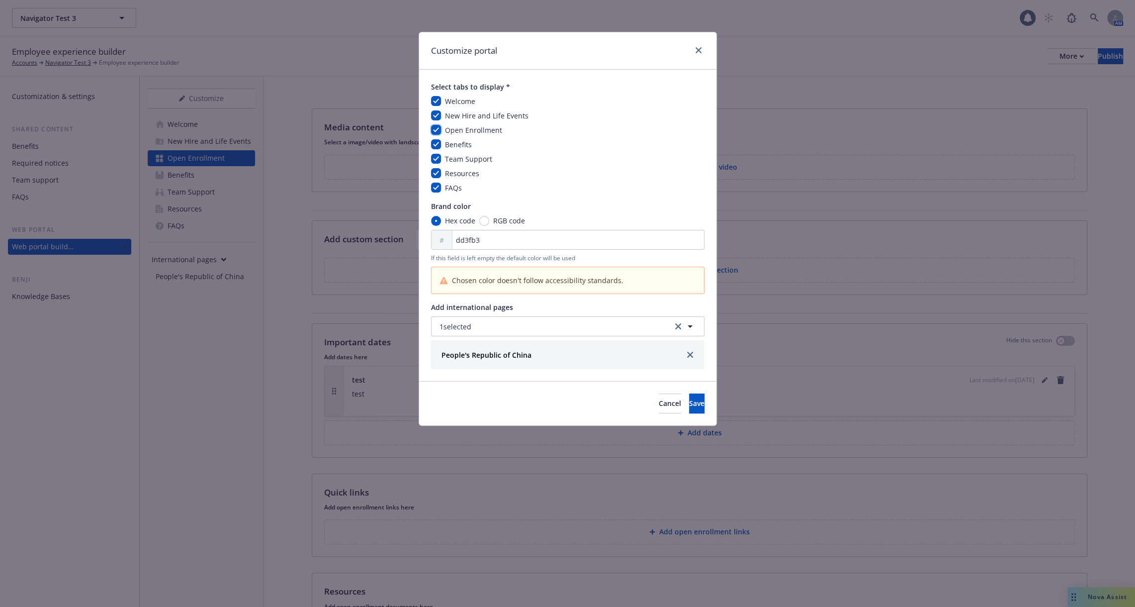
click at [436, 126] on input "checkbox" at bounding box center [436, 130] width 10 height 10
checkbox input "true"
click at [689, 401] on button "Save" at bounding box center [696, 403] width 15 height 20
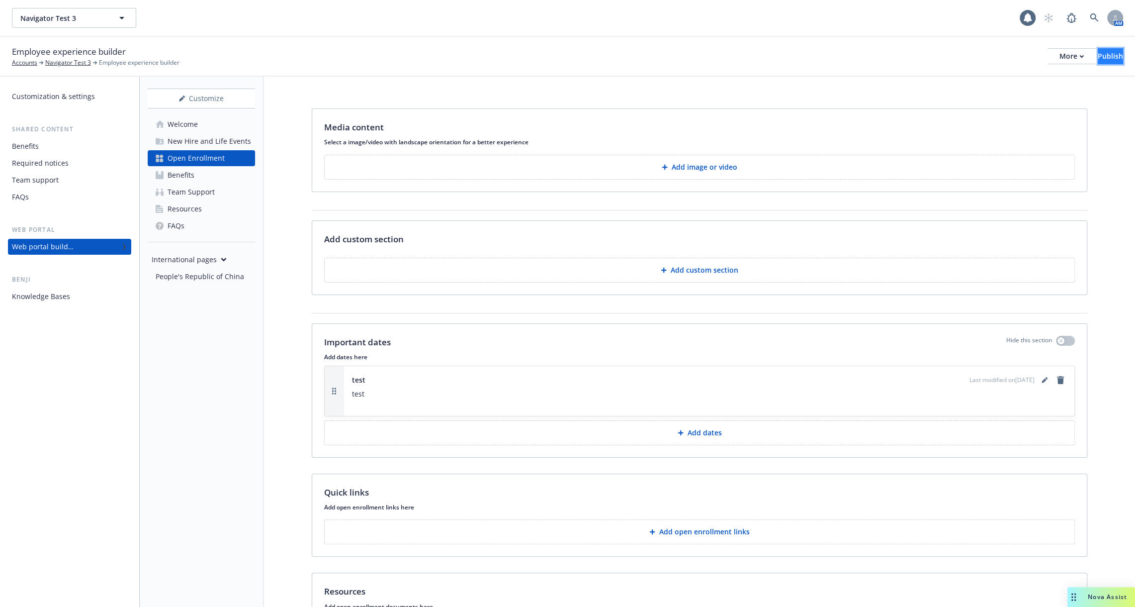
click at [1098, 60] on div "Publish" at bounding box center [1110, 56] width 25 height 15
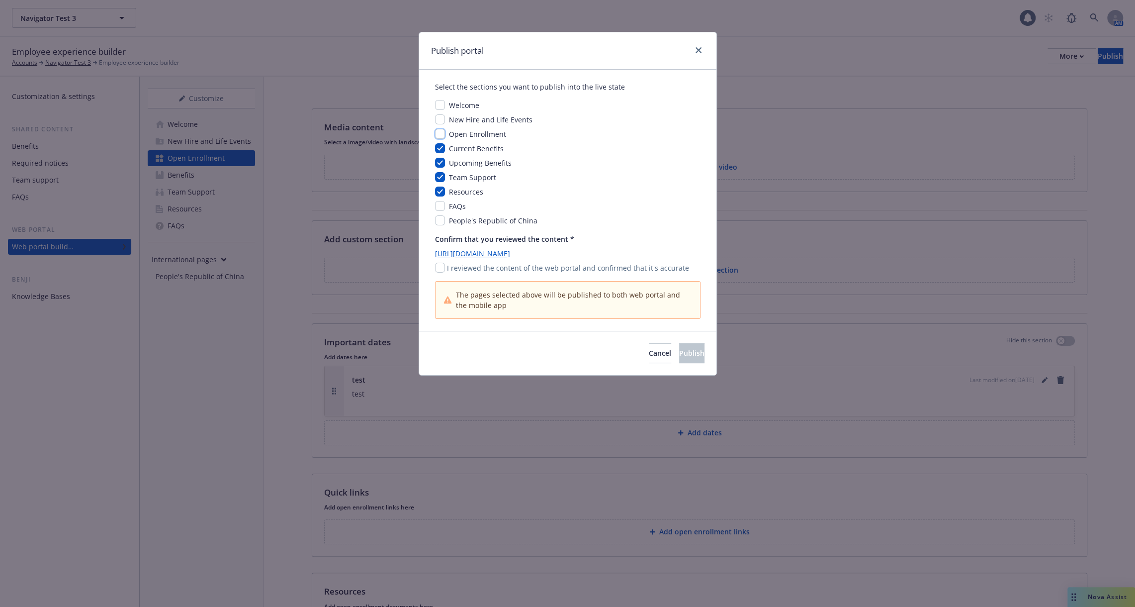
click at [440, 134] on input "checkbox" at bounding box center [440, 134] width 10 height 10
checkbox input "true"
click at [649, 354] on button "Cancel" at bounding box center [660, 353] width 22 height 20
